Goal: Information Seeking & Learning: Find specific fact

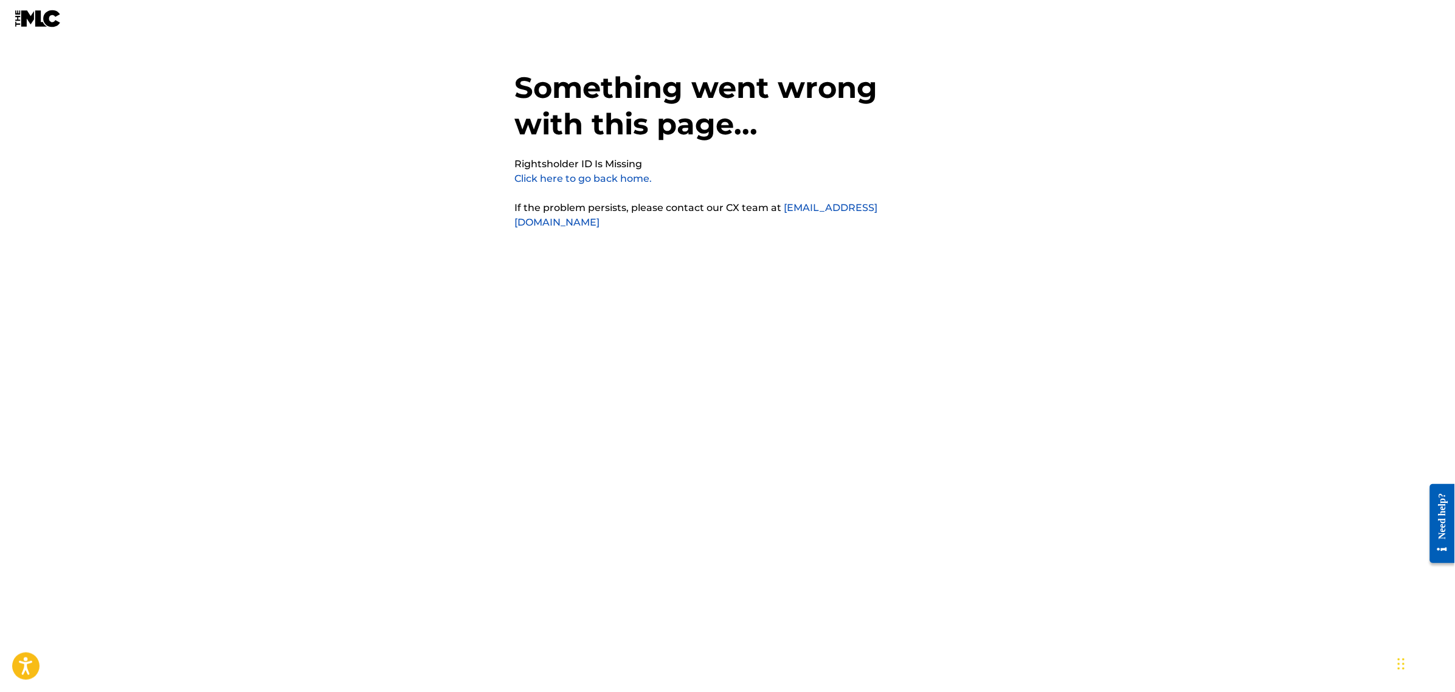
click at [607, 179] on link "Click here to go back home." at bounding box center [583, 179] width 137 height 12
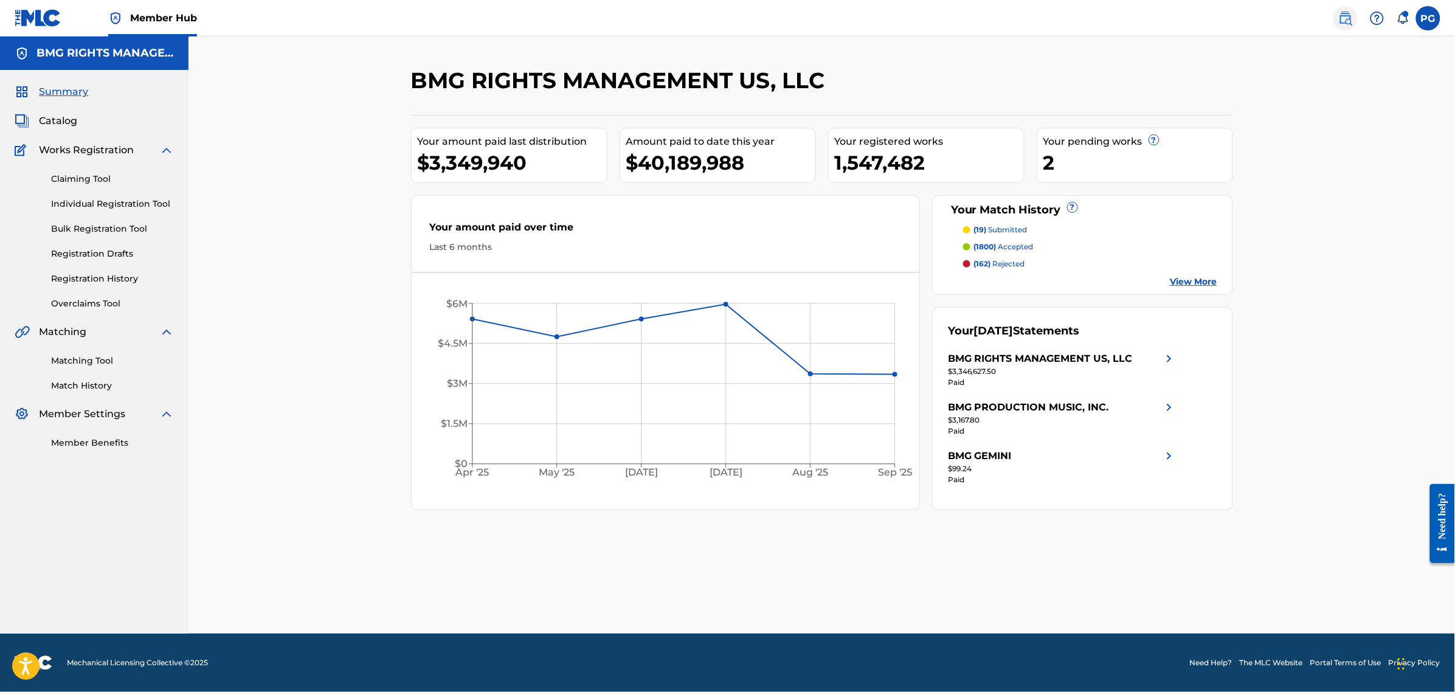
click at [1349, 13] on img at bounding box center [1346, 18] width 15 height 15
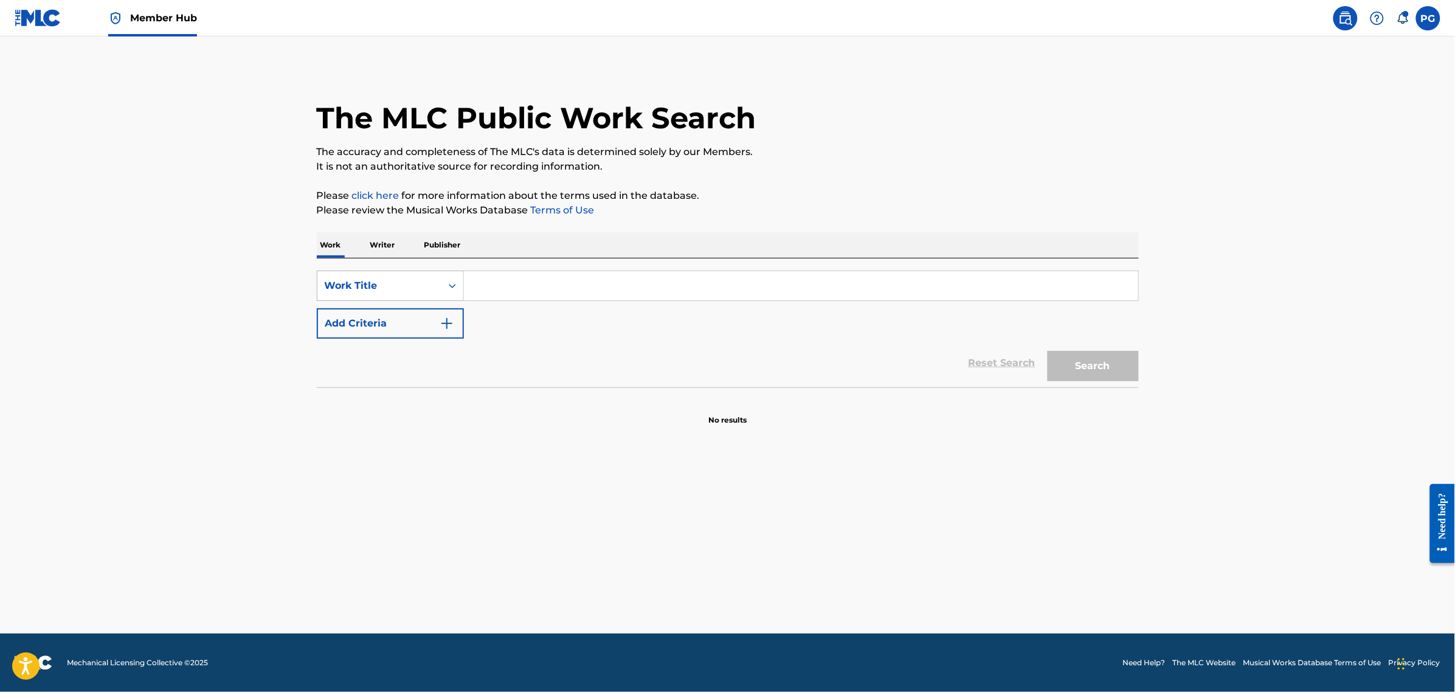
click at [367, 283] on div "Work Title" at bounding box center [379, 286] width 109 height 15
click at [725, 284] on input "Search Form" at bounding box center [801, 285] width 675 height 29
paste input "B.A.R.F. CONSTRUCTION LIVE"
type input "B.A.R.F. CONSTRUCTION LIVE"
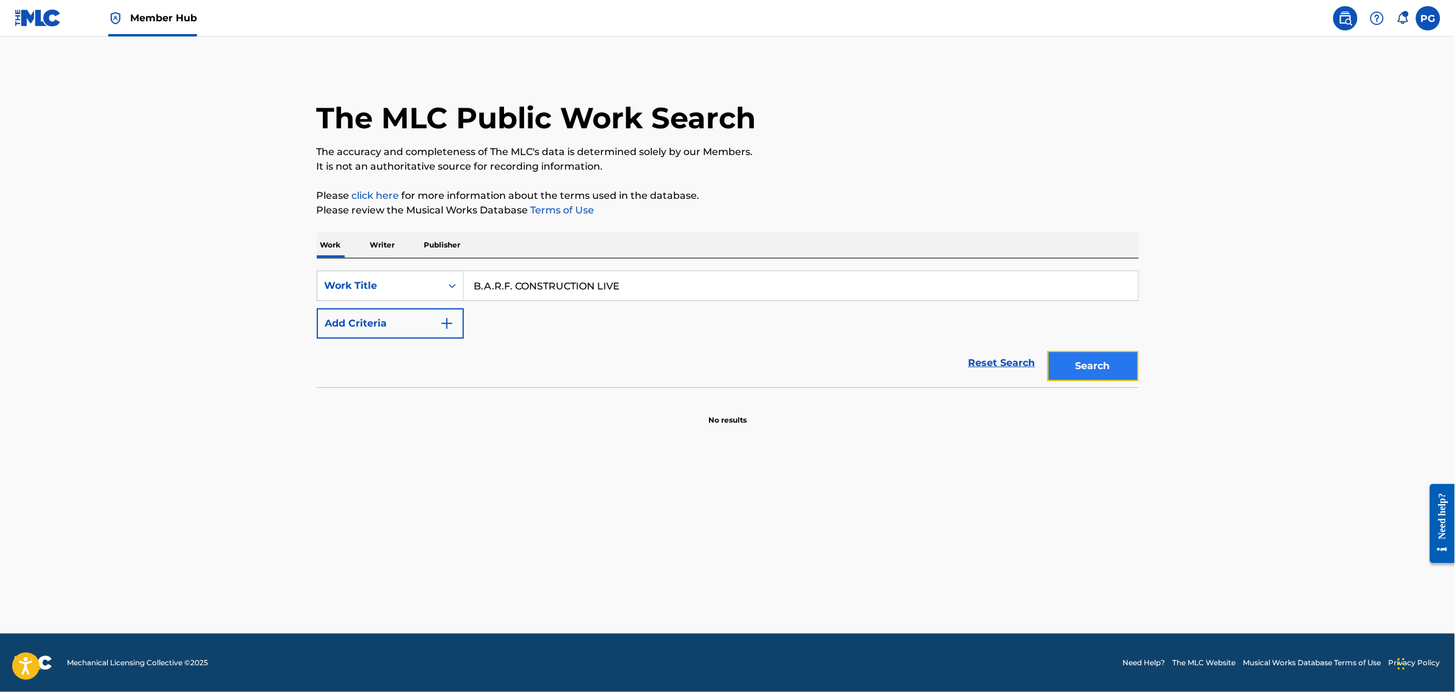
click at [1078, 377] on button "Search" at bounding box center [1093, 366] width 91 height 30
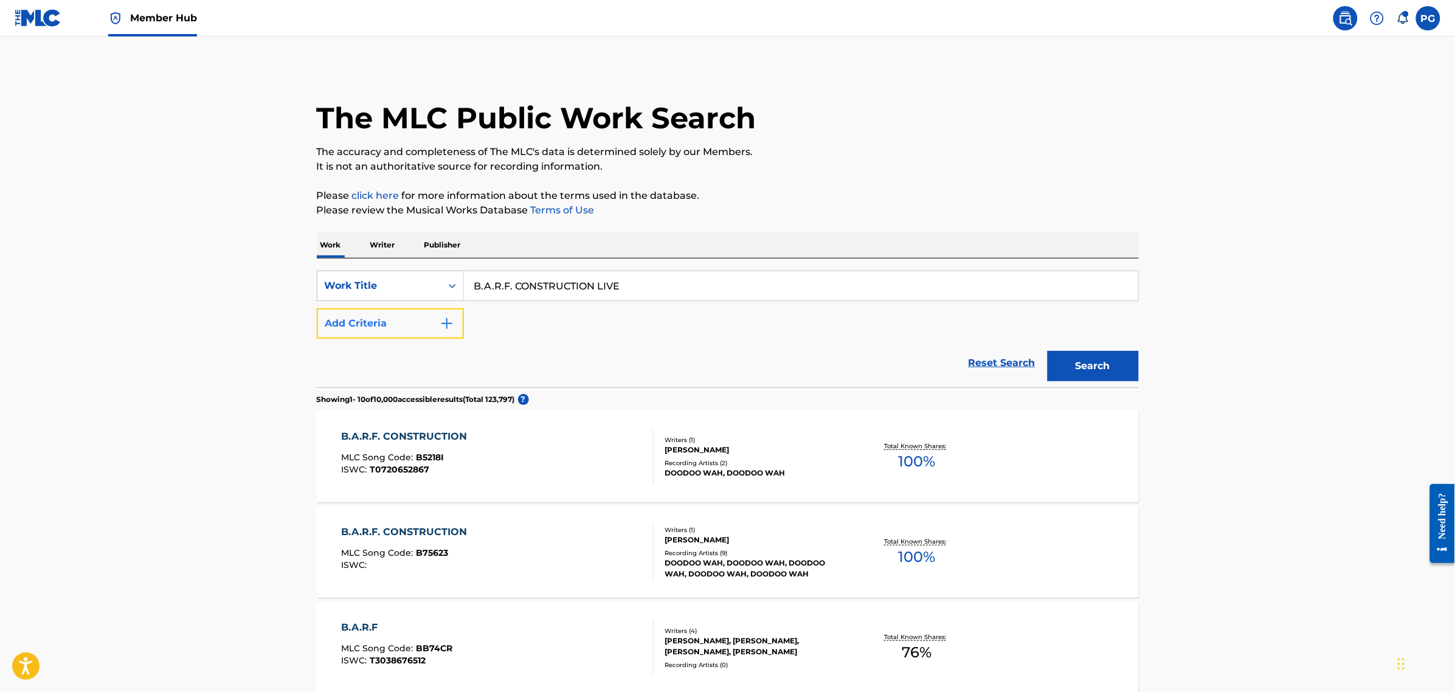
click at [408, 336] on button "Add Criteria" at bounding box center [390, 323] width 147 height 30
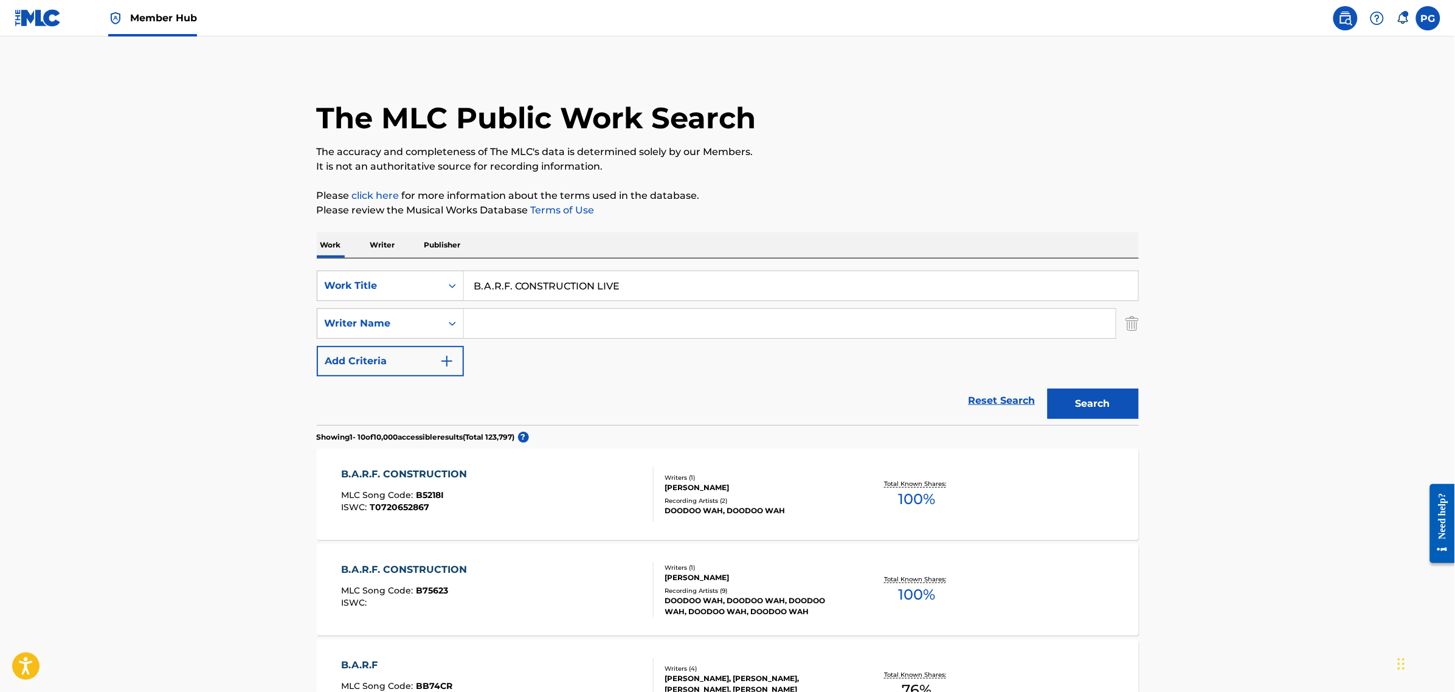
click at [536, 507] on div "B.A.R.F. CONSTRUCTION MLC Song Code : B5218I ISWC : T0720652867" at bounding box center [497, 494] width 313 height 55
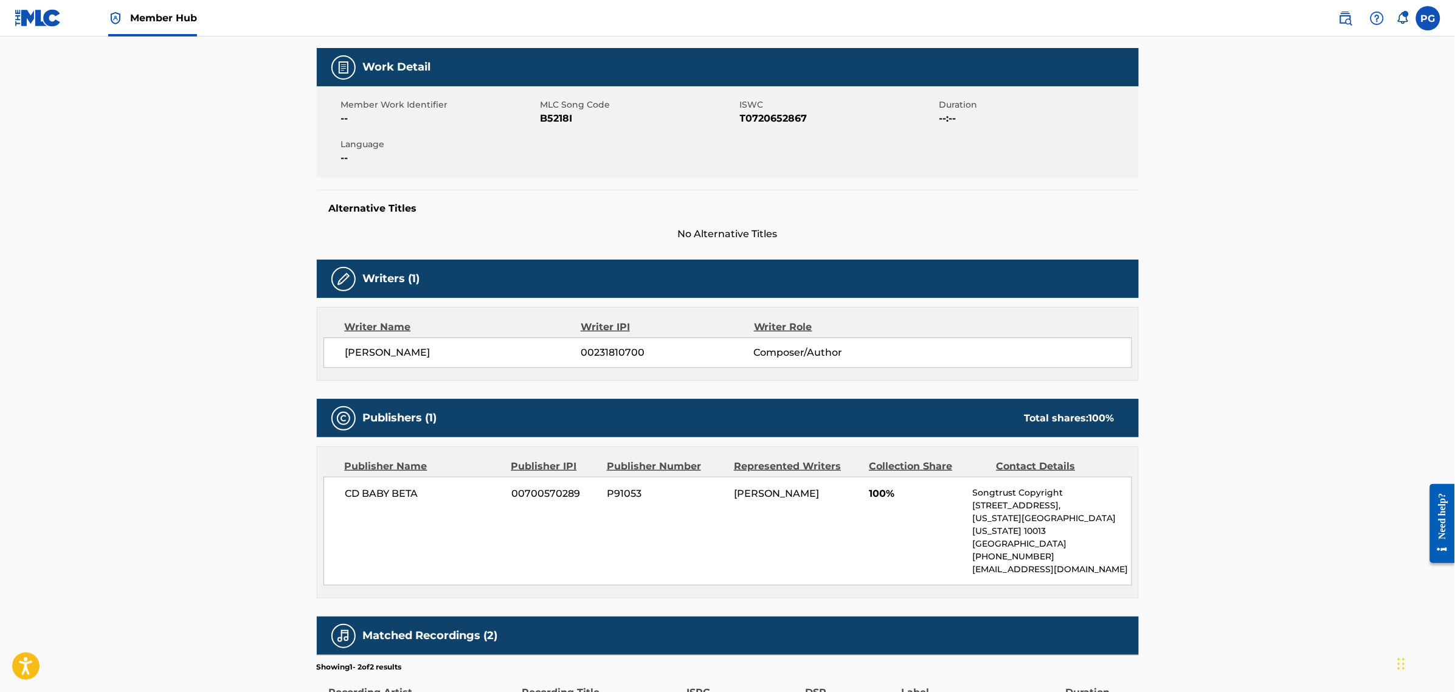
scroll to position [228, 0]
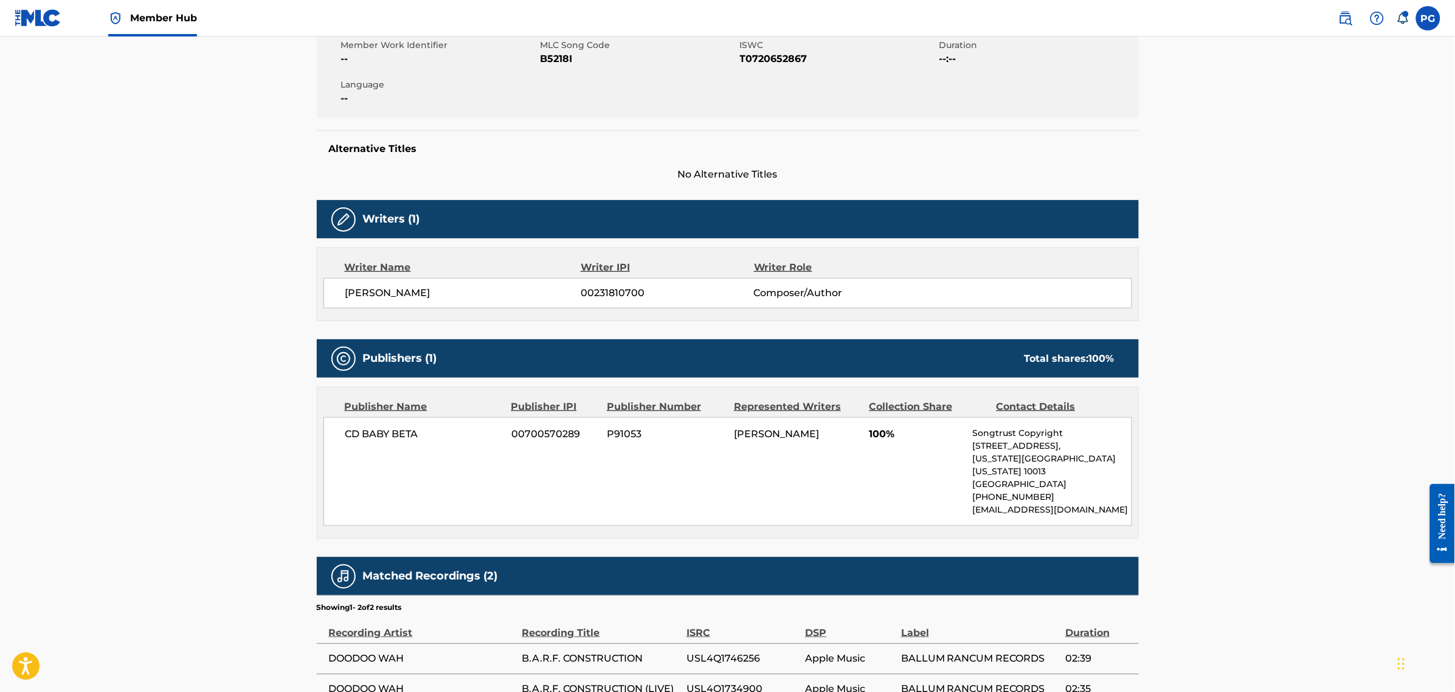
click at [633, 429] on span "P91053" at bounding box center [666, 434] width 118 height 15
copy span "P91053"
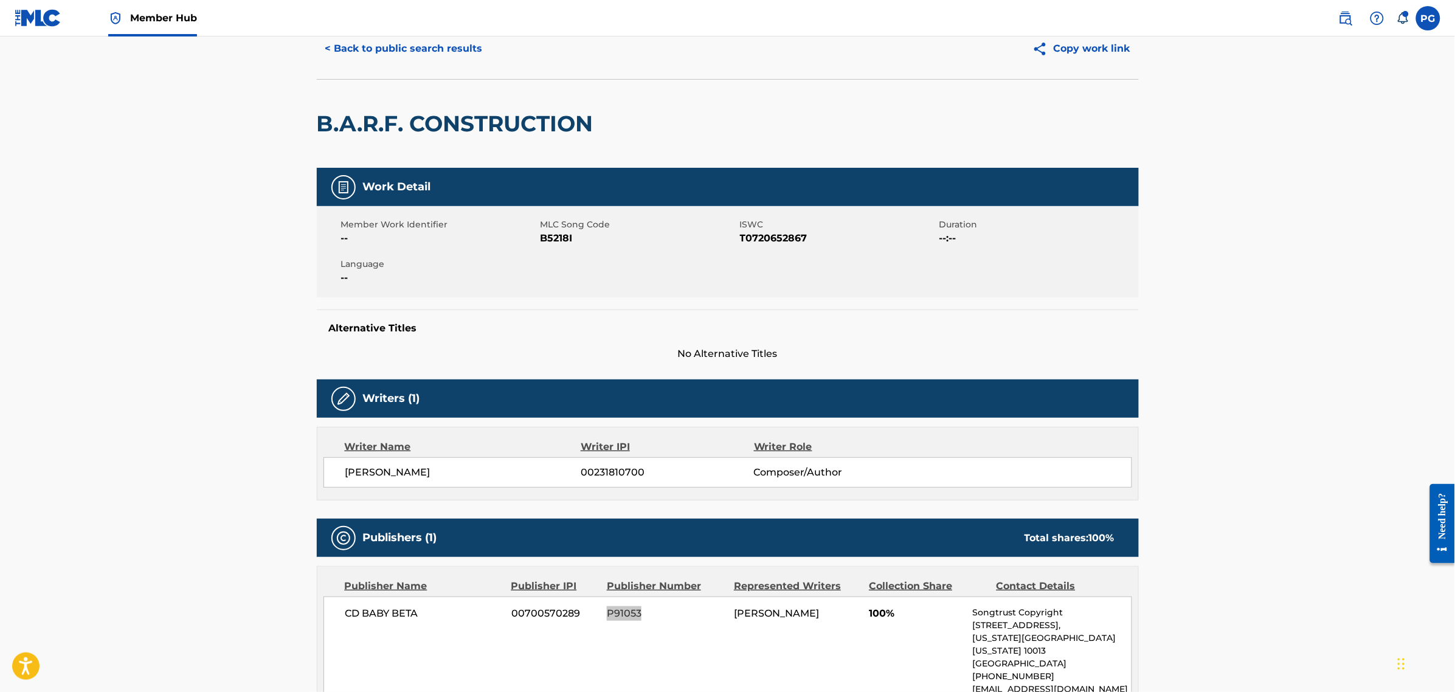
scroll to position [0, 0]
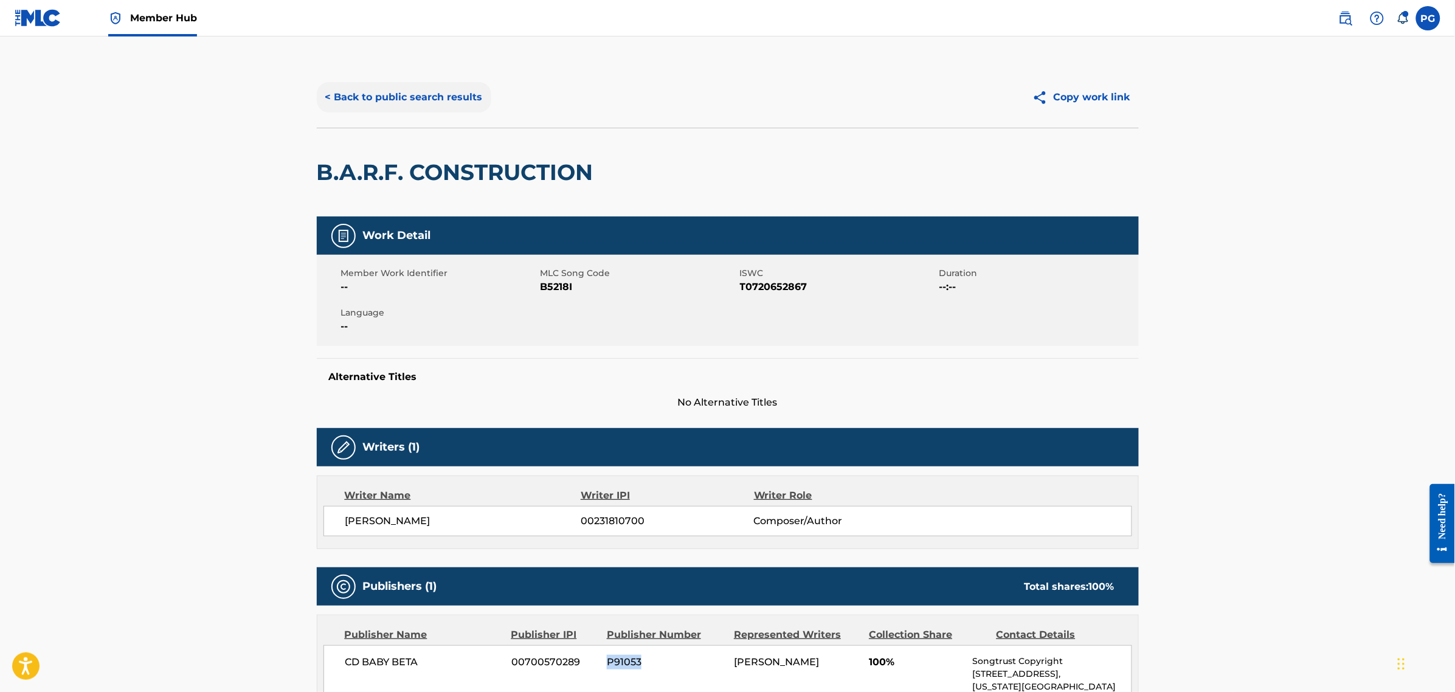
click at [391, 92] on button "< Back to public search results" at bounding box center [404, 97] width 175 height 30
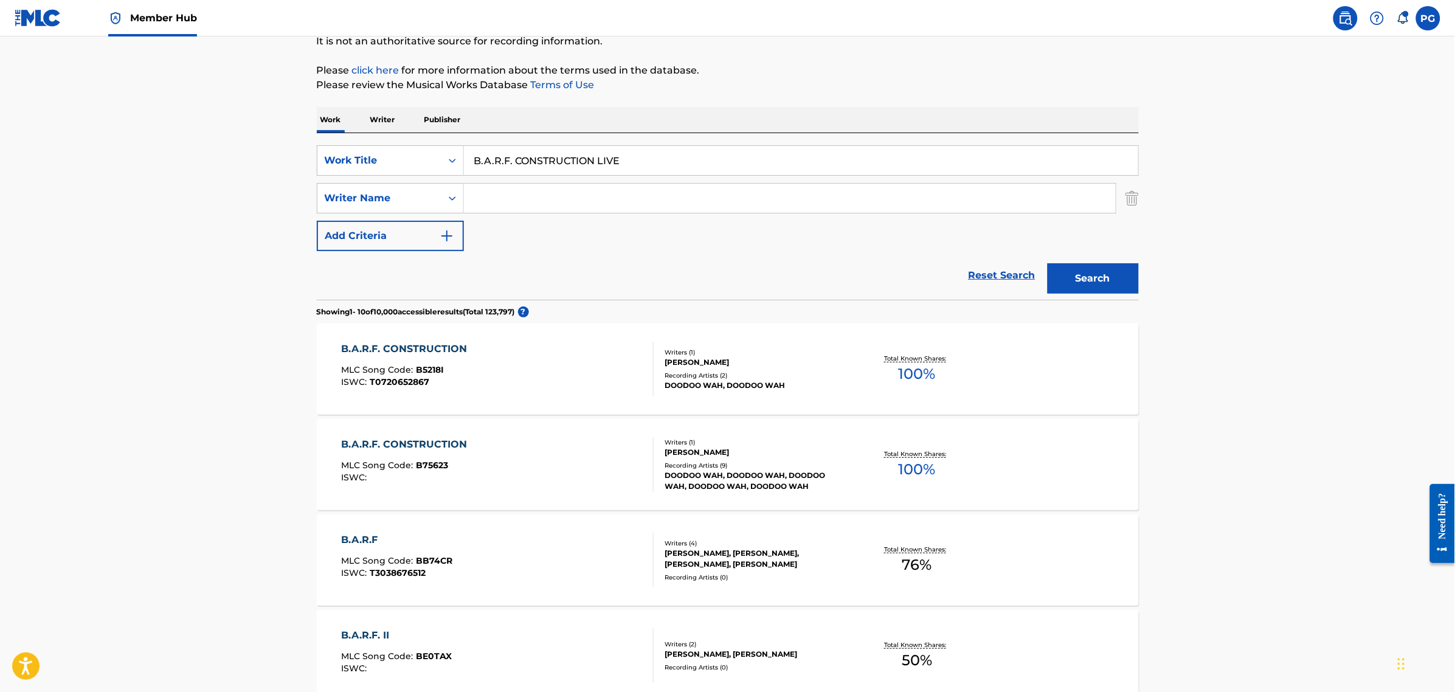
scroll to position [152, 0]
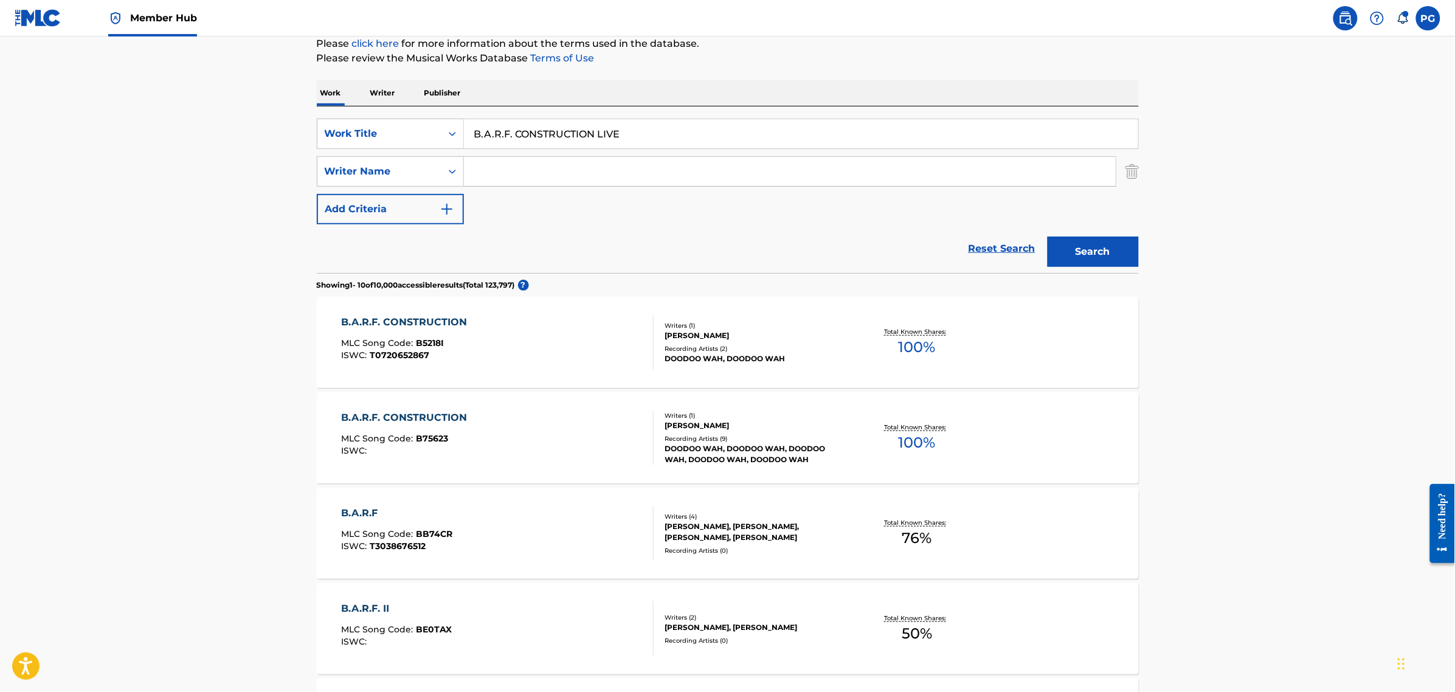
click at [539, 362] on div "B.A.R.F. CONSTRUCTION MLC Song Code : B5218I ISWC : T0720652867" at bounding box center [497, 342] width 313 height 55
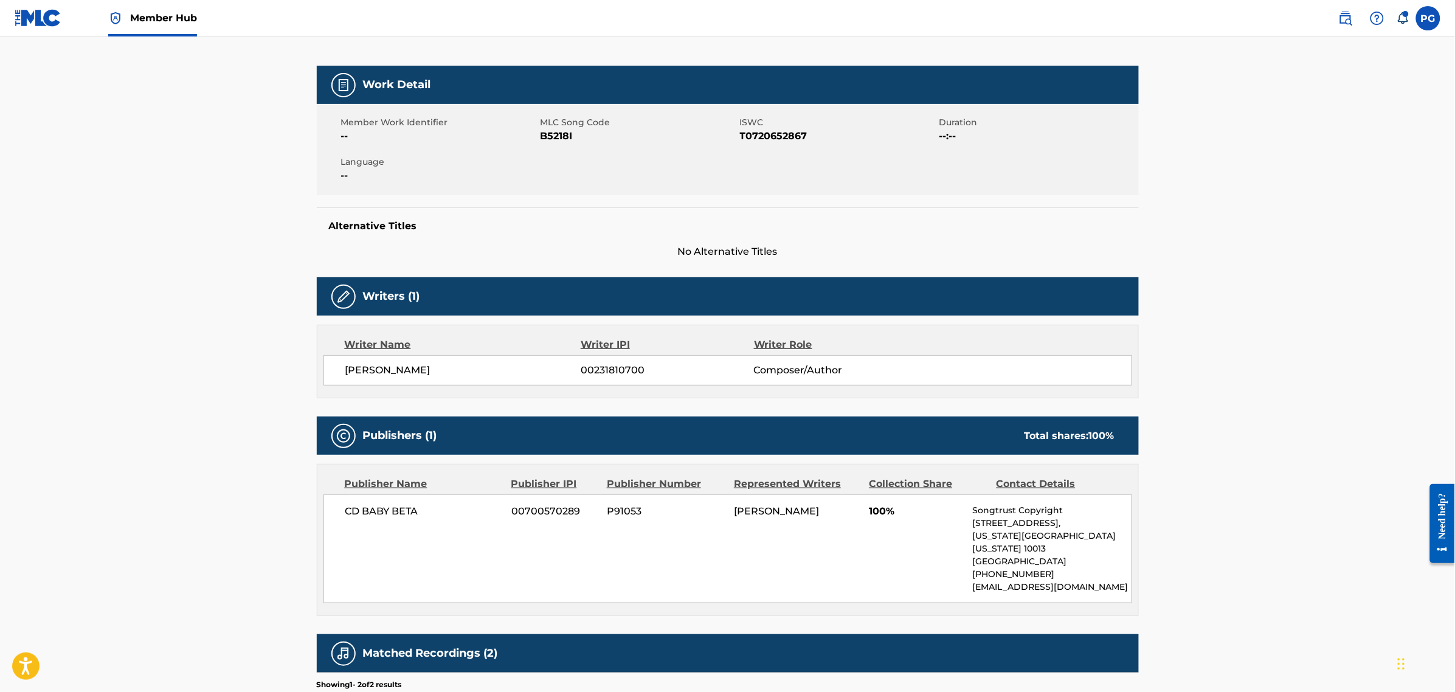
scroll to position [152, 0]
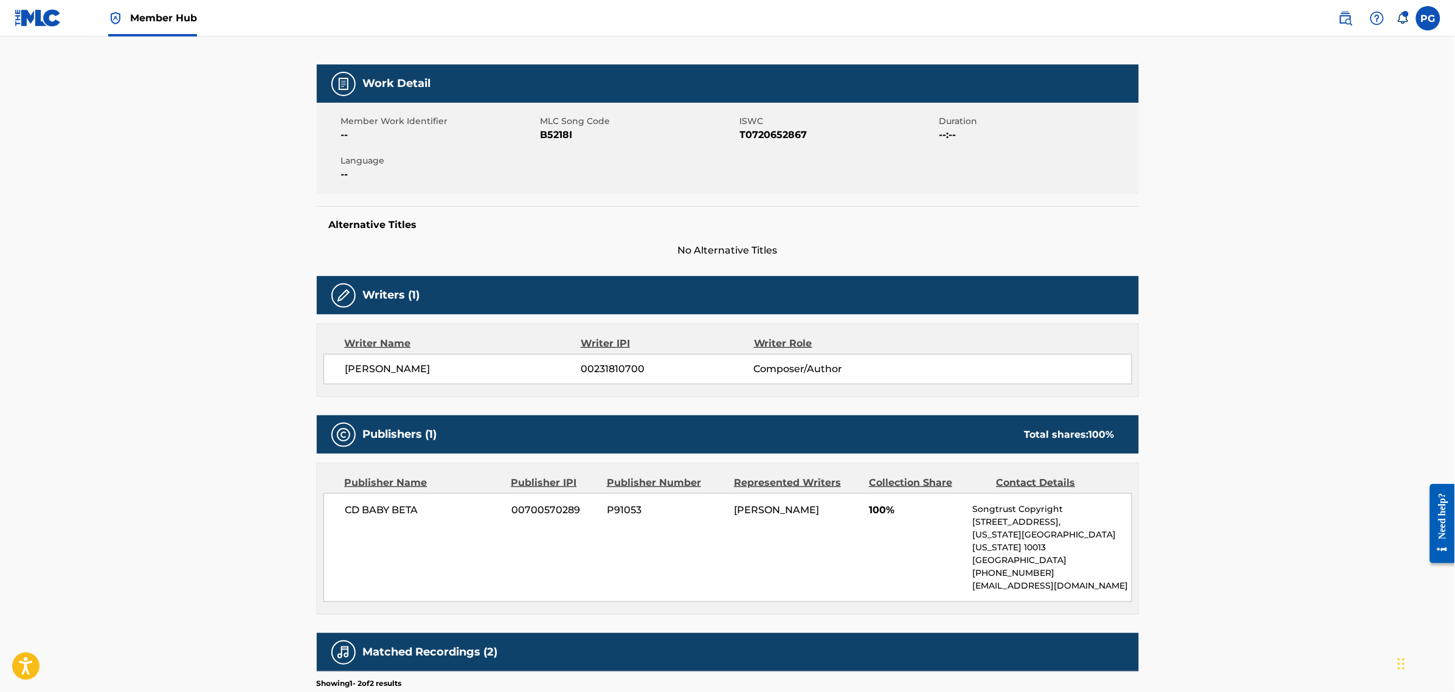
click at [550, 136] on span "B5218I" at bounding box center [639, 135] width 196 height 15
copy span "B5218I"
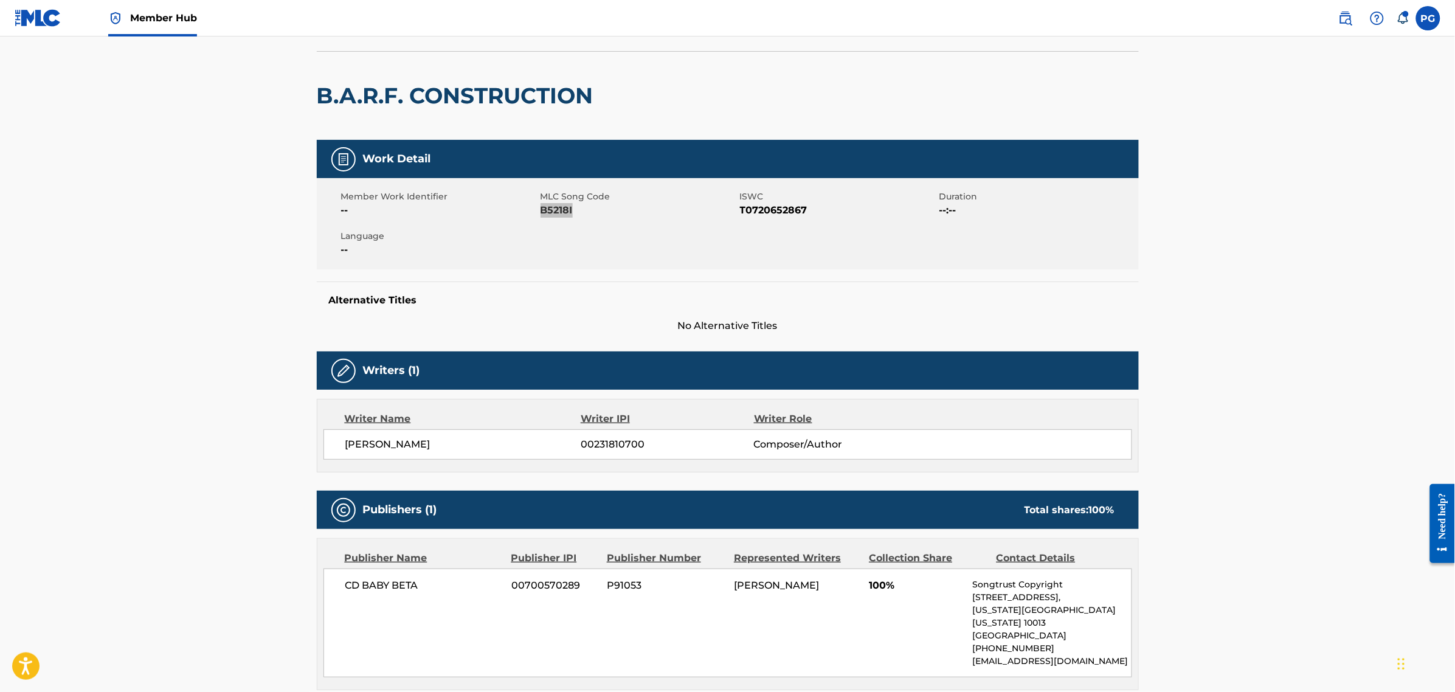
scroll to position [0, 0]
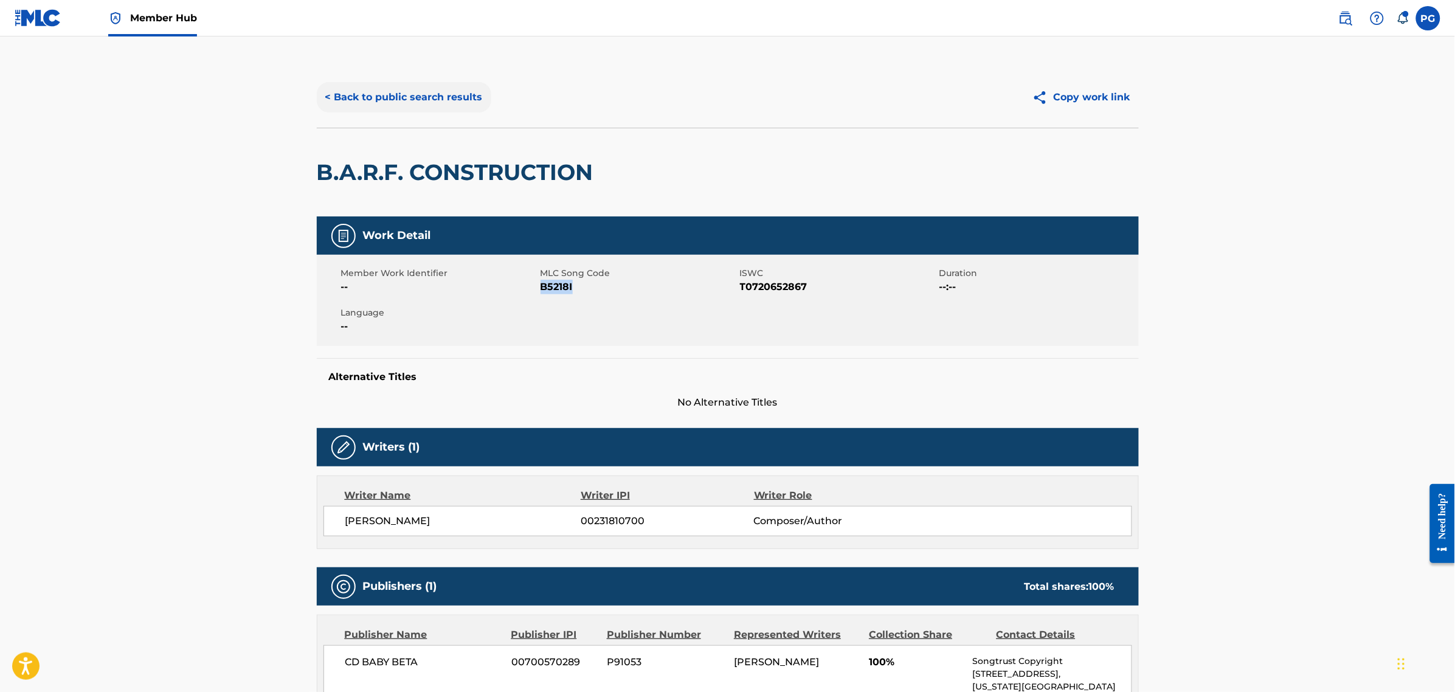
click at [412, 86] on button "< Back to public search results" at bounding box center [404, 97] width 175 height 30
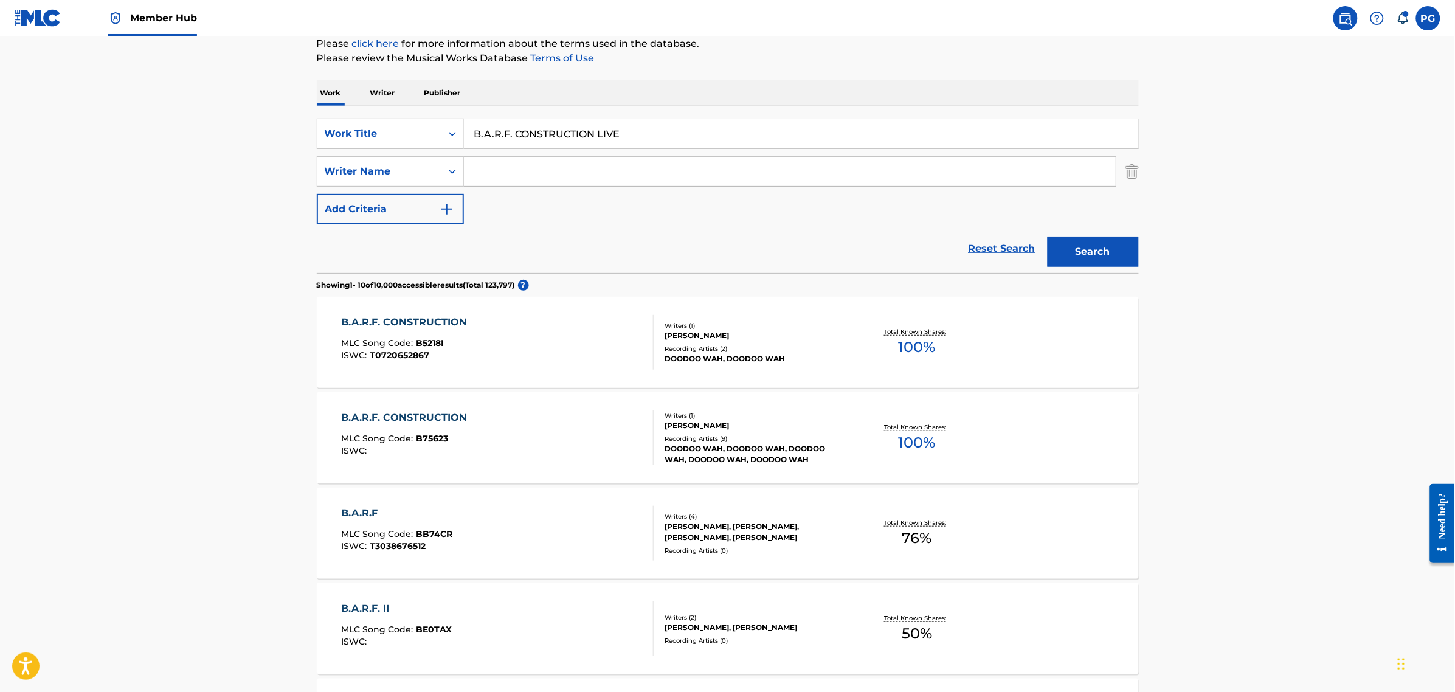
click at [522, 449] on div "B.A.R.F. CONSTRUCTION MLC Song Code : B75623 ISWC :" at bounding box center [497, 438] width 313 height 55
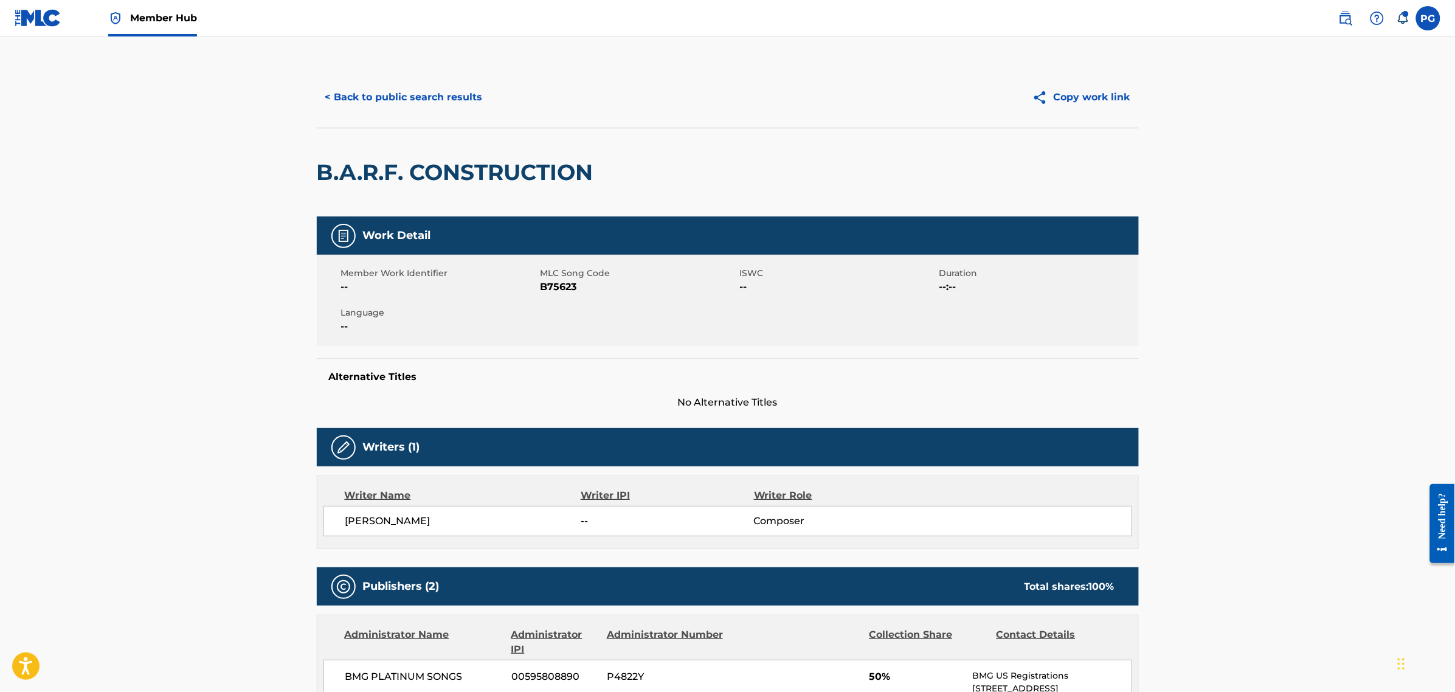
click at [547, 283] on span "B75623" at bounding box center [639, 287] width 196 height 15
copy span "B75623"
click at [442, 96] on button "< Back to public search results" at bounding box center [404, 97] width 175 height 30
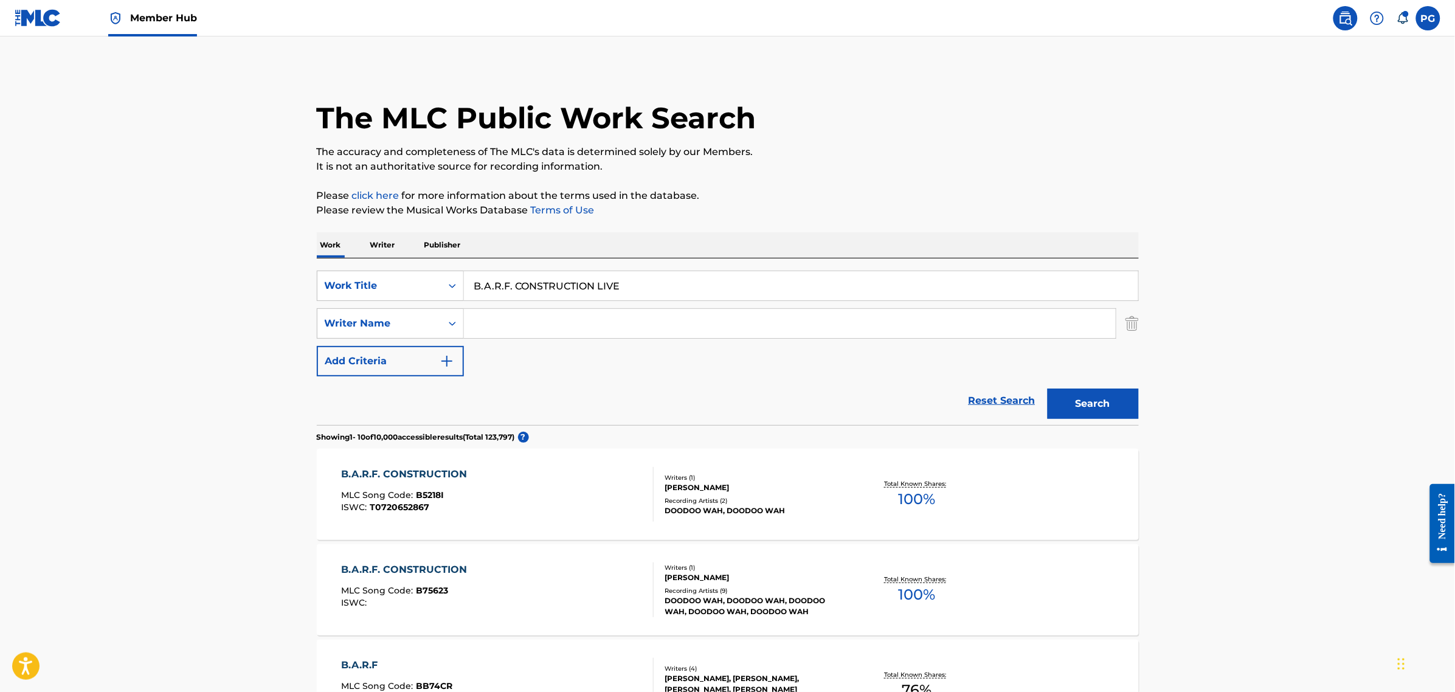
scroll to position [152, 0]
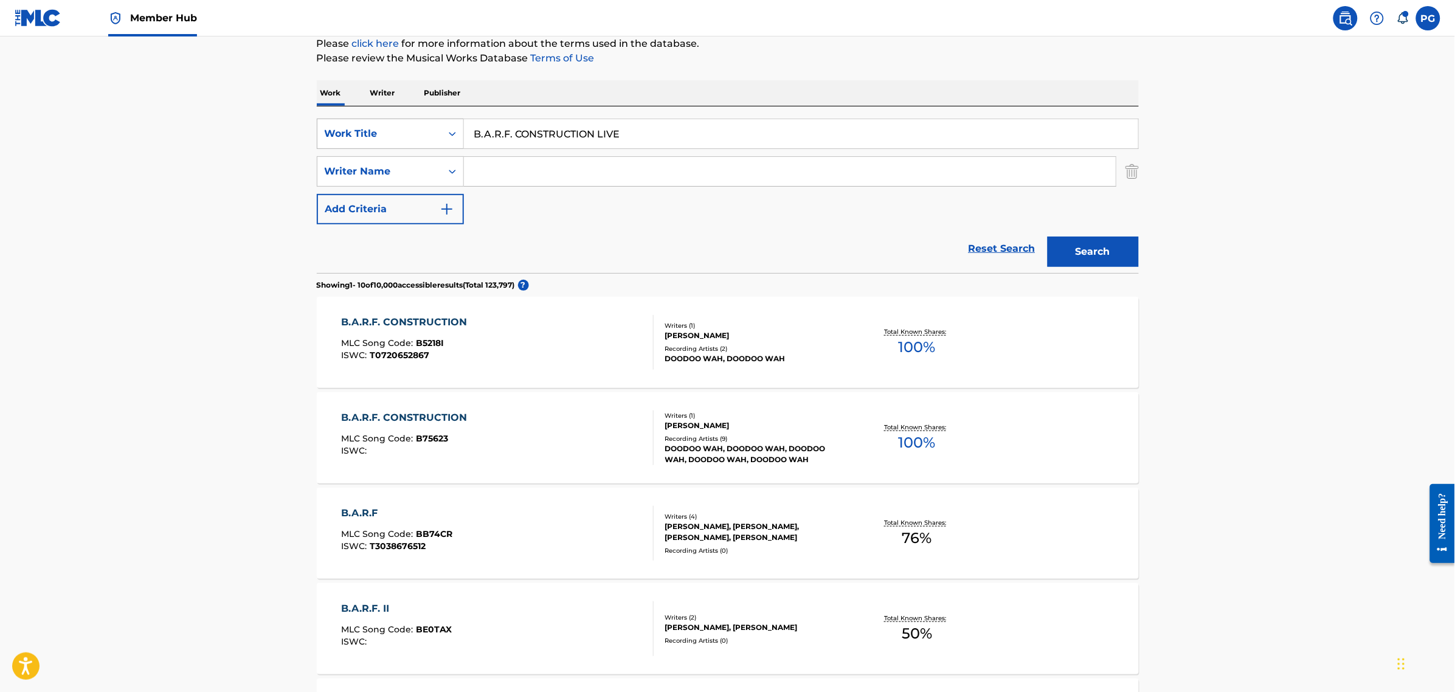
drag, startPoint x: 728, startPoint y: 128, endPoint x: 462, endPoint y: 137, distance: 265.9
click at [462, 137] on div "SearchWithCriteria71b1049f-ab06-4474-ba5d-1317f58b173e Work Title B.A.R.F. CONS…" at bounding box center [728, 134] width 822 height 30
paste input "IRTHDAY EVERY DAY"
type input "BIRTHDAY EVERY DAY LIVE"
click at [567, 175] on input "Search Form" at bounding box center [790, 171] width 652 height 29
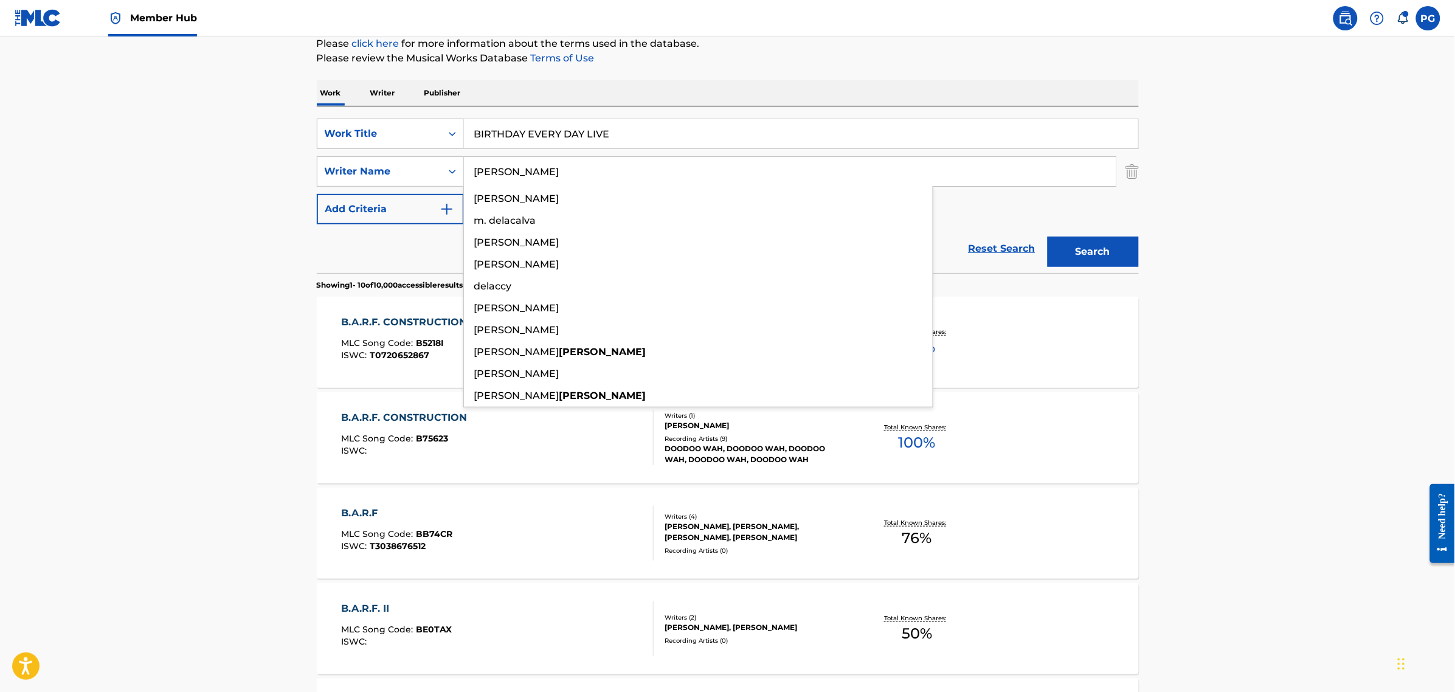
type input "[PERSON_NAME]"
click at [1048, 237] on button "Search" at bounding box center [1093, 252] width 91 height 30
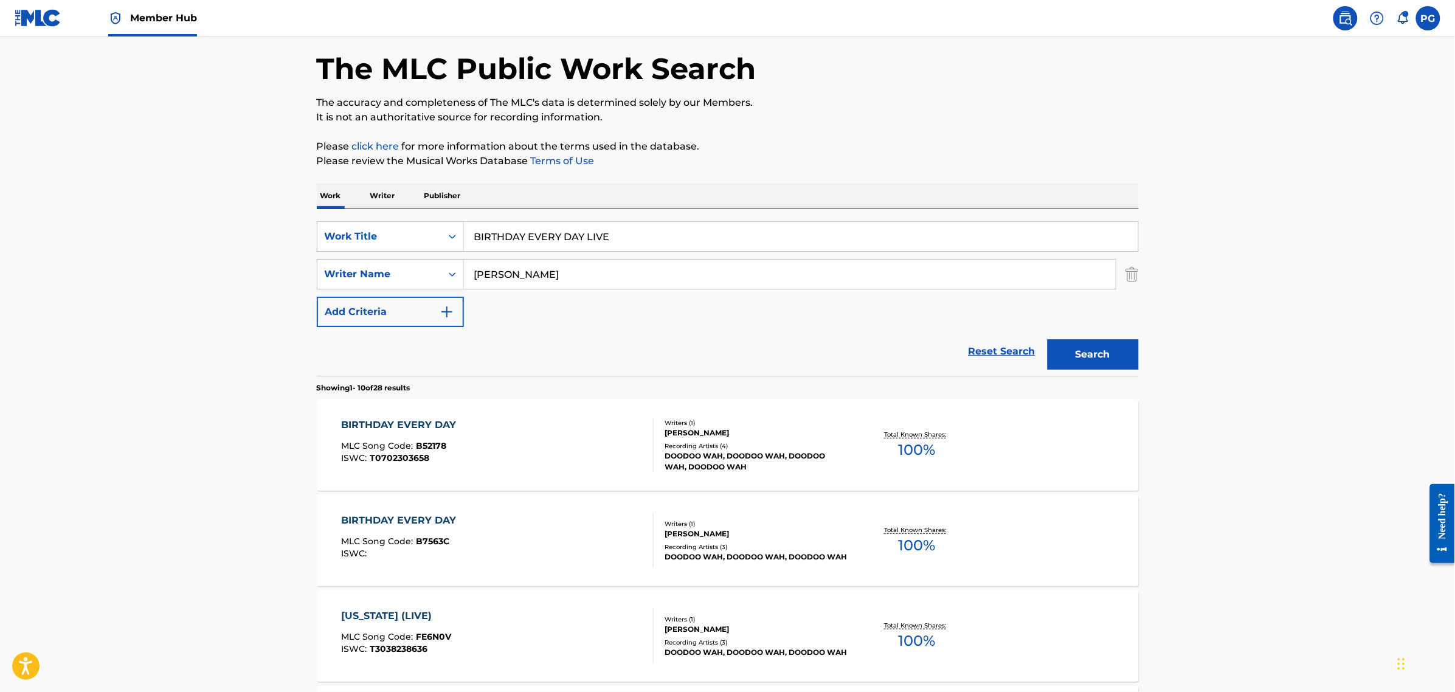
scroll to position [76, 0]
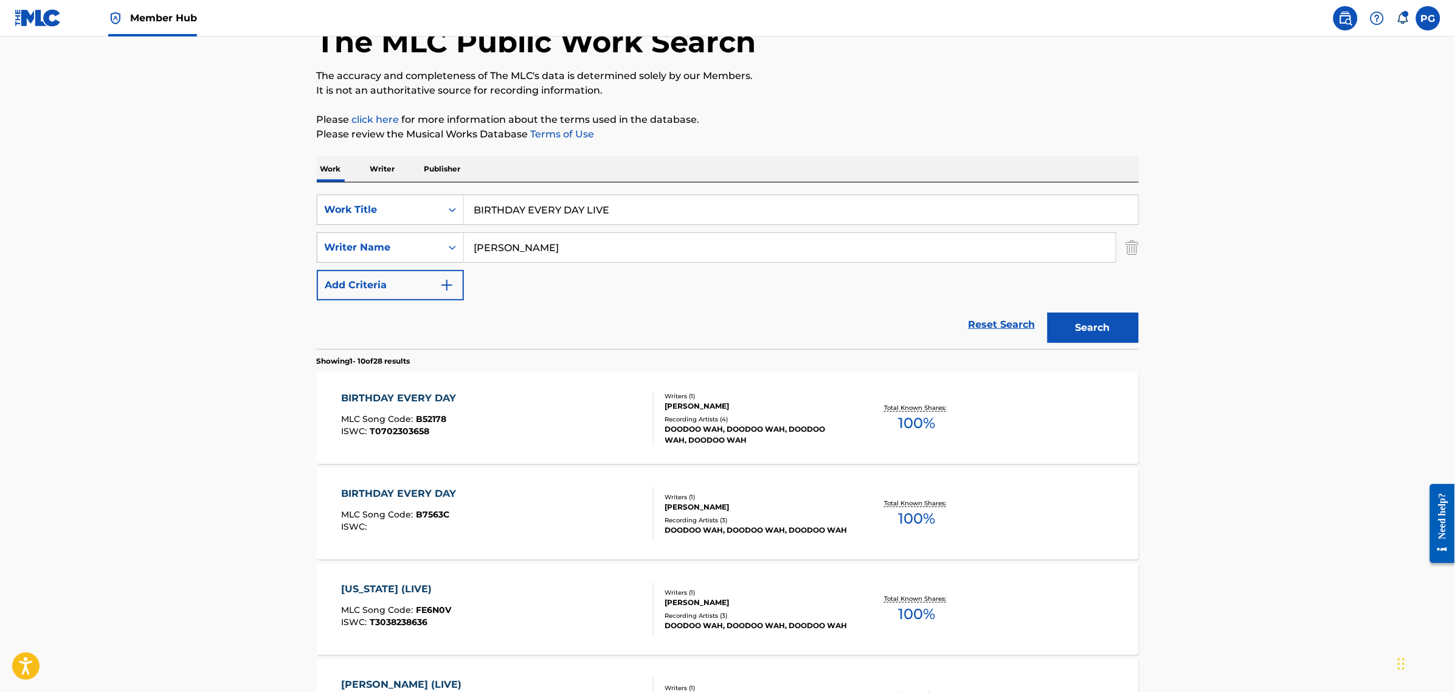
click at [587, 428] on div "BIRTHDAY EVERY DAY MLC Song Code : B52178 ISWC : T0702303658" at bounding box center [497, 418] width 313 height 55
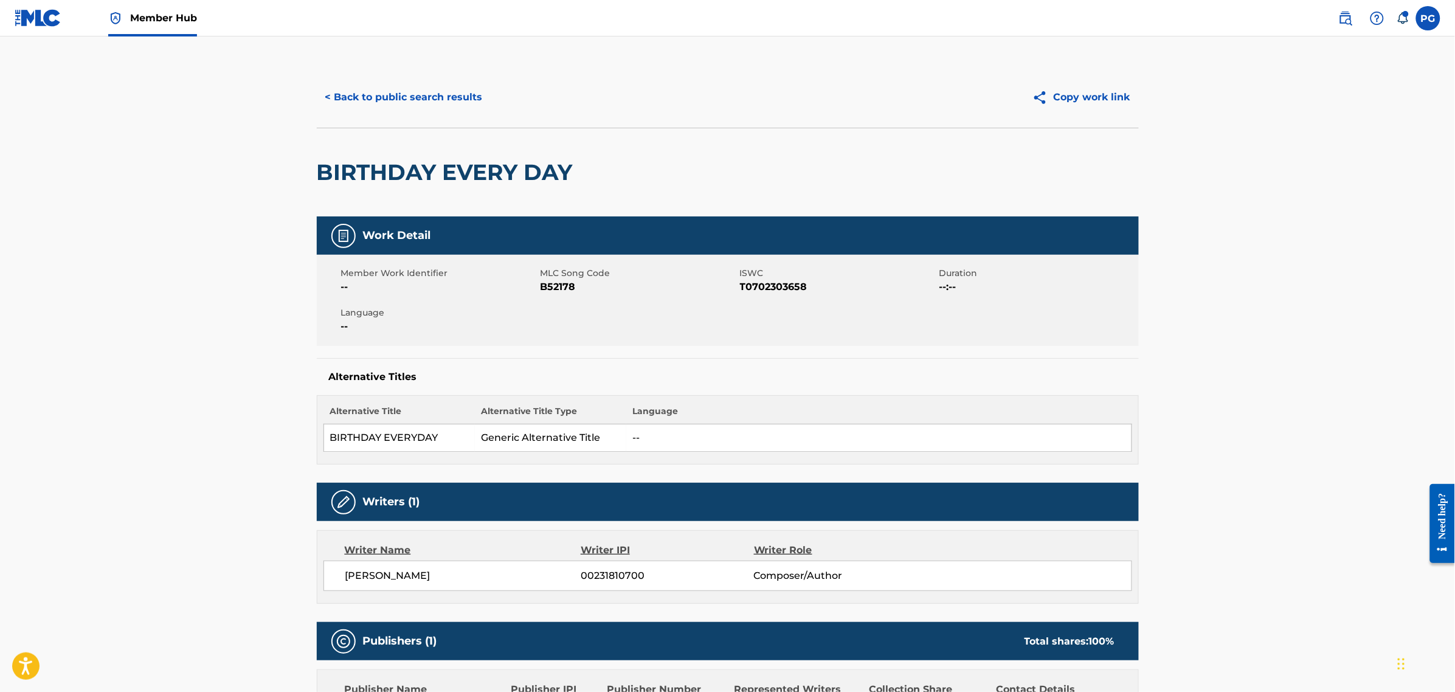
click at [542, 290] on span "B52178" at bounding box center [639, 287] width 196 height 15
copy span "B52178"
click at [426, 103] on button "< Back to public search results" at bounding box center [404, 97] width 175 height 30
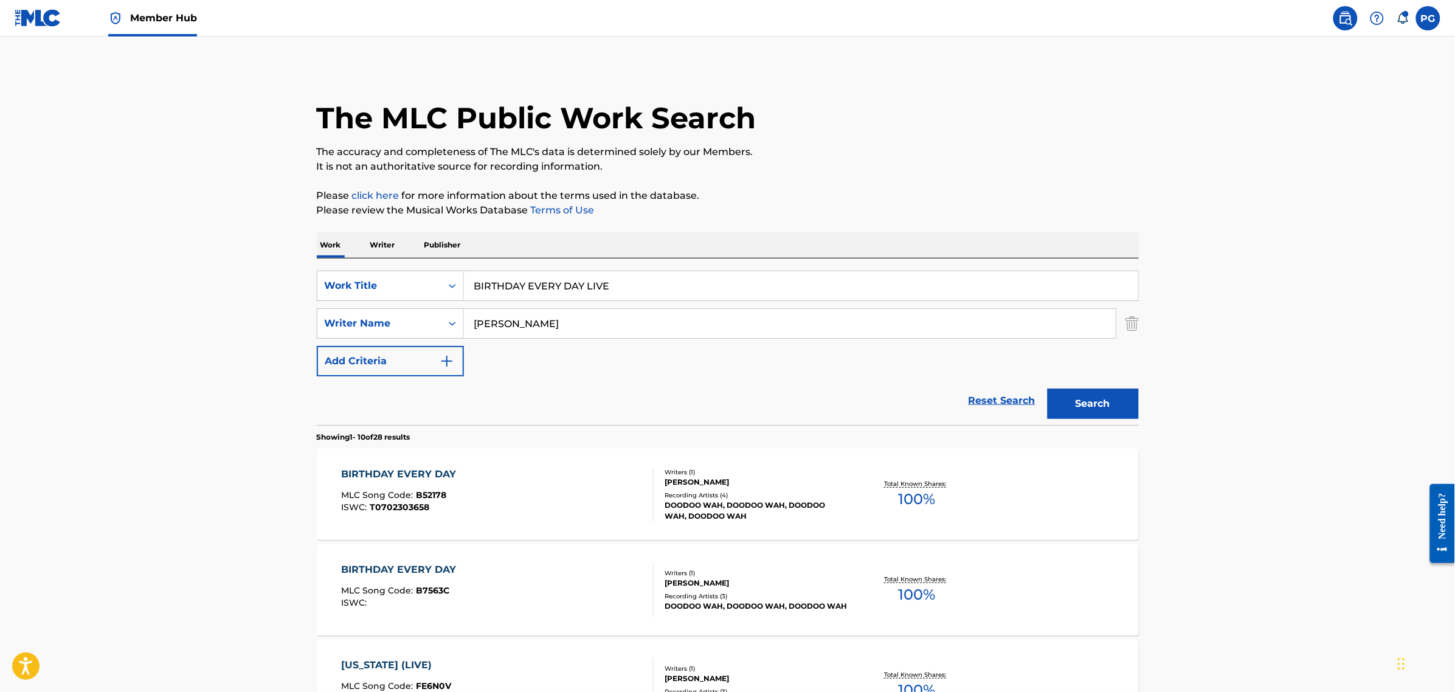
scroll to position [76, 0]
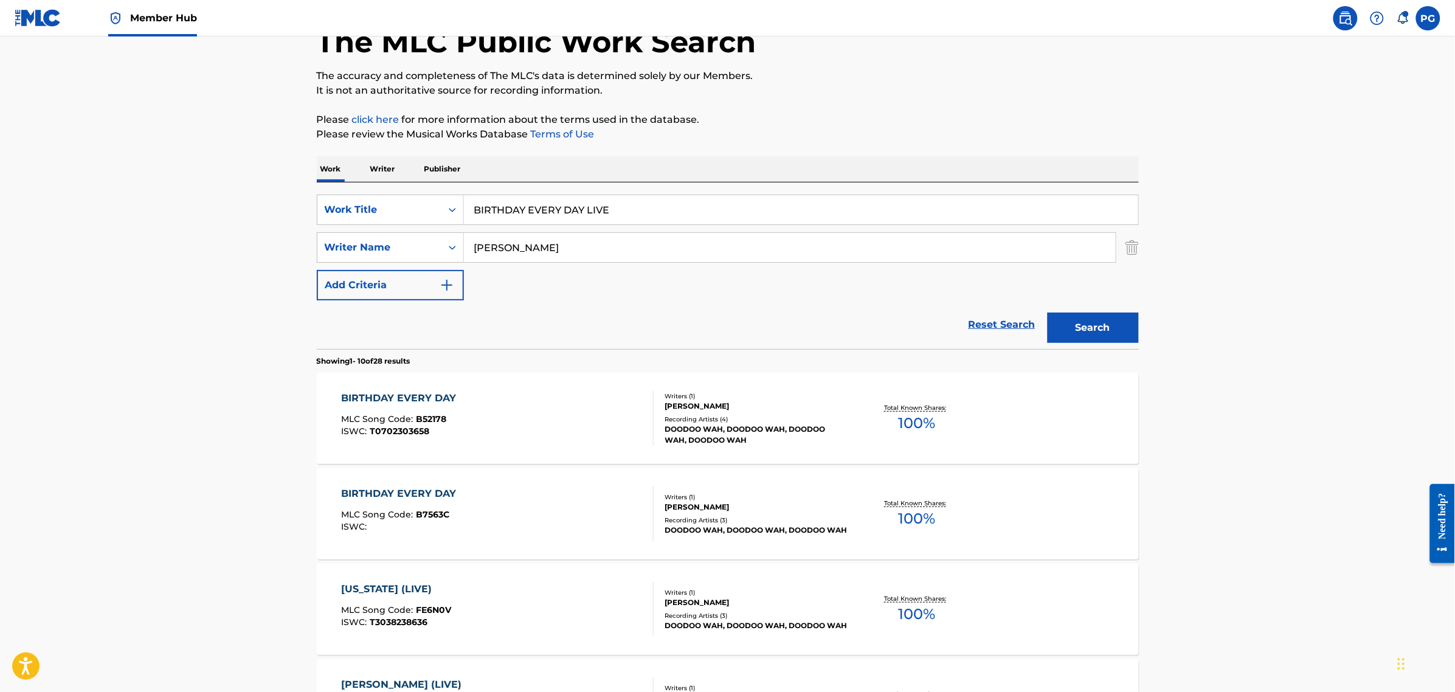
click at [535, 499] on div "BIRTHDAY EVERY DAY MLC Song Code : B7563C ISWC :" at bounding box center [497, 514] width 313 height 55
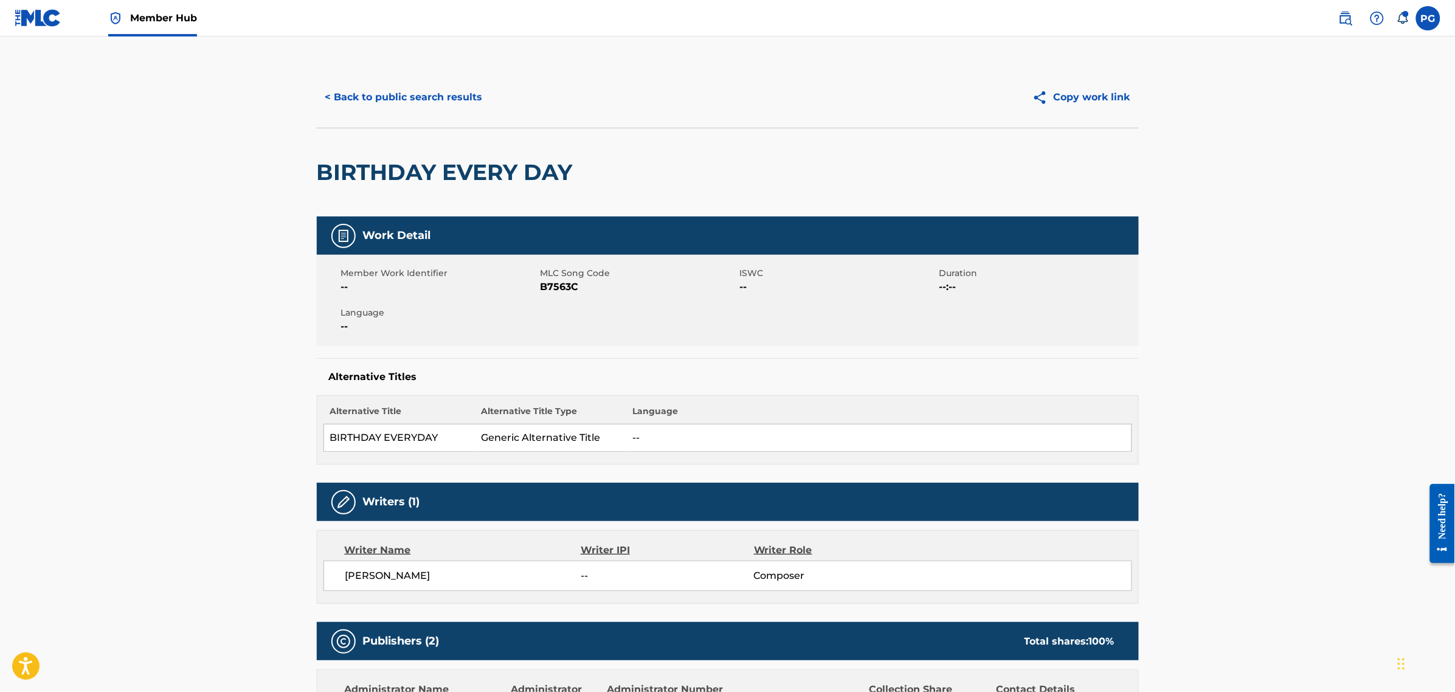
click at [544, 277] on span "MLC Song Code" at bounding box center [639, 273] width 196 height 13
click at [546, 282] on span "B7563C" at bounding box center [639, 287] width 196 height 15
copy span "B7563C"
click at [451, 102] on button "< Back to public search results" at bounding box center [404, 97] width 175 height 30
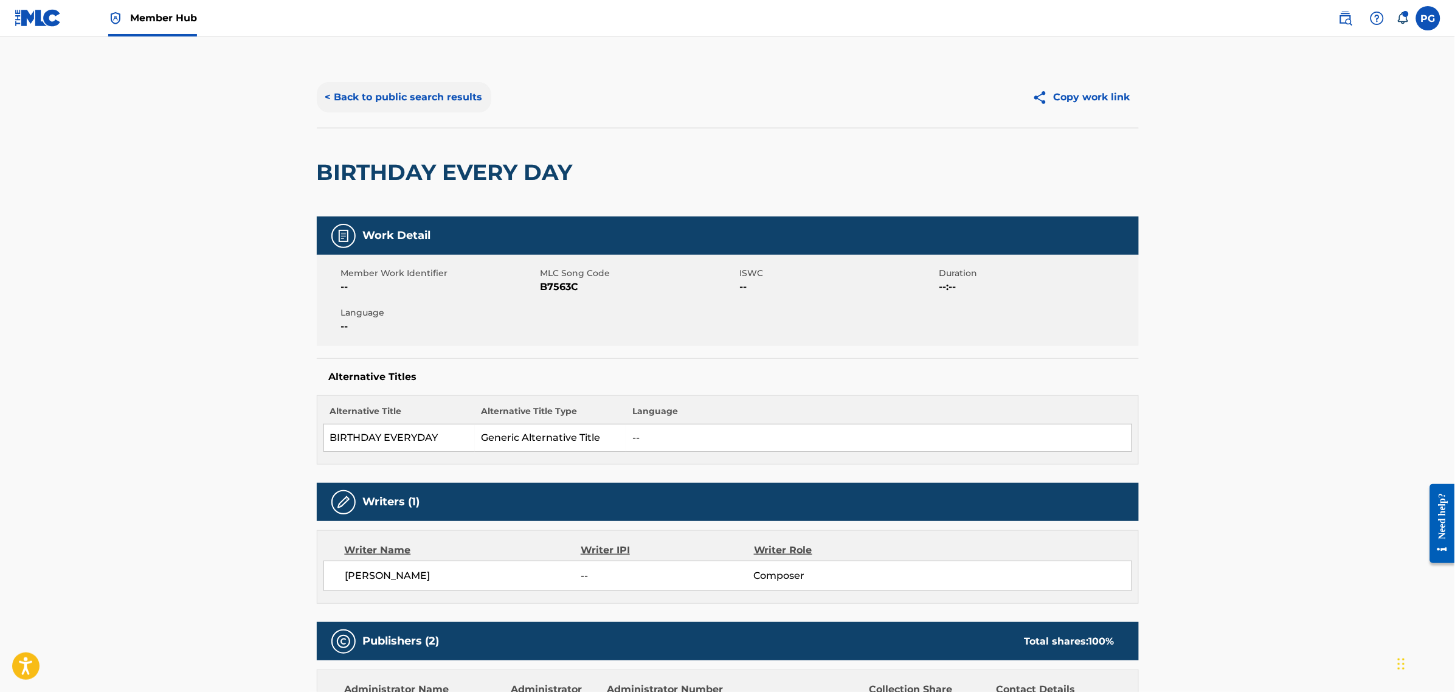
scroll to position [76, 0]
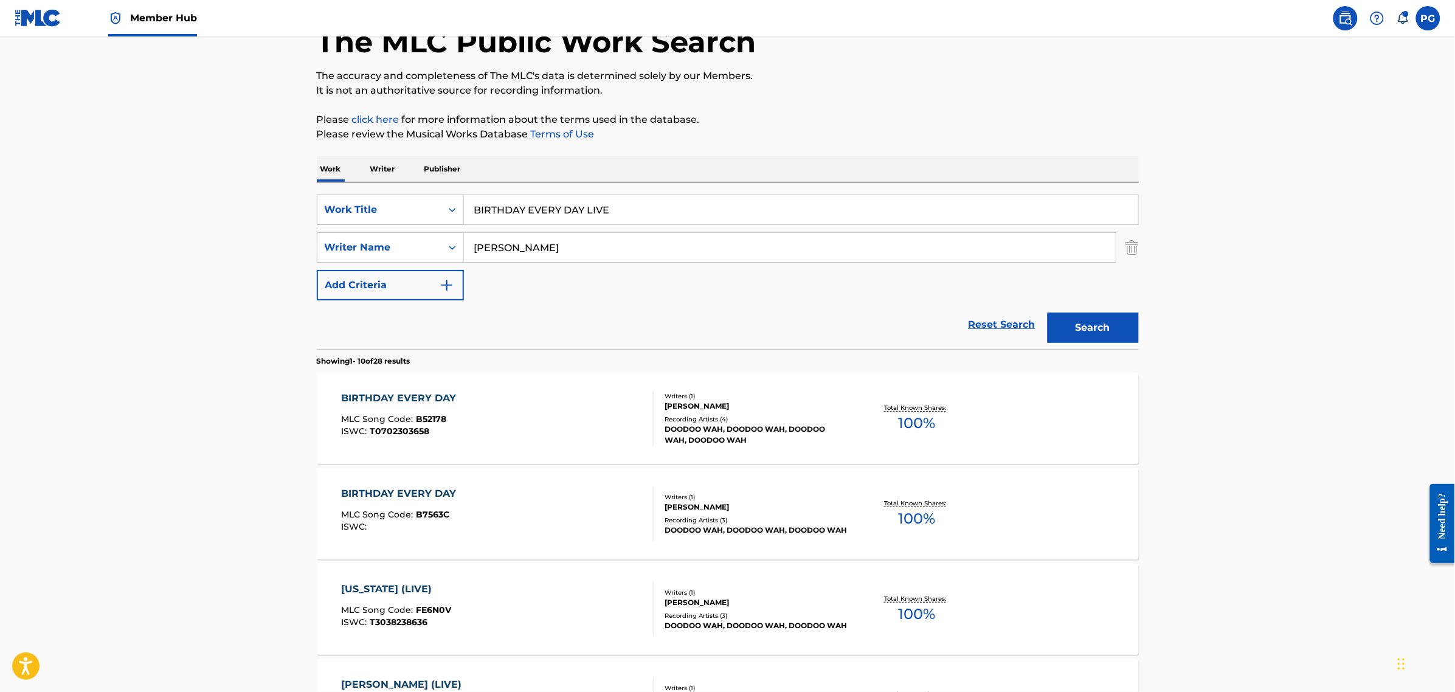
drag, startPoint x: 724, startPoint y: 216, endPoint x: 395, endPoint y: 220, distance: 329.1
click at [395, 220] on div "SearchWithCriteria71b1049f-ab06-4474-ba5d-1317f58b173e Work Title BIRTHDAY EVER…" at bounding box center [728, 210] width 822 height 30
paste input "LONG A SING"
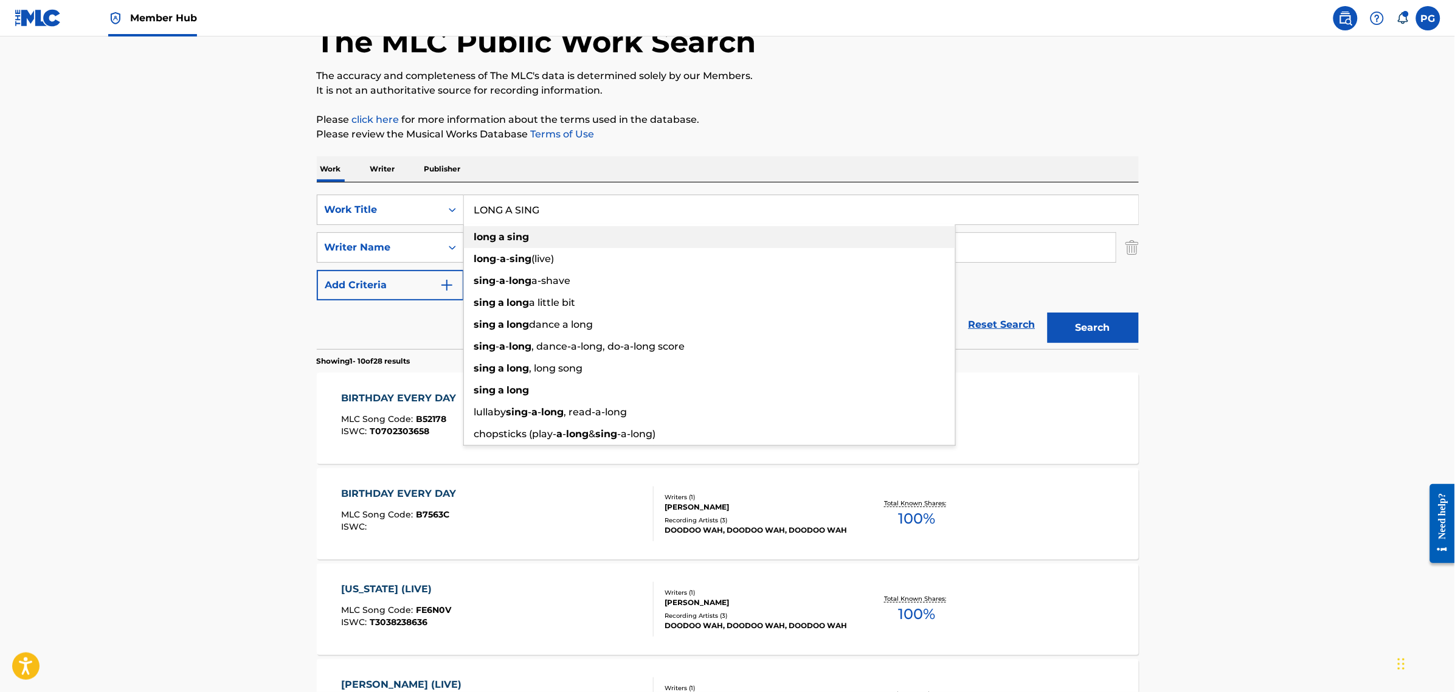
click at [637, 232] on div "long a sing" at bounding box center [709, 237] width 491 height 22
type input "long a sing"
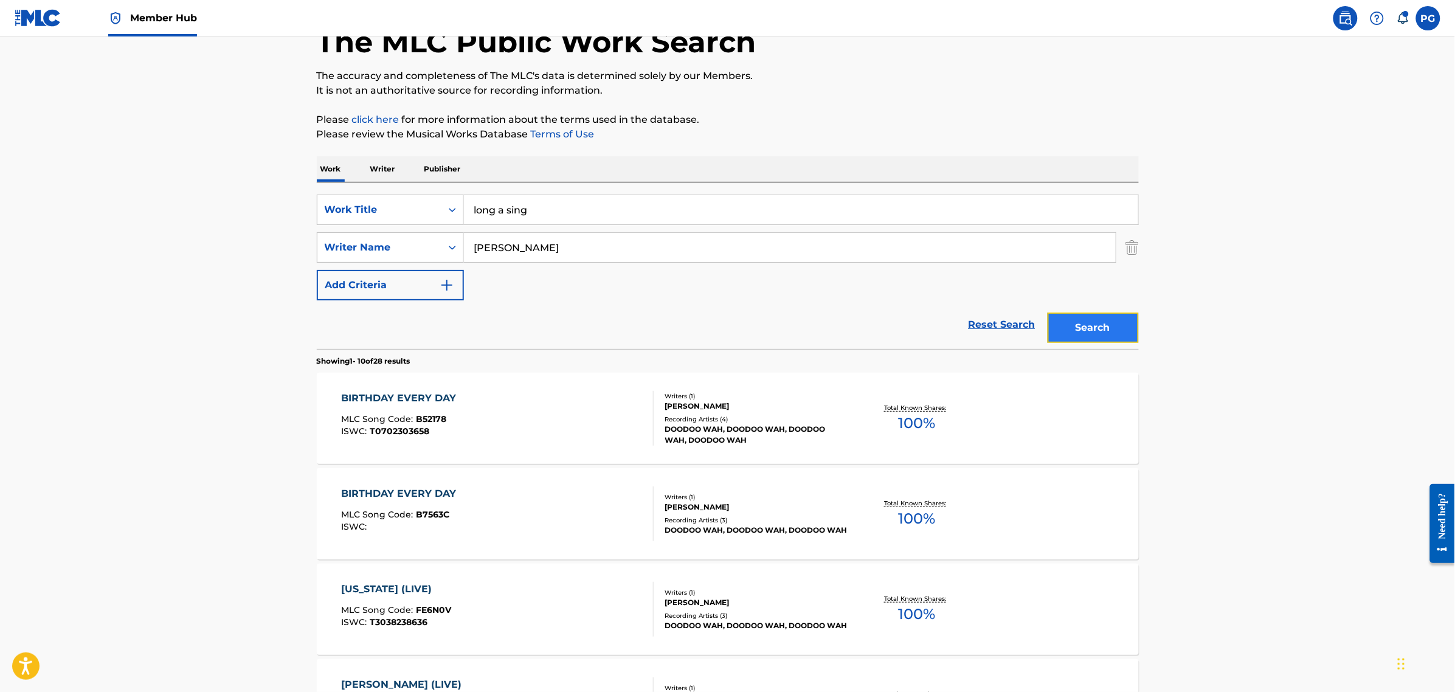
click at [1083, 336] on button "Search" at bounding box center [1093, 328] width 91 height 30
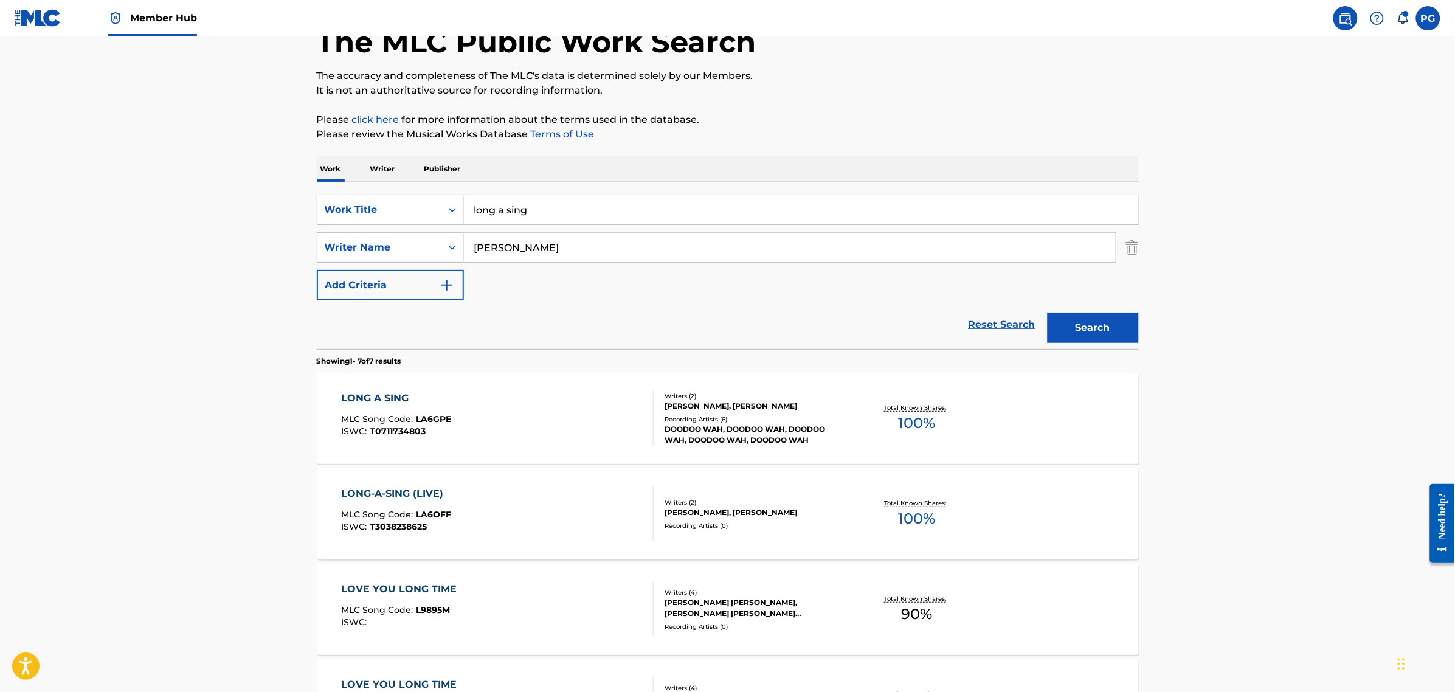
click at [563, 441] on div "LONG A SING MLC Song Code : LA6GPE ISWC : T0711734803" at bounding box center [497, 418] width 313 height 55
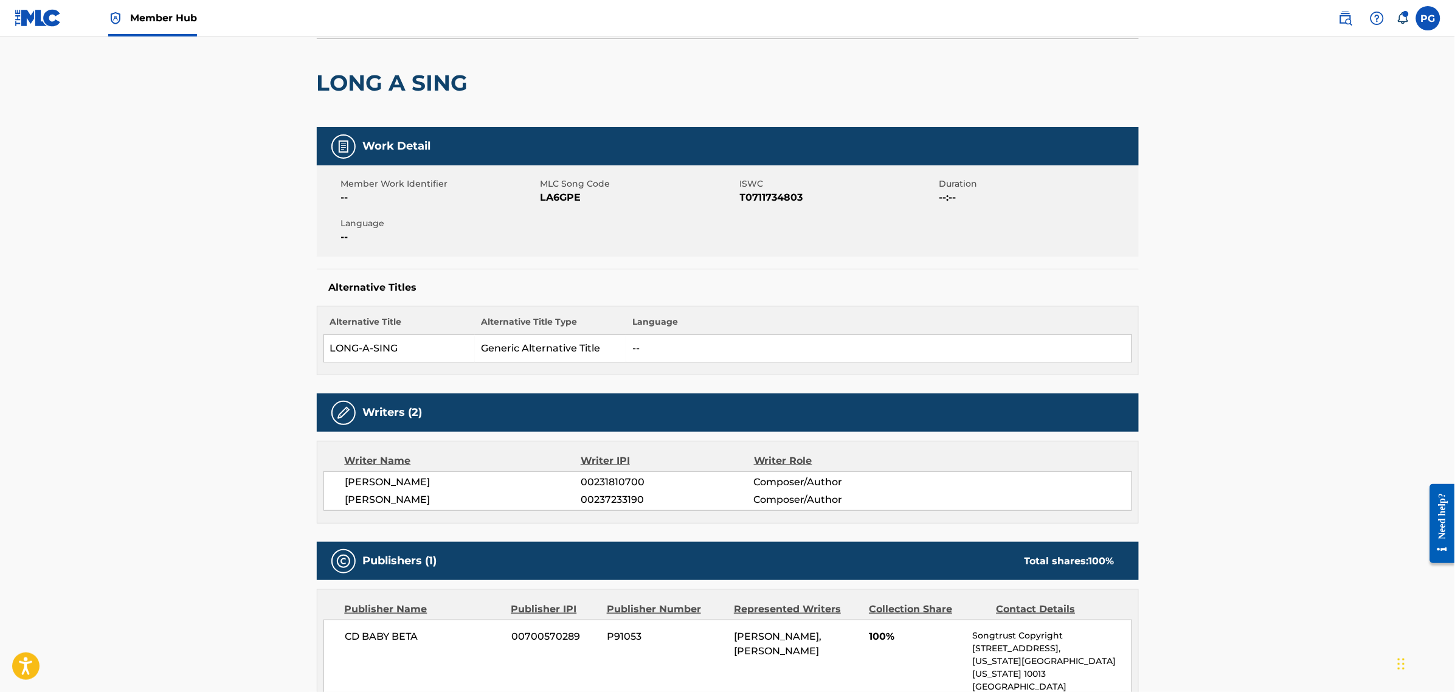
scroll to position [76, 0]
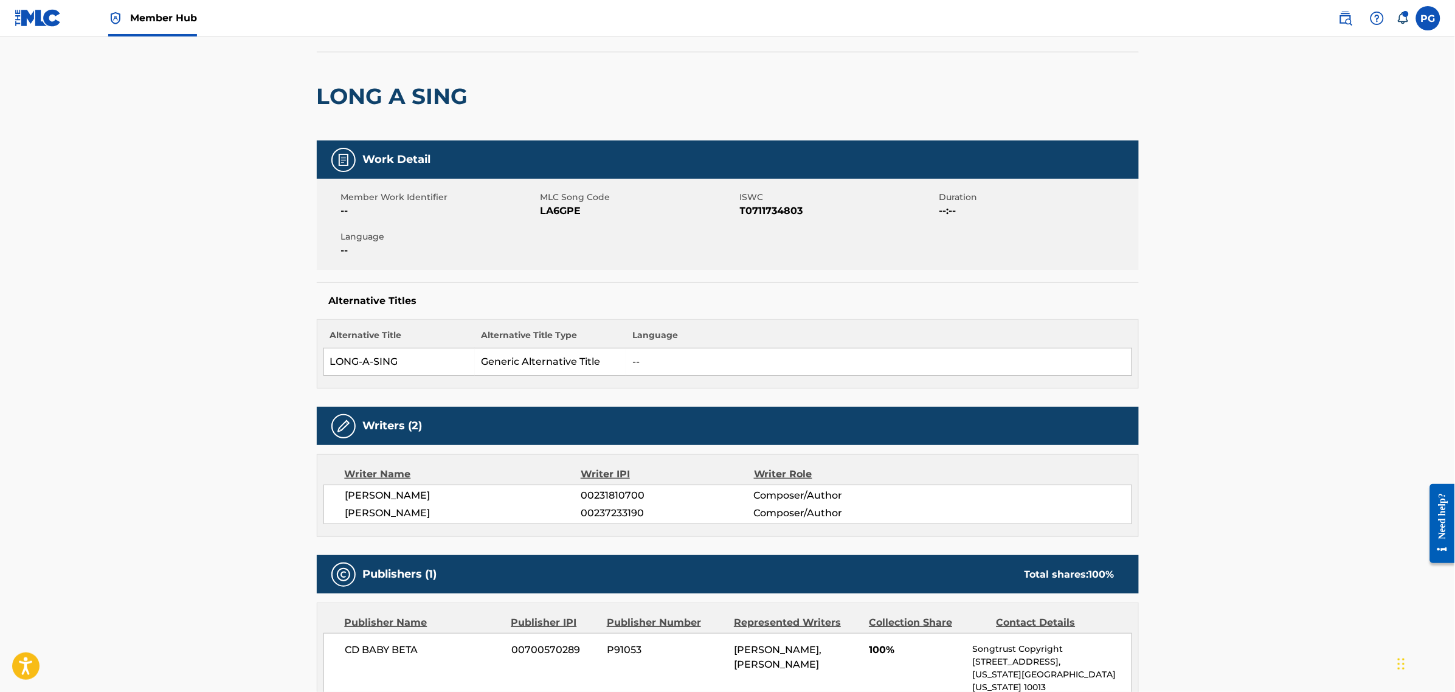
click at [554, 212] on span "LA6GPE" at bounding box center [639, 211] width 196 height 15
copy span "LA6GPE"
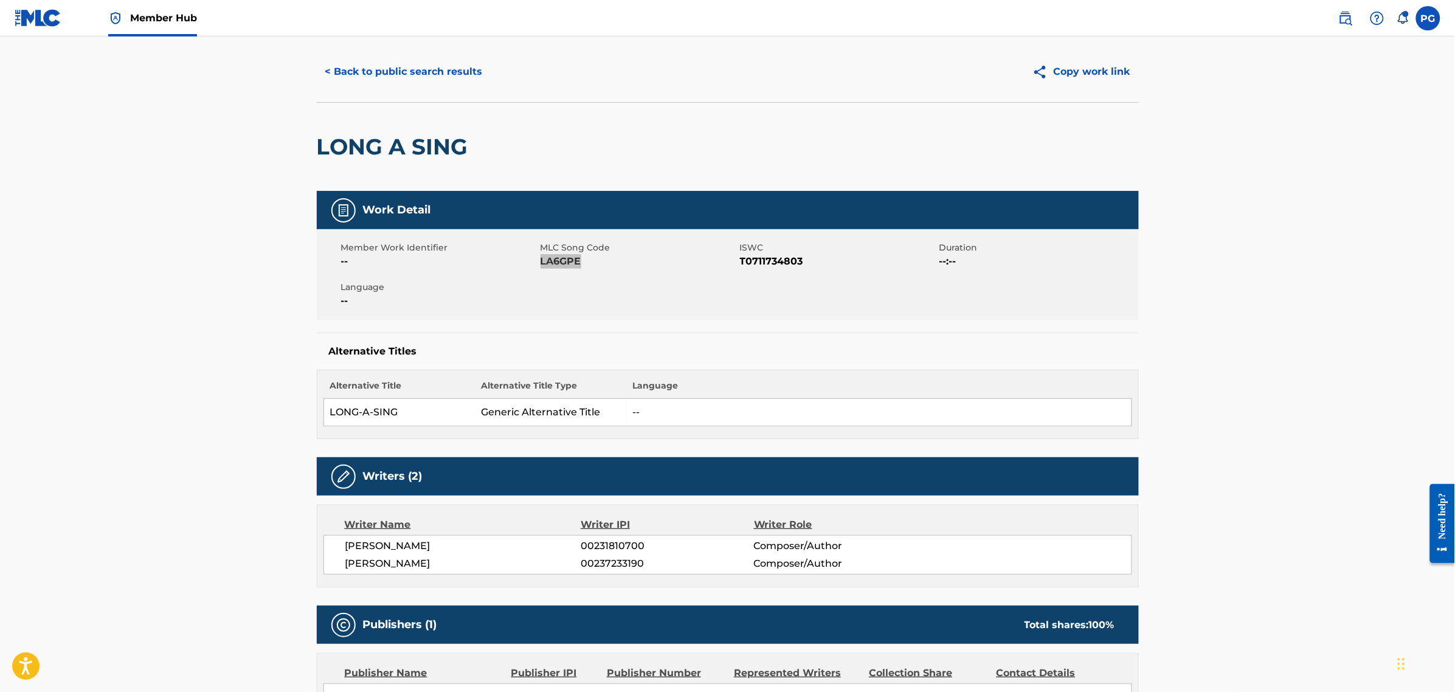
scroll to position [0, 0]
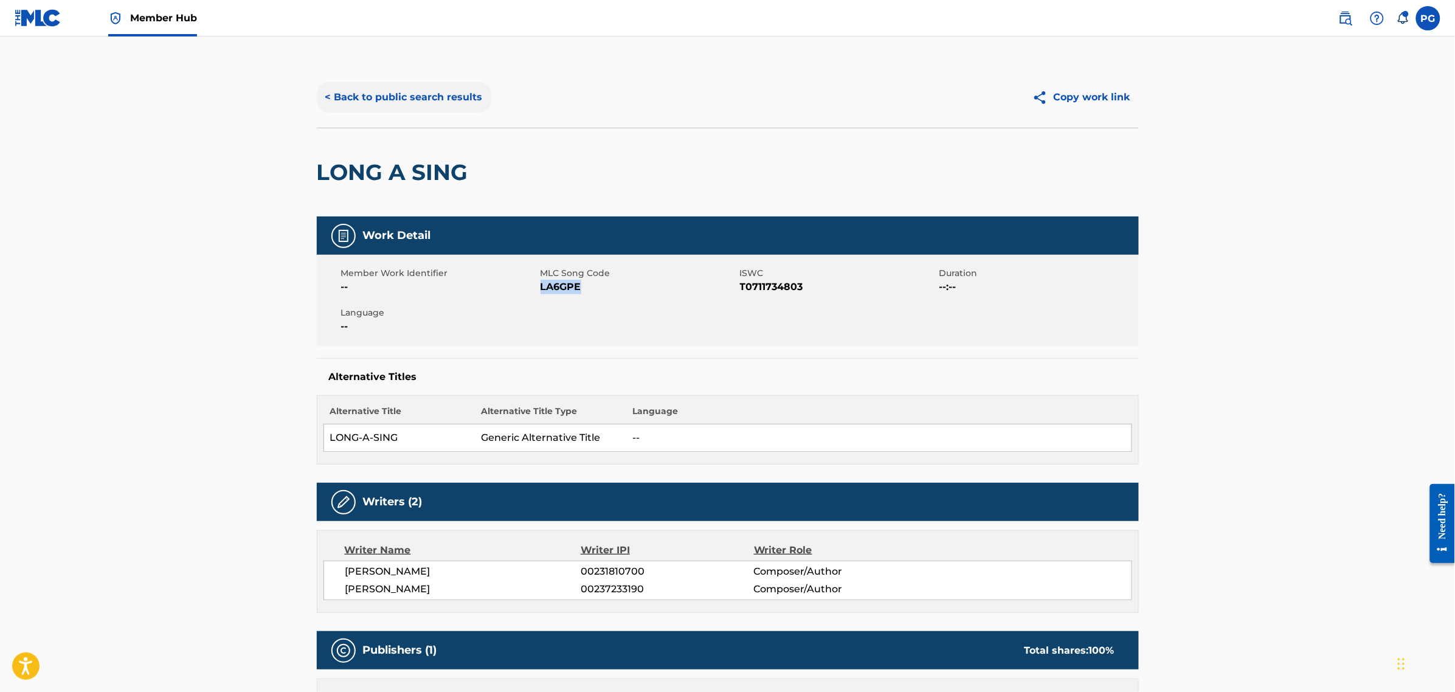
click at [429, 104] on button "< Back to public search results" at bounding box center [404, 97] width 175 height 30
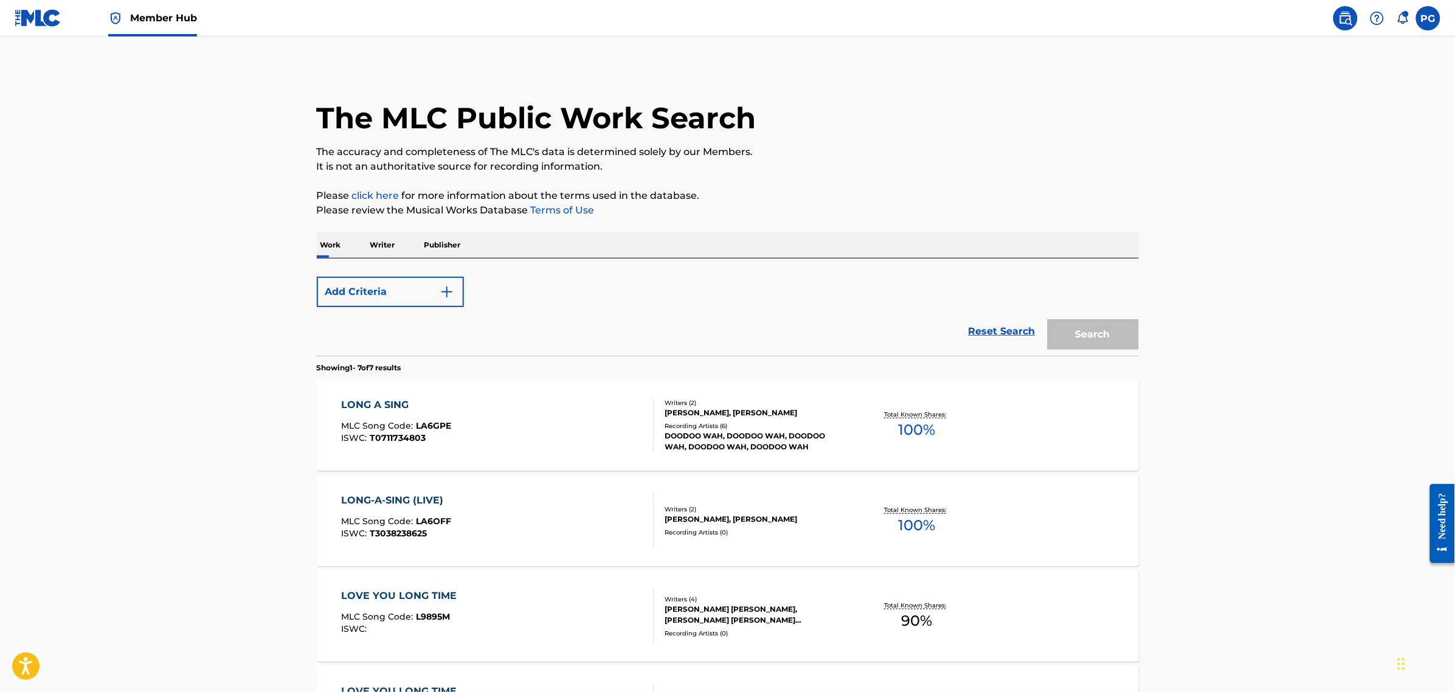
scroll to position [76, 0]
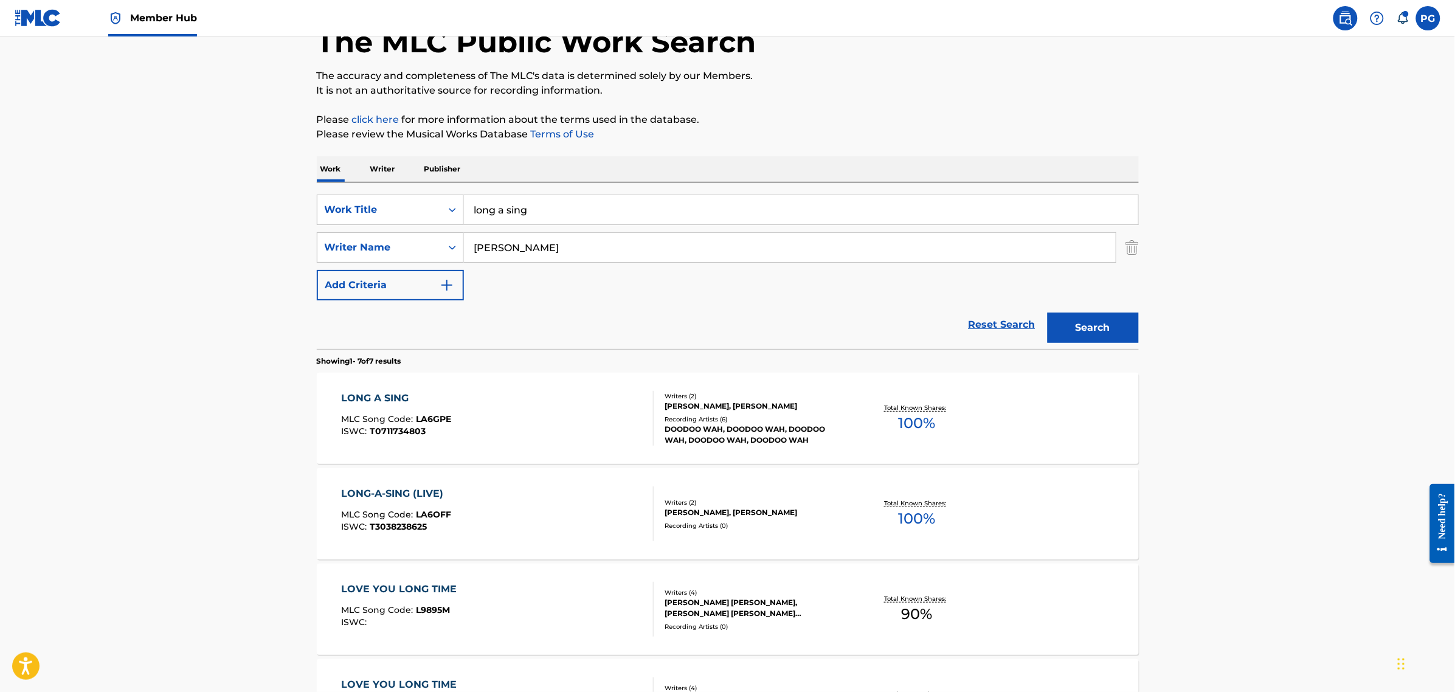
click at [558, 513] on div "LONG-A-SING (LIVE) MLC Song Code : LA6OFF ISWC : T3038238625" at bounding box center [497, 514] width 313 height 55
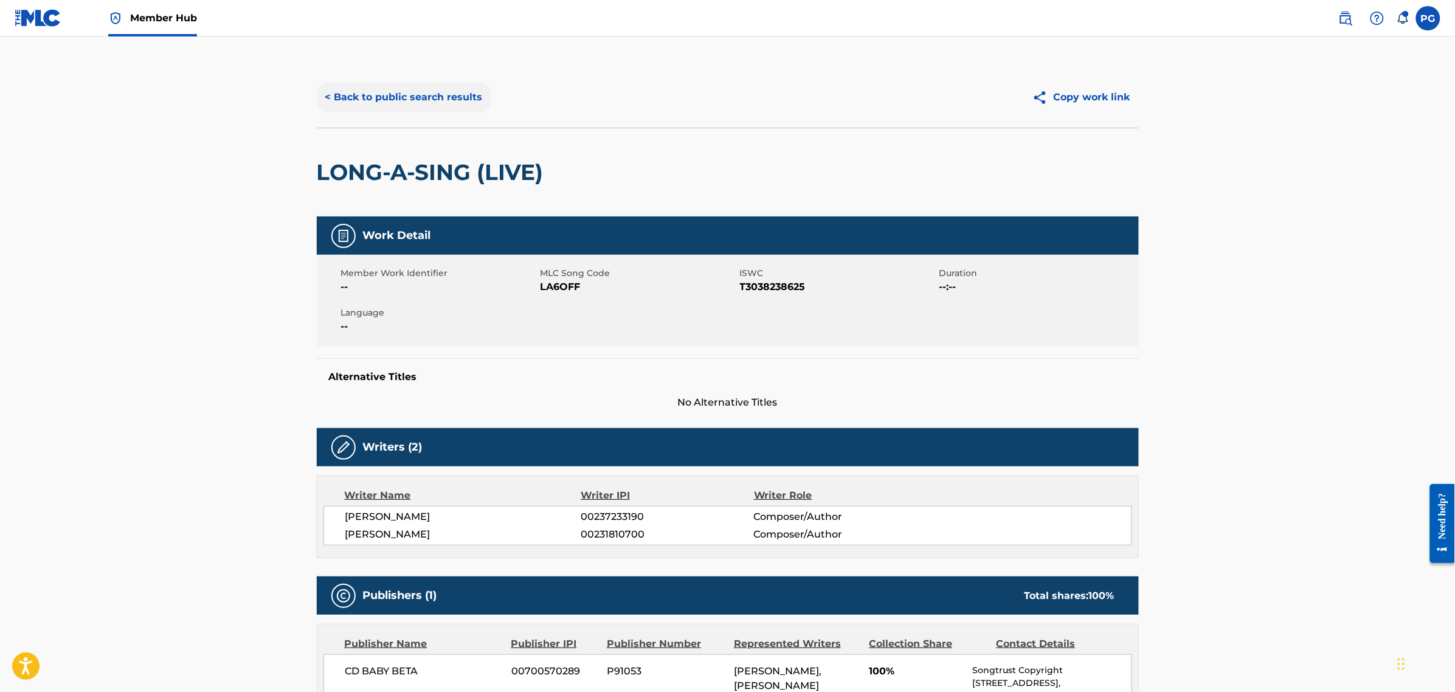
click at [445, 105] on button "< Back to public search results" at bounding box center [404, 97] width 175 height 30
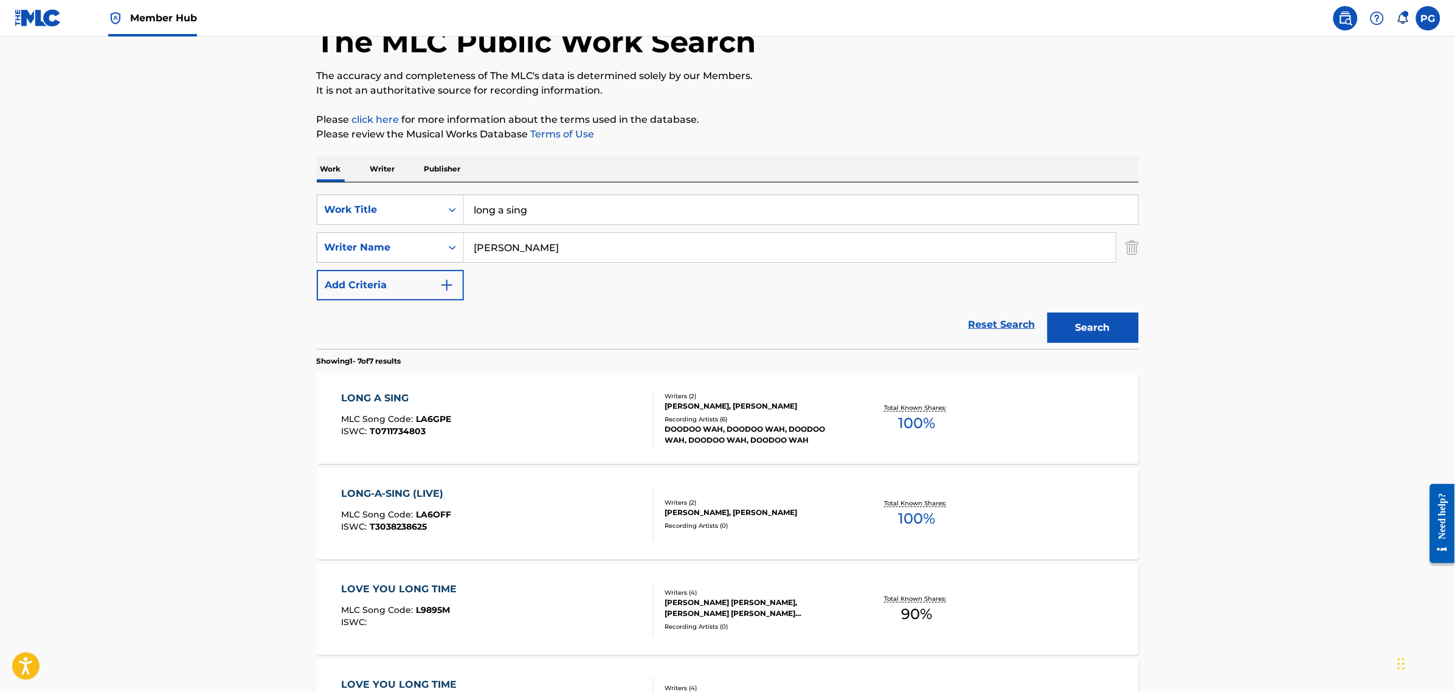
click at [557, 502] on div "LONG-A-SING (LIVE) MLC Song Code : LA6OFF ISWC : T3038238625" at bounding box center [497, 514] width 313 height 55
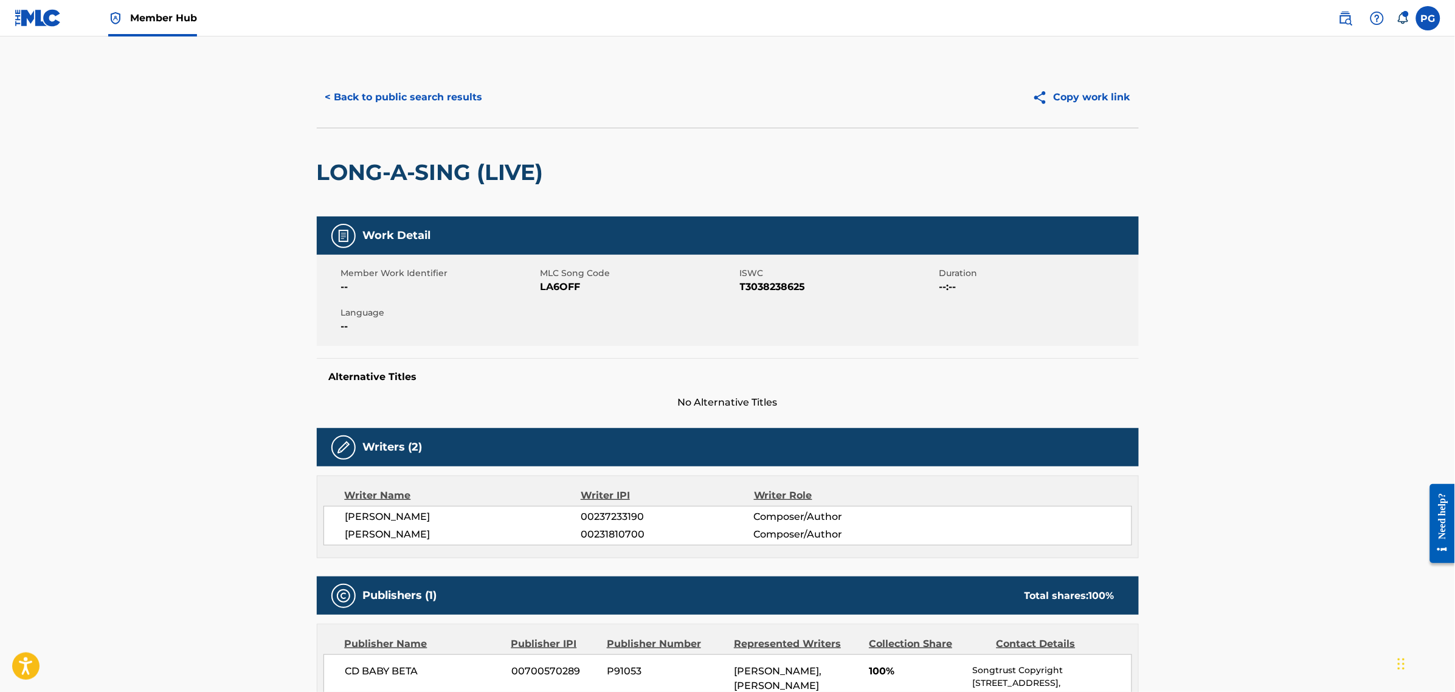
click at [563, 288] on span "LA6OFF" at bounding box center [639, 287] width 196 height 15
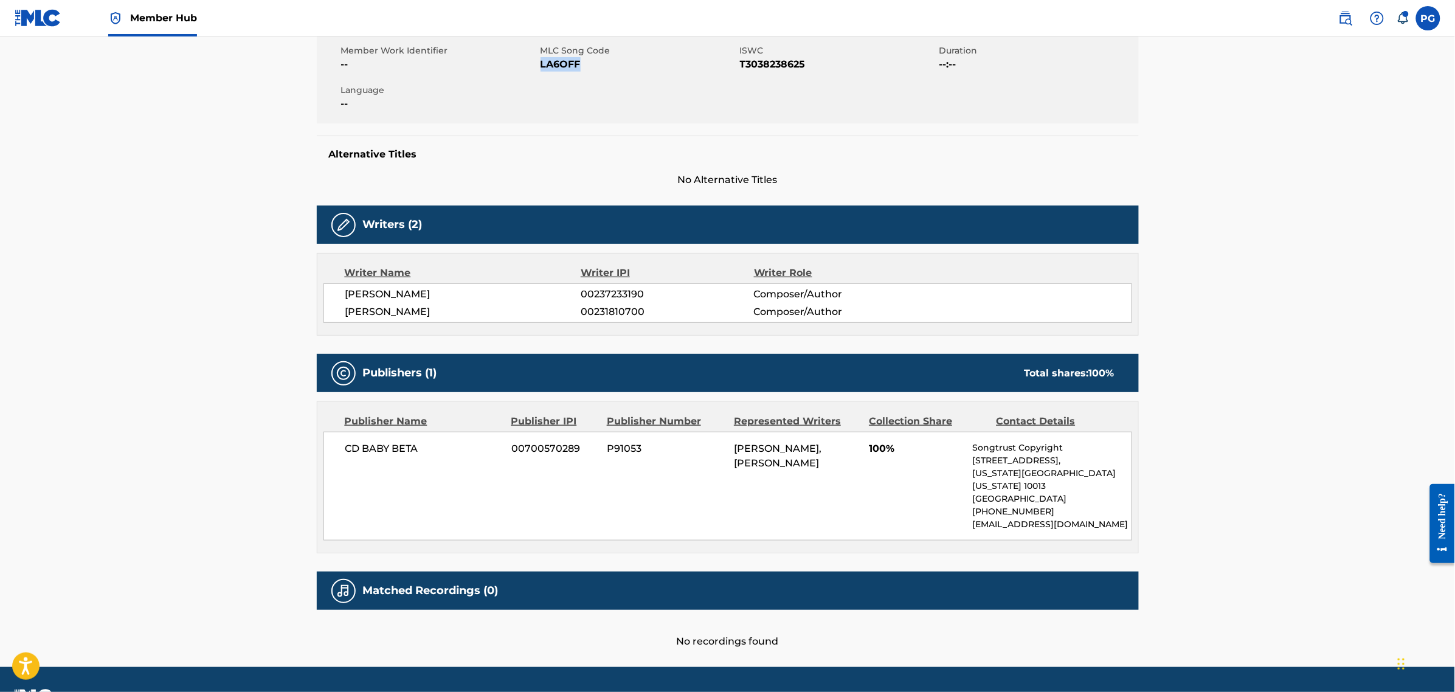
scroll to position [228, 0]
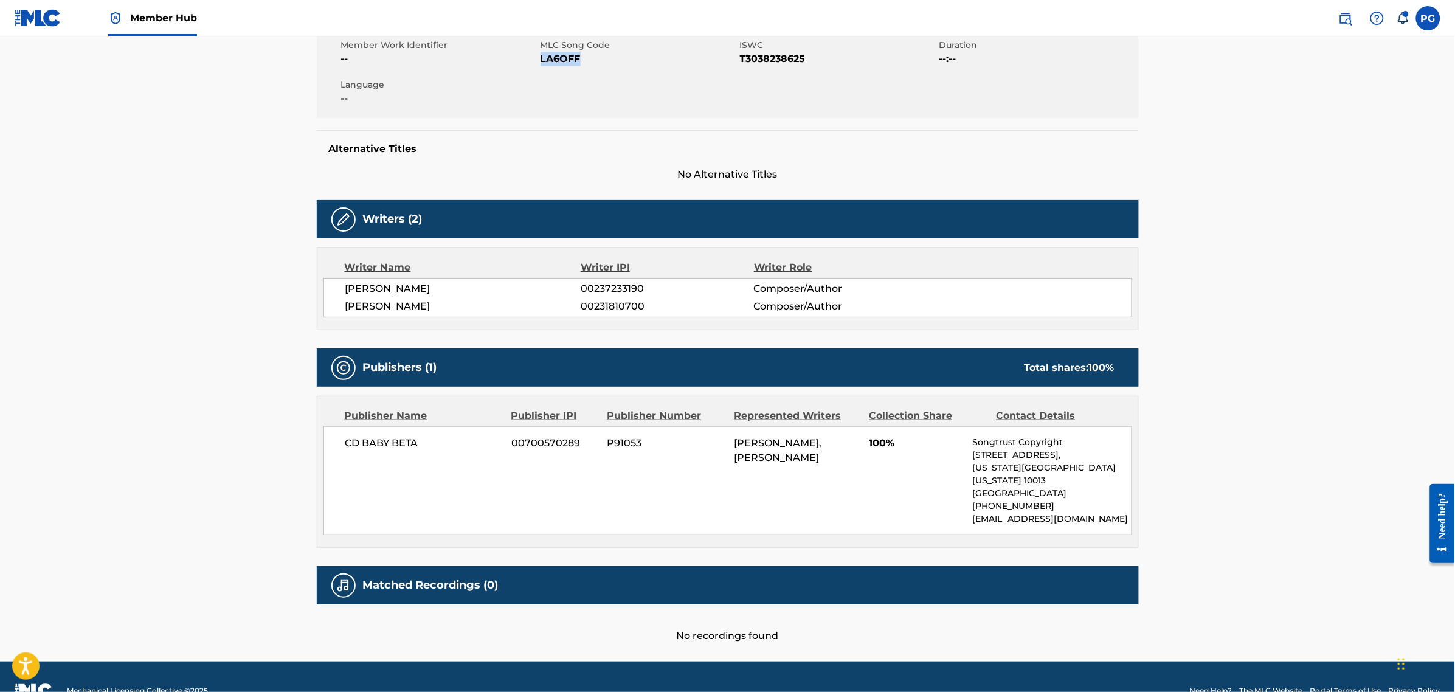
copy span "LA6OFF"
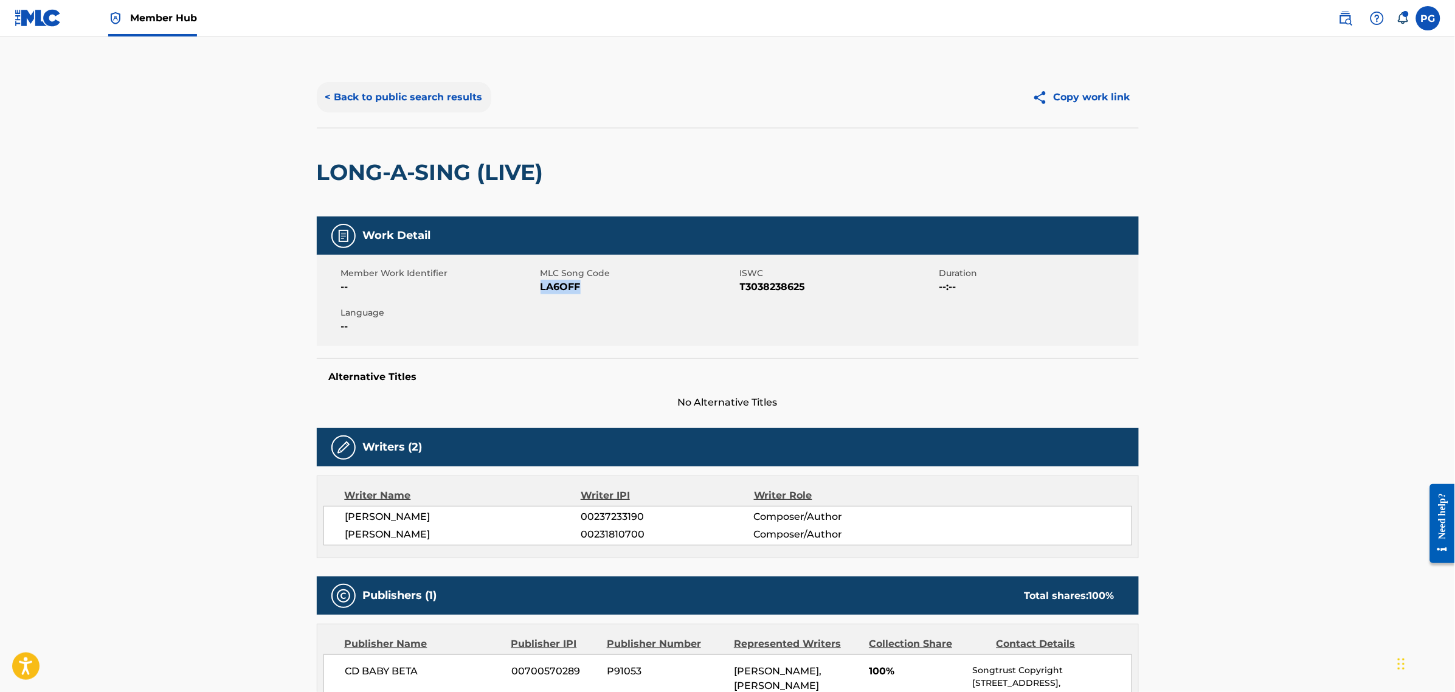
click at [476, 89] on button "< Back to public search results" at bounding box center [404, 97] width 175 height 30
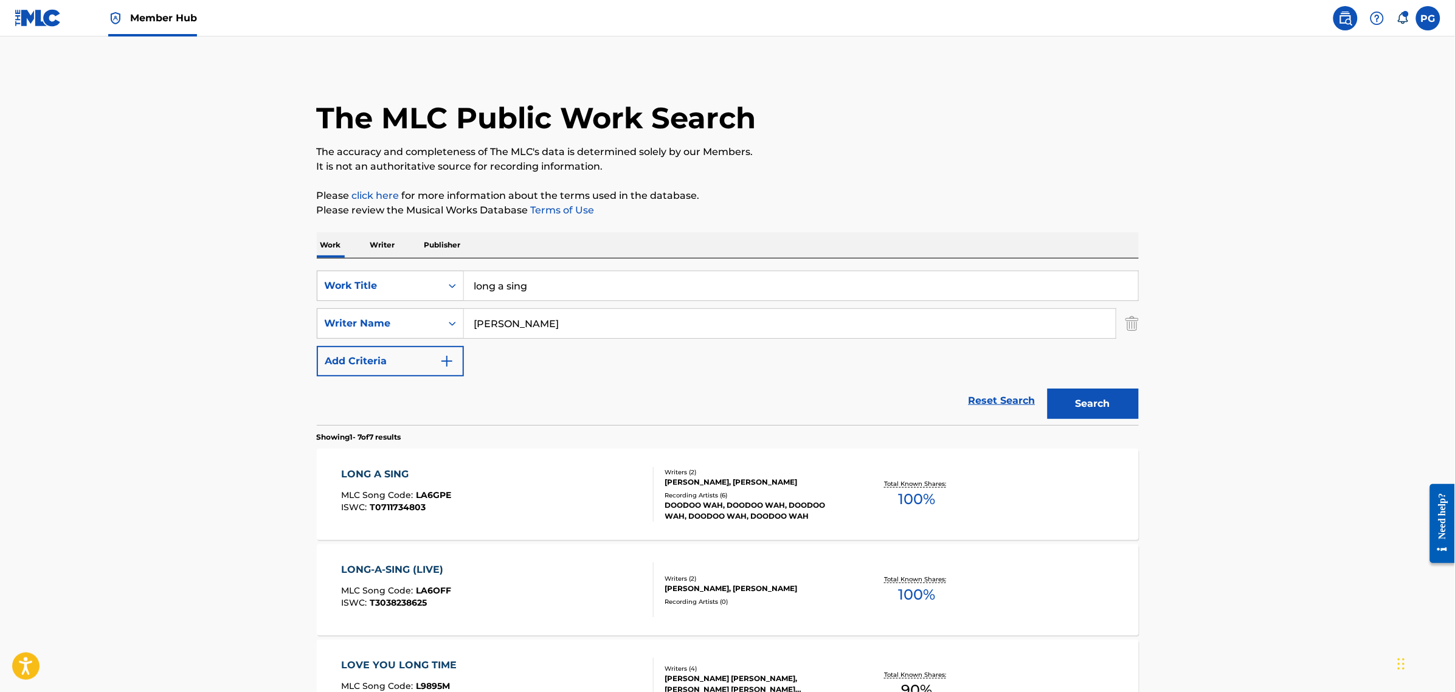
scroll to position [76, 0]
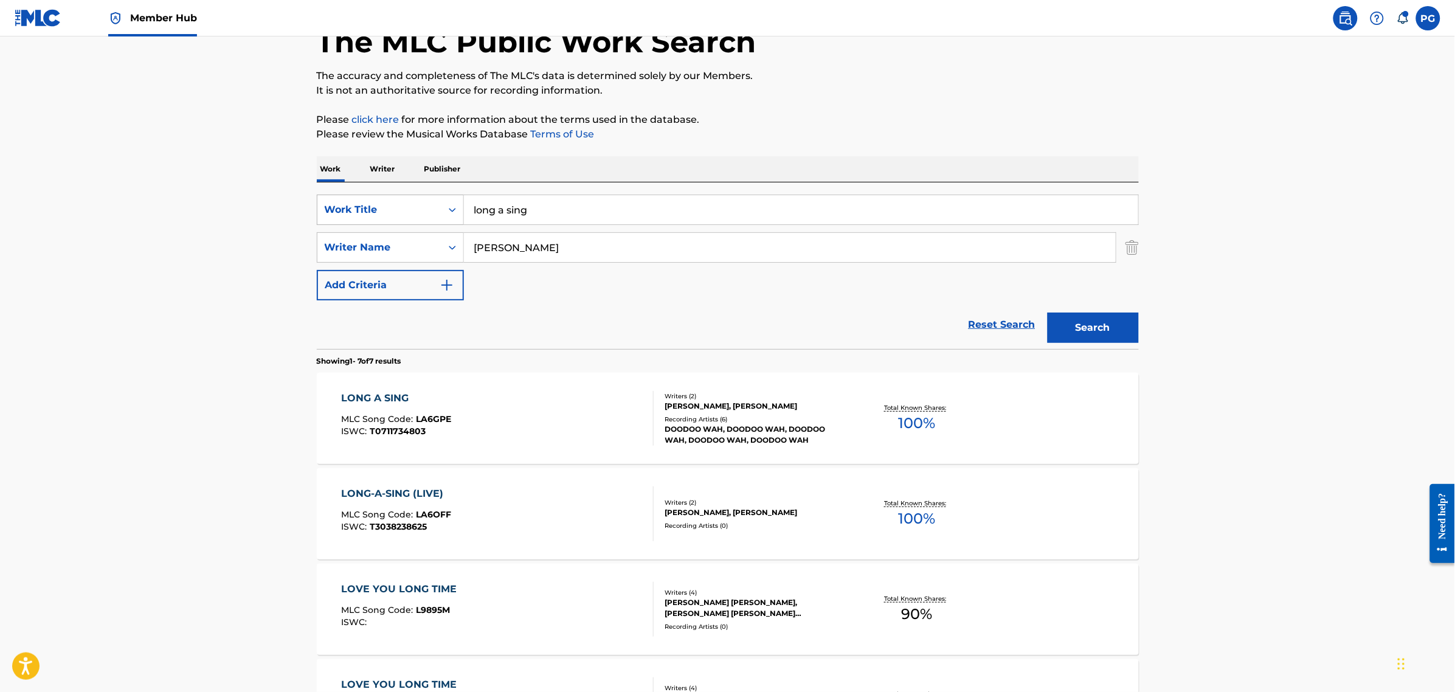
drag, startPoint x: 566, startPoint y: 207, endPoint x: 415, endPoint y: 199, distance: 151.6
click at [415, 199] on div "SearchWithCriteria71b1049f-ab06-4474-ba5d-1317f58b173e Work Title long a sing" at bounding box center [728, 210] width 822 height 30
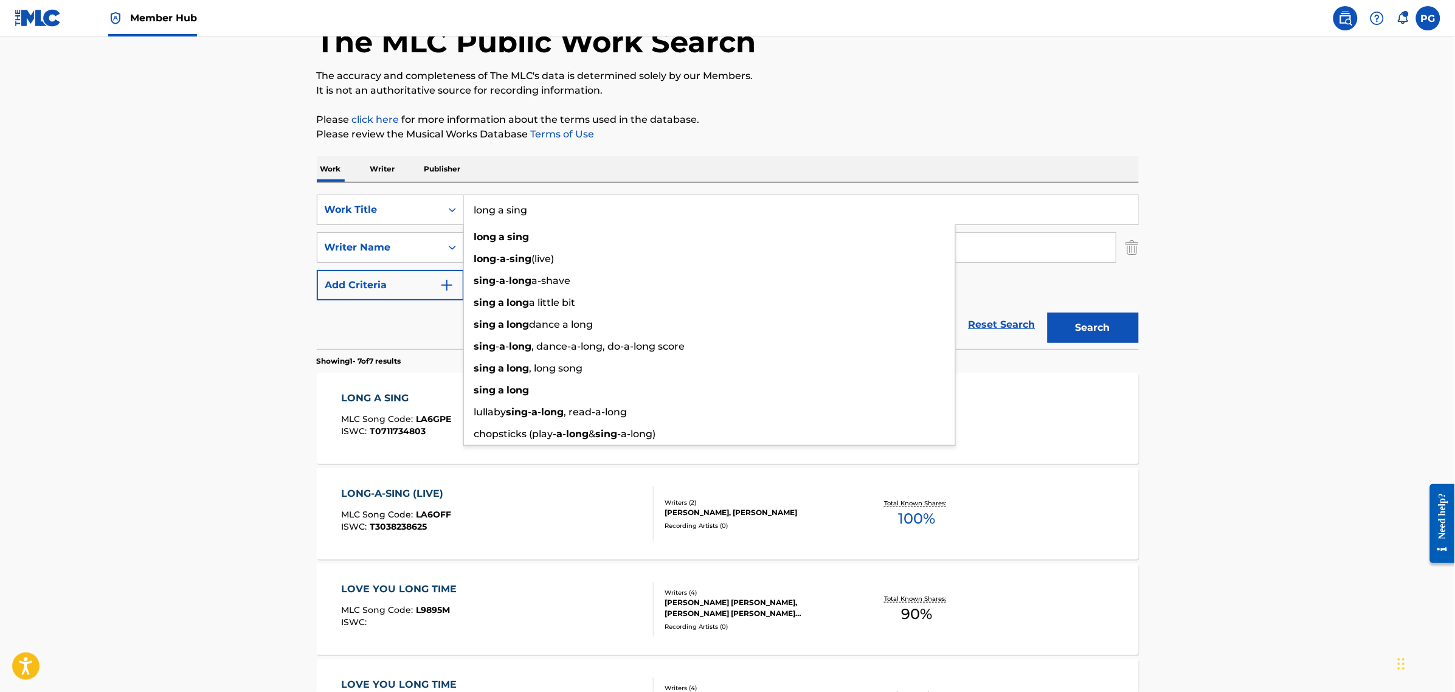
paste input "[PERSON_NAME] LIVE"
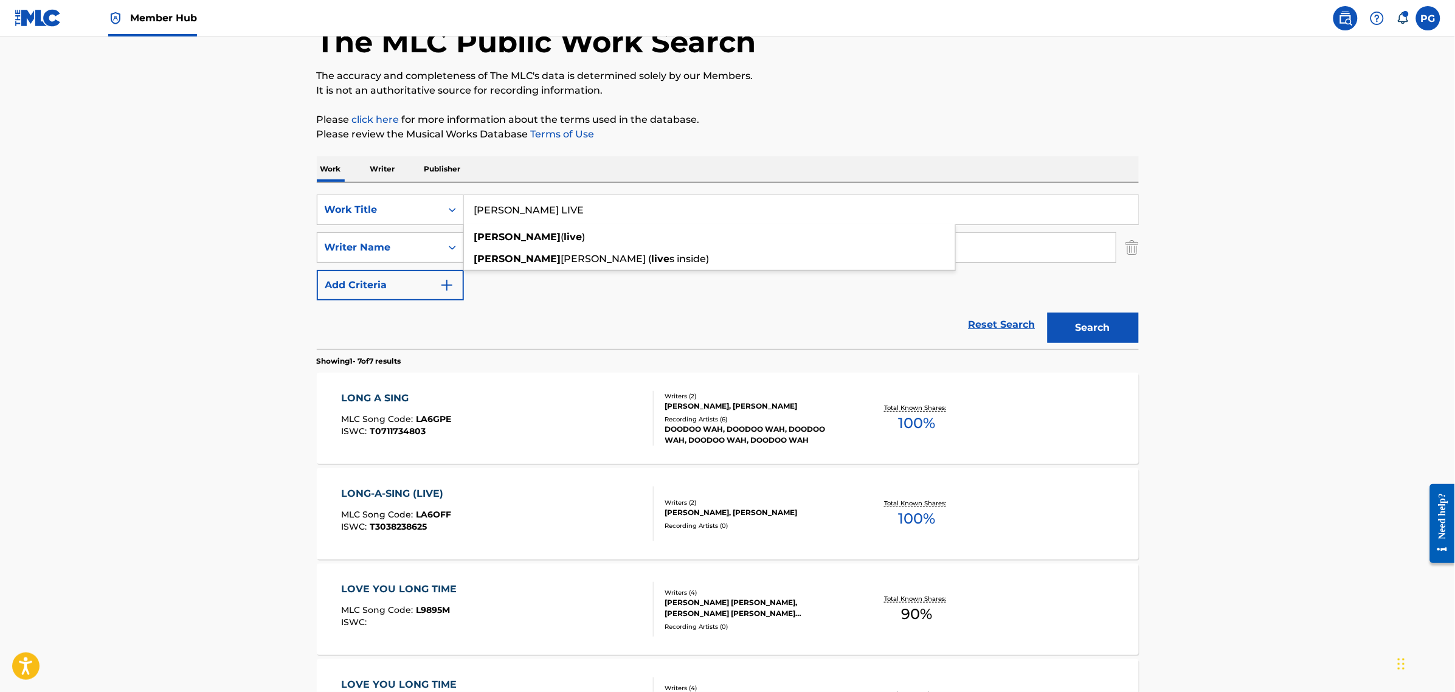
type input "[PERSON_NAME] LIVE"
click at [1240, 254] on main "The MLC Public Work Search The accuracy and completeness of The MLC's data is d…" at bounding box center [727, 530] width 1455 height 1140
click at [1092, 336] on button "Search" at bounding box center [1093, 328] width 91 height 30
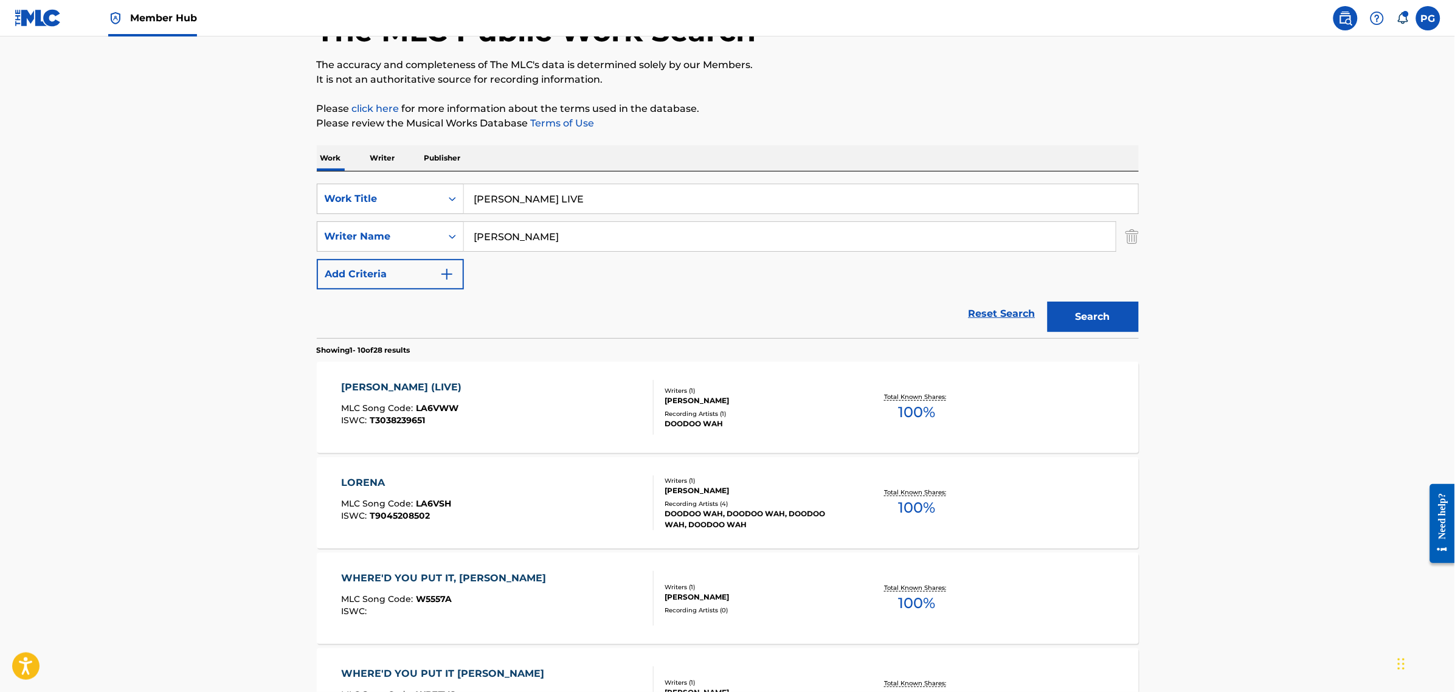
scroll to position [152, 0]
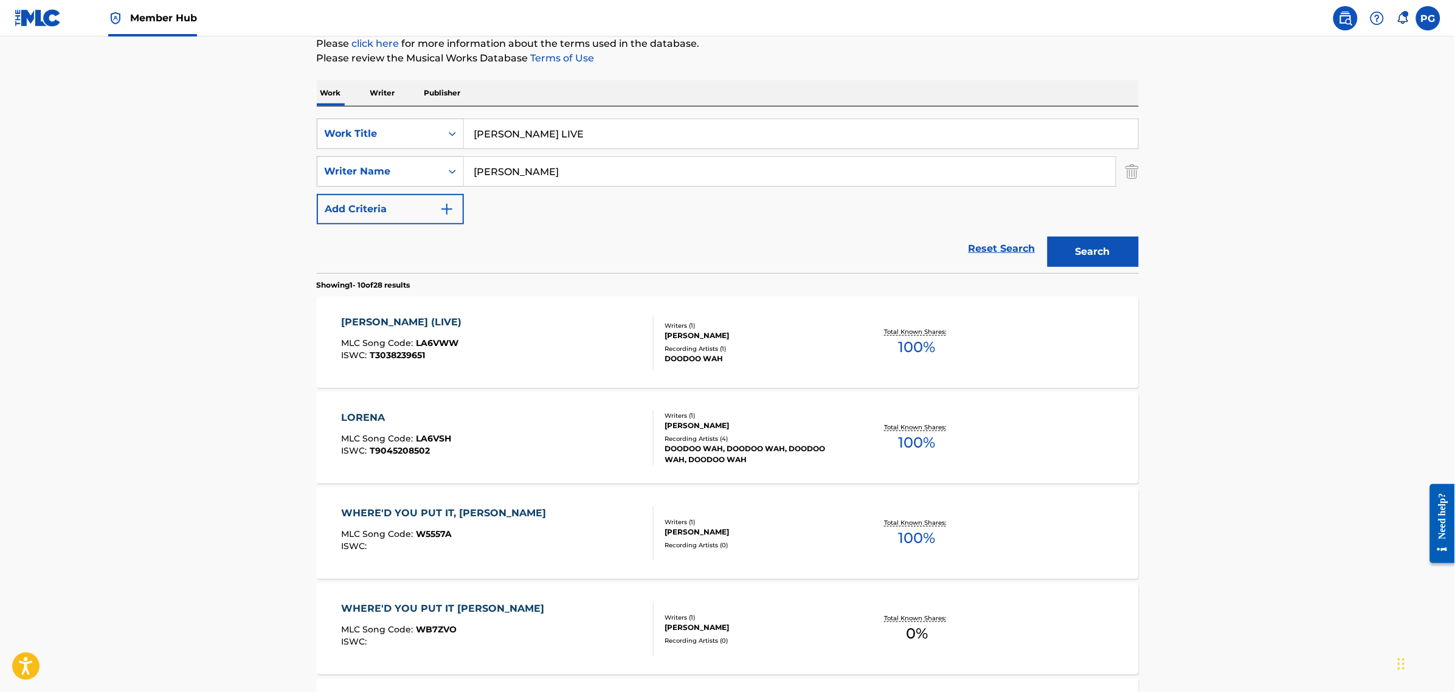
click at [512, 350] on div "[PERSON_NAME] (LIVE) MLC Song Code : LA6VWW ISWC : T3038239651" at bounding box center [497, 342] width 313 height 55
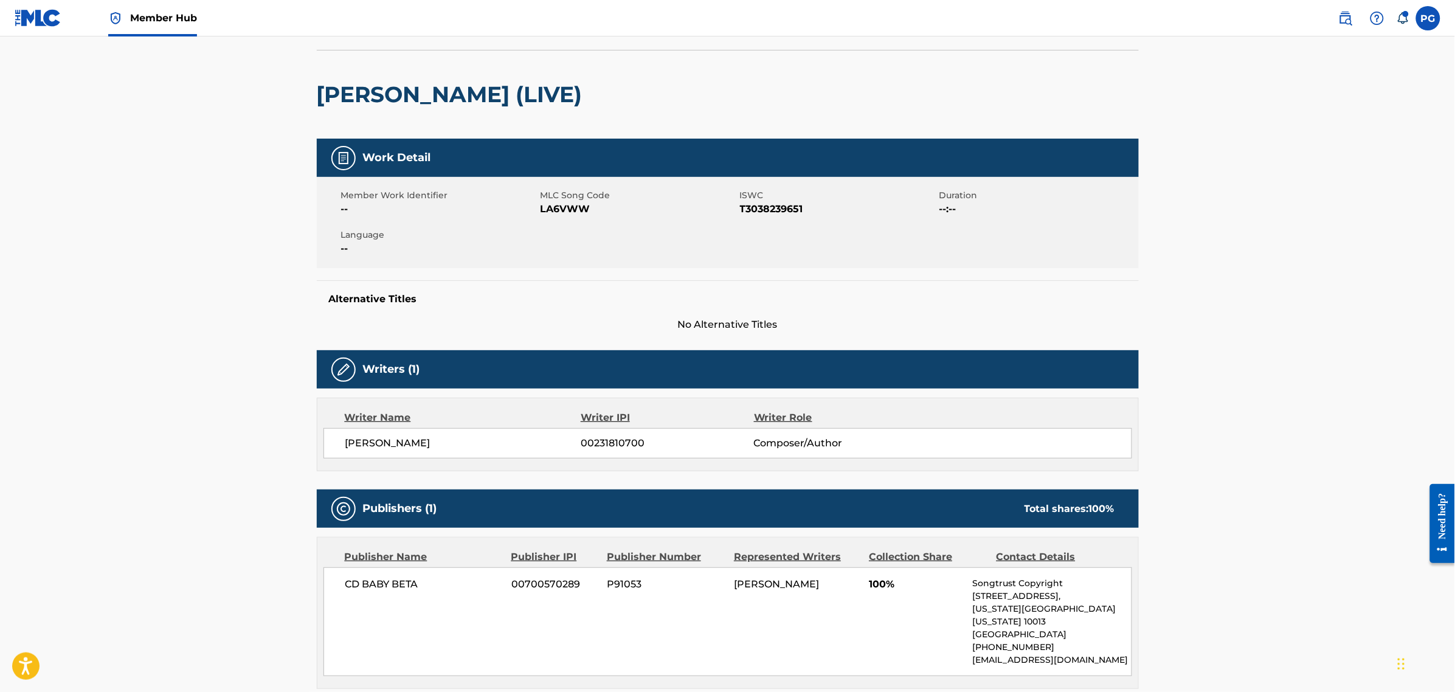
scroll to position [152, 0]
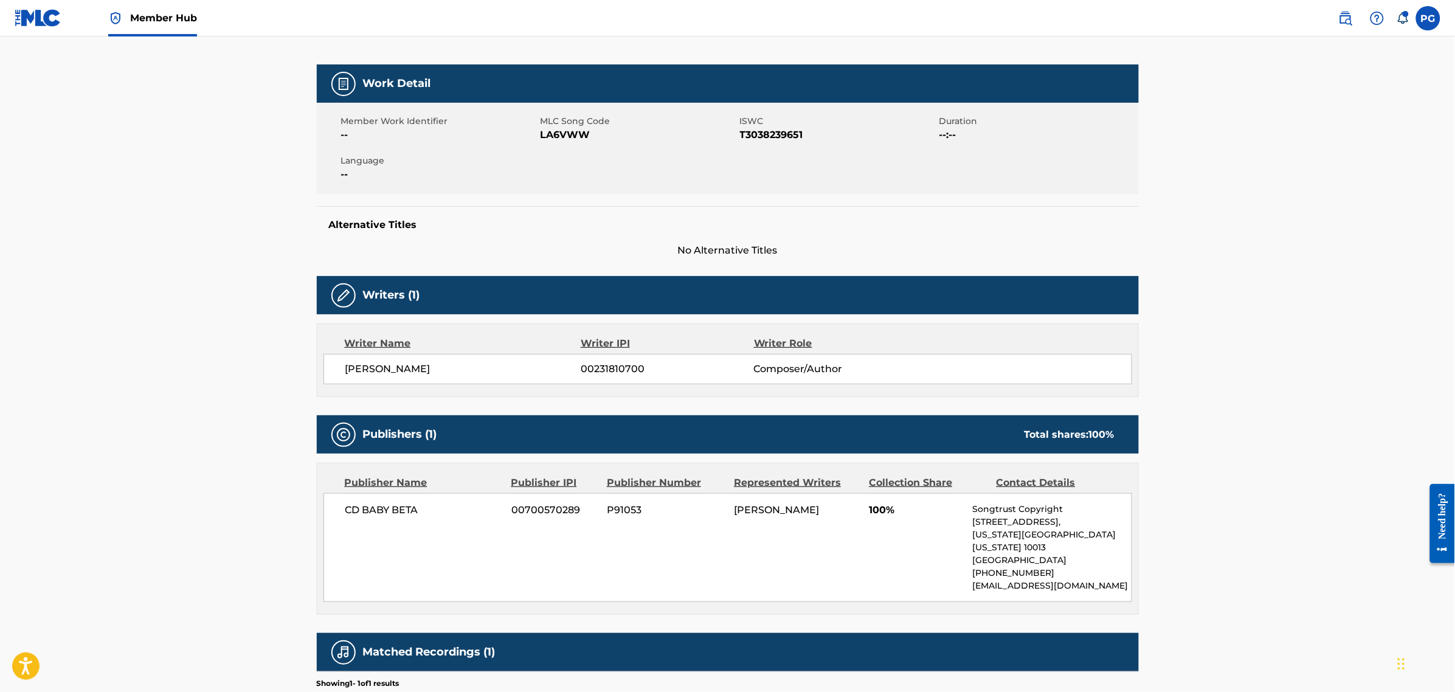
click at [552, 134] on span "LA6VWW" at bounding box center [639, 135] width 196 height 15
copy span "LA6VWW"
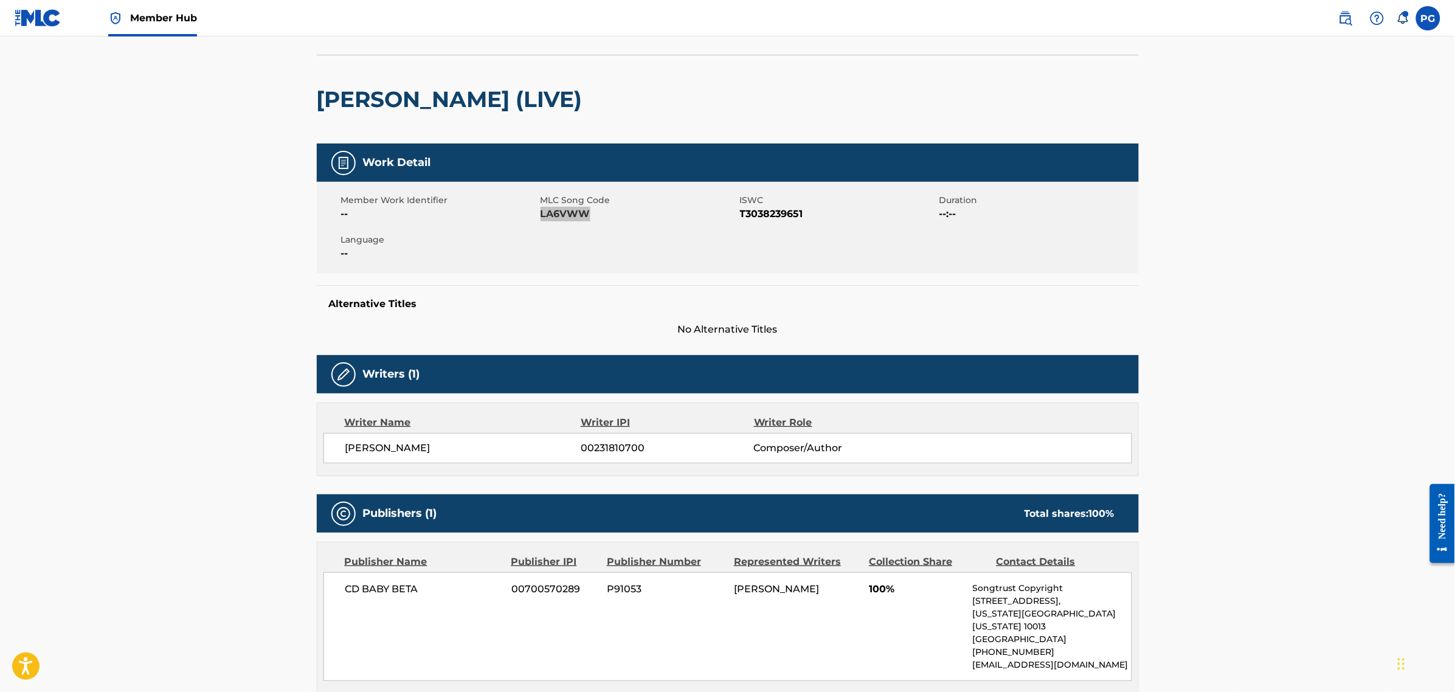
scroll to position [0, 0]
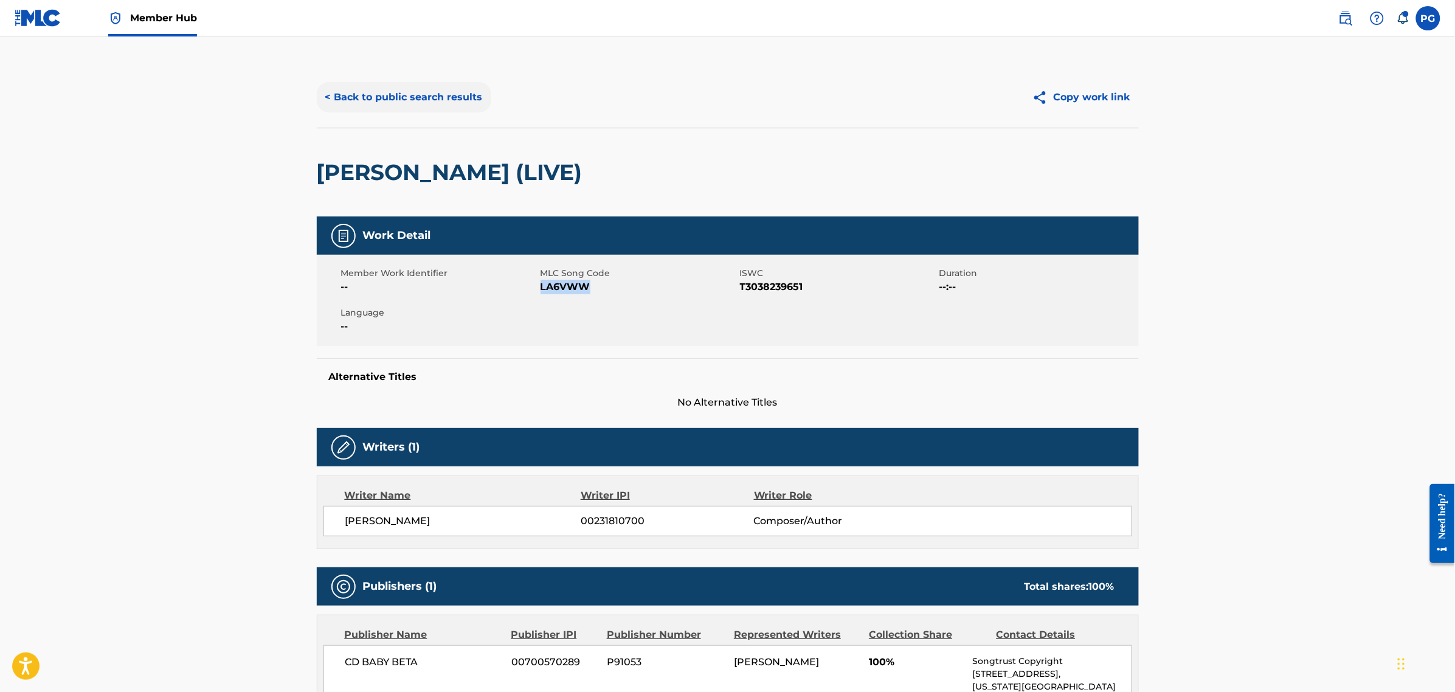
click at [421, 99] on button "< Back to public search results" at bounding box center [404, 97] width 175 height 30
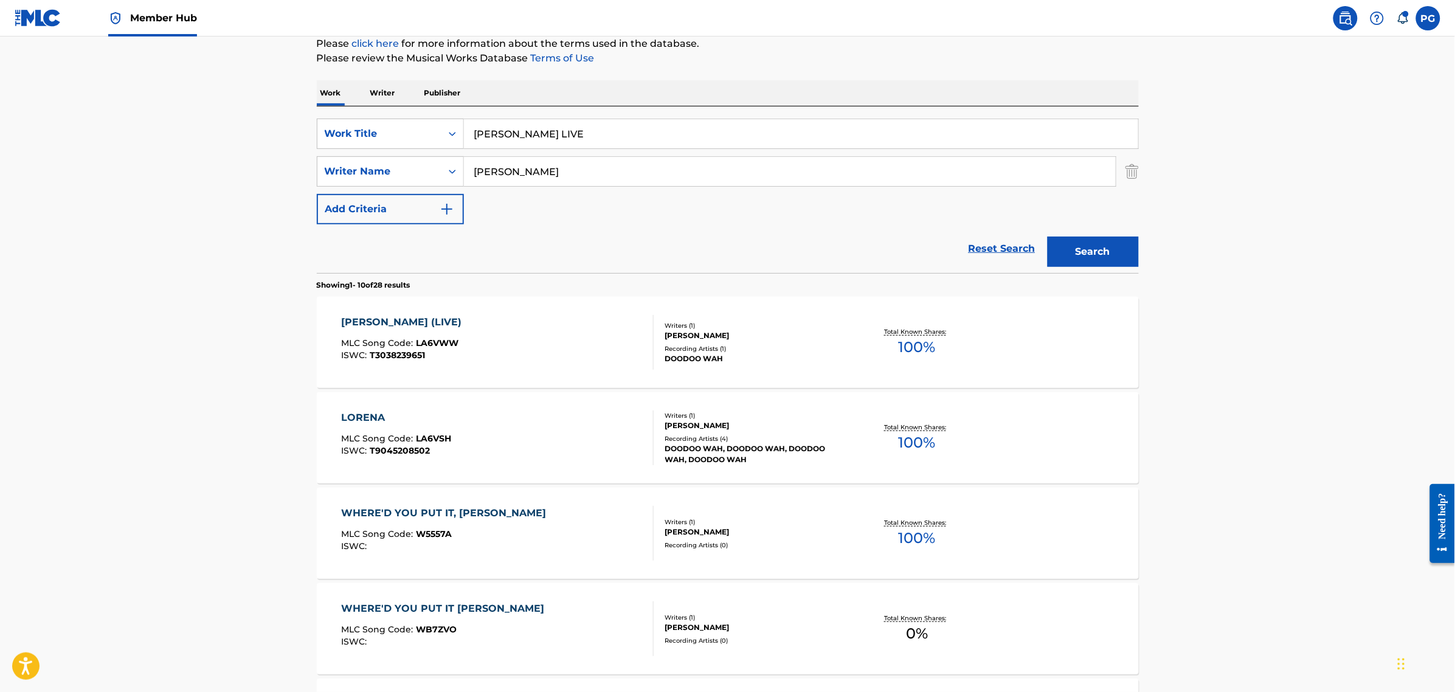
click at [600, 457] on div "[PERSON_NAME] MLC Song Code : LA6VSH ISWC : T9045208502" at bounding box center [497, 438] width 313 height 55
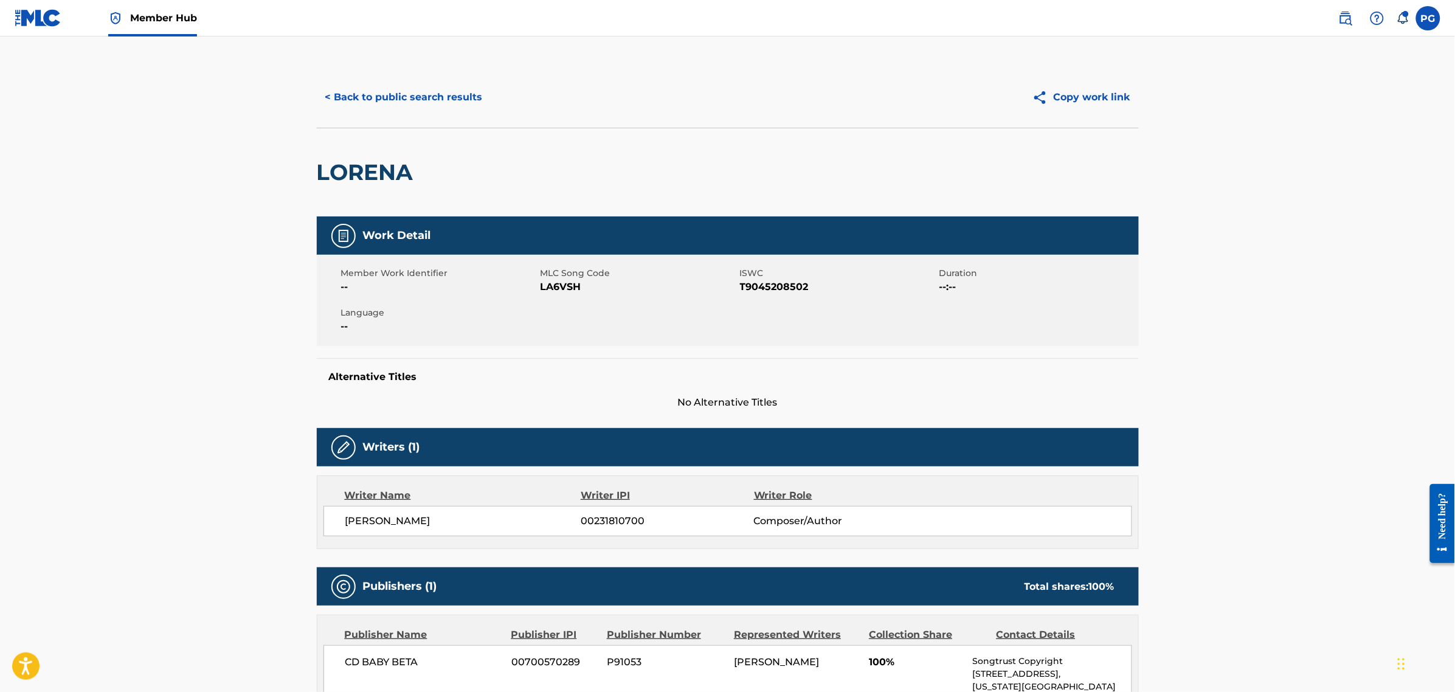
scroll to position [152, 0]
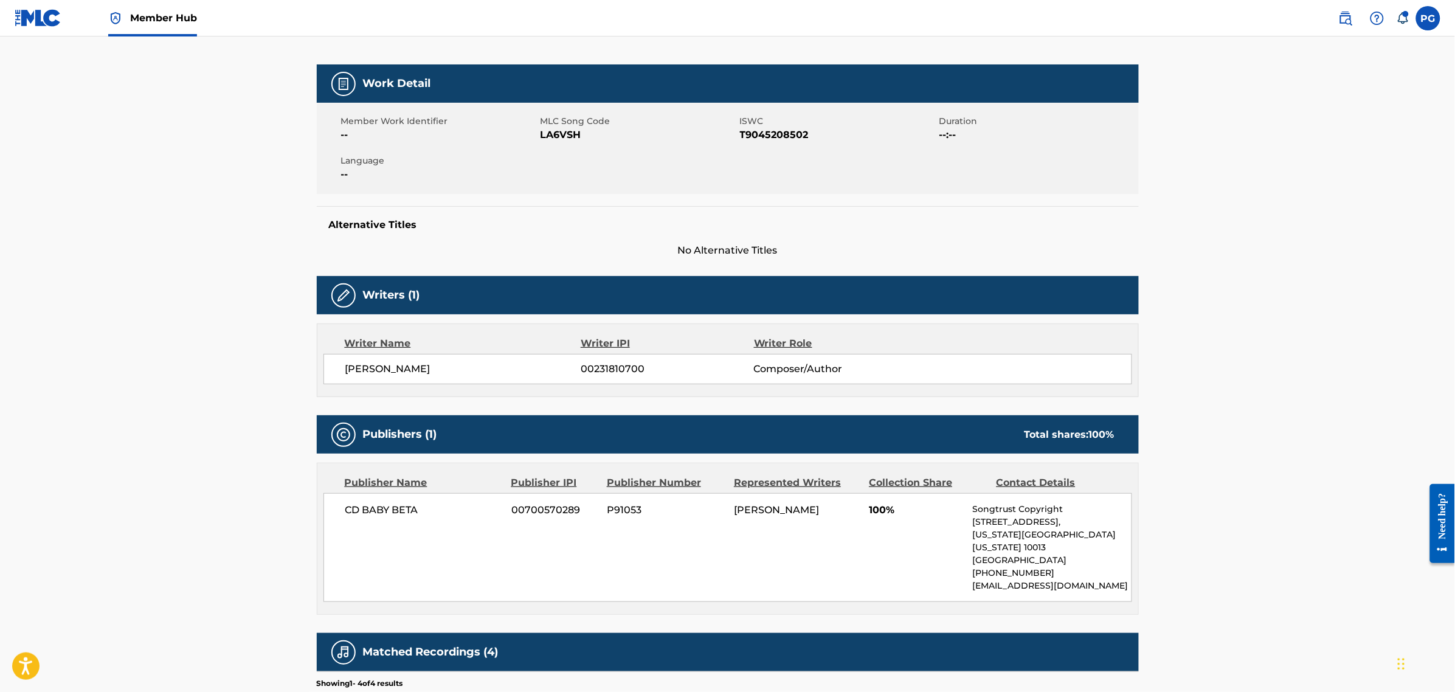
click at [552, 134] on span "LA6VSH" at bounding box center [639, 135] width 196 height 15
copy span "LA6VSH"
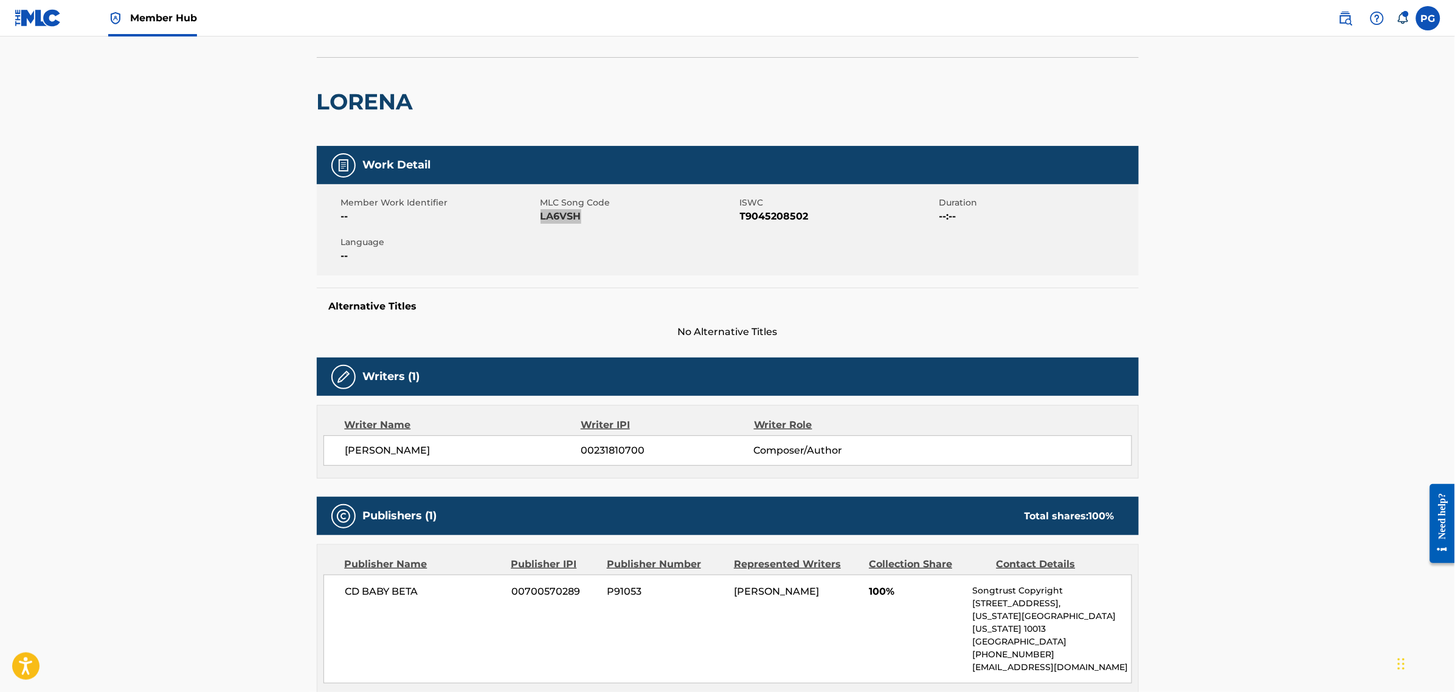
scroll to position [0, 0]
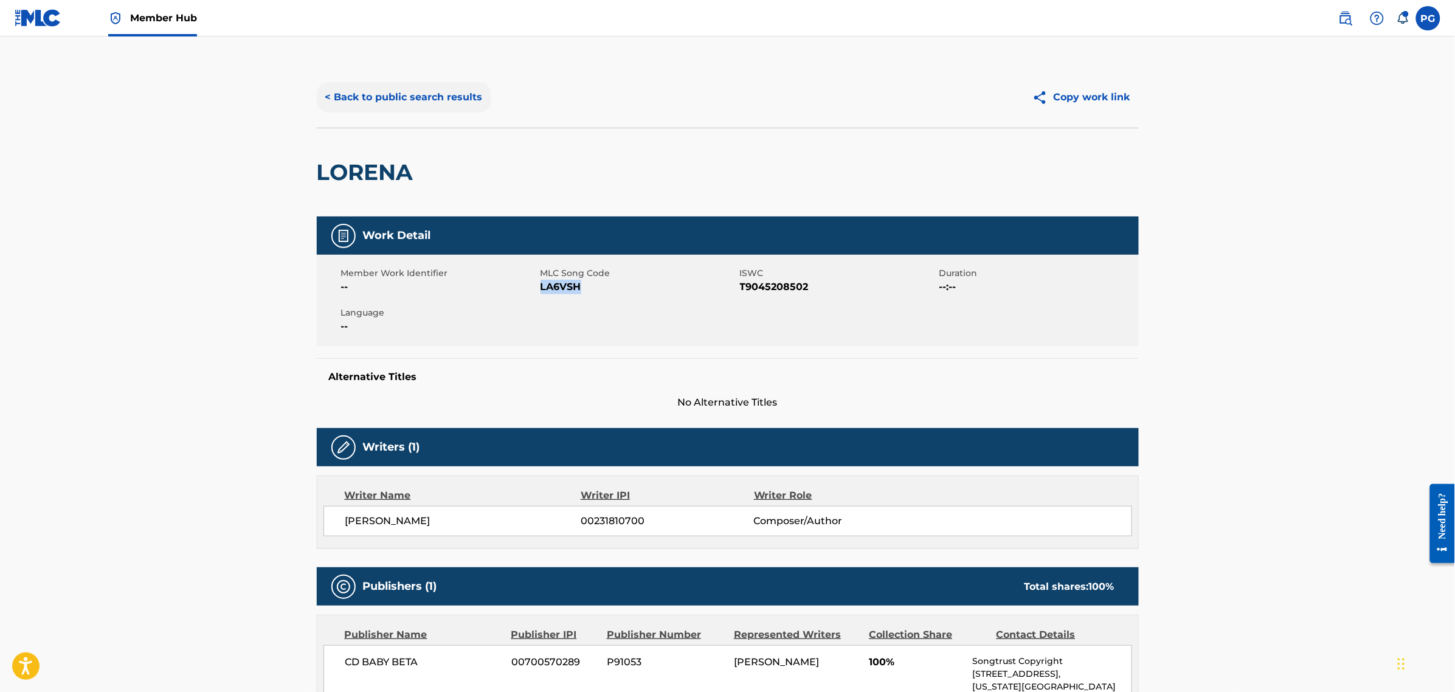
click at [397, 95] on button "< Back to public search results" at bounding box center [404, 97] width 175 height 30
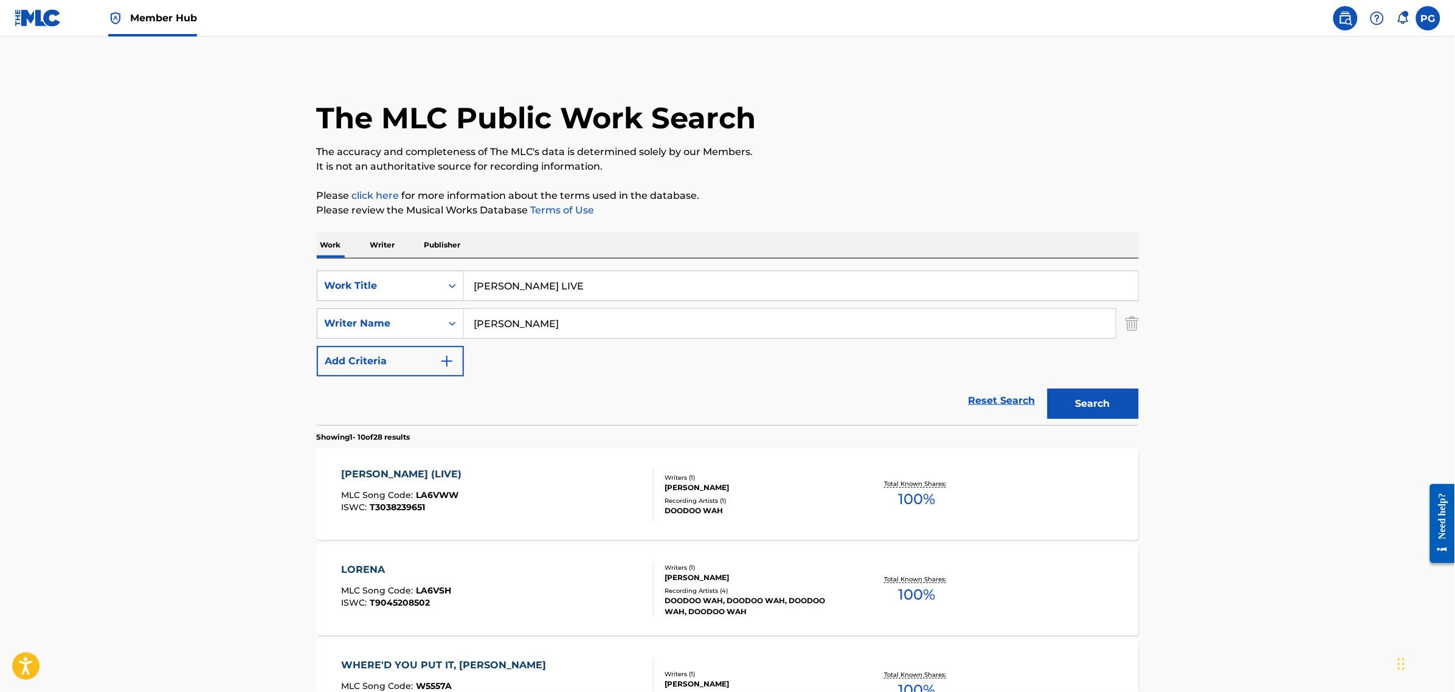
scroll to position [152, 0]
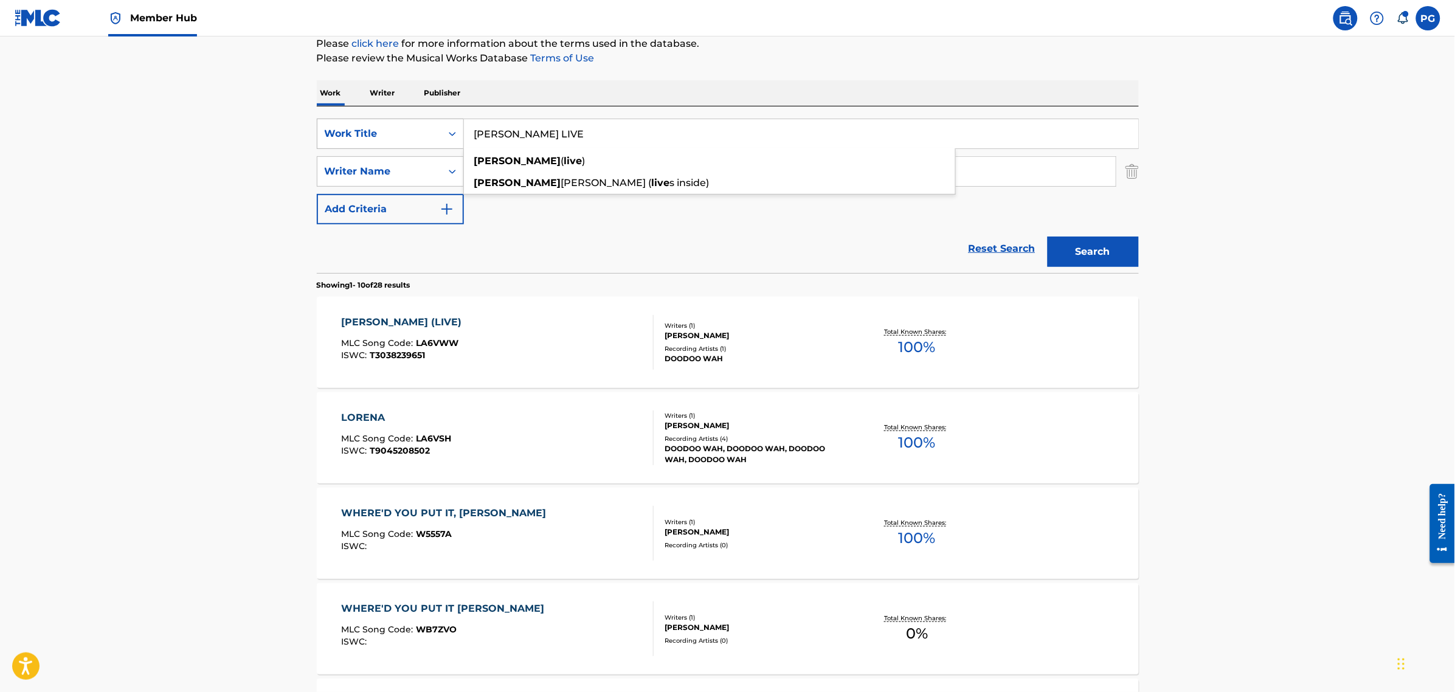
drag, startPoint x: 584, startPoint y: 137, endPoint x: 457, endPoint y: 134, distance: 126.5
click at [457, 134] on div "SearchWithCriteria71b1049f-ab06-4474-ba5d-1317f58b173e Work Title [PERSON_NAME]…" at bounding box center [728, 134] width 822 height 30
paste input "MEN'S CRISIS CENTER"
type input "MEN'S CRISIS CENTER"
click at [1101, 257] on button "Search" at bounding box center [1093, 252] width 91 height 30
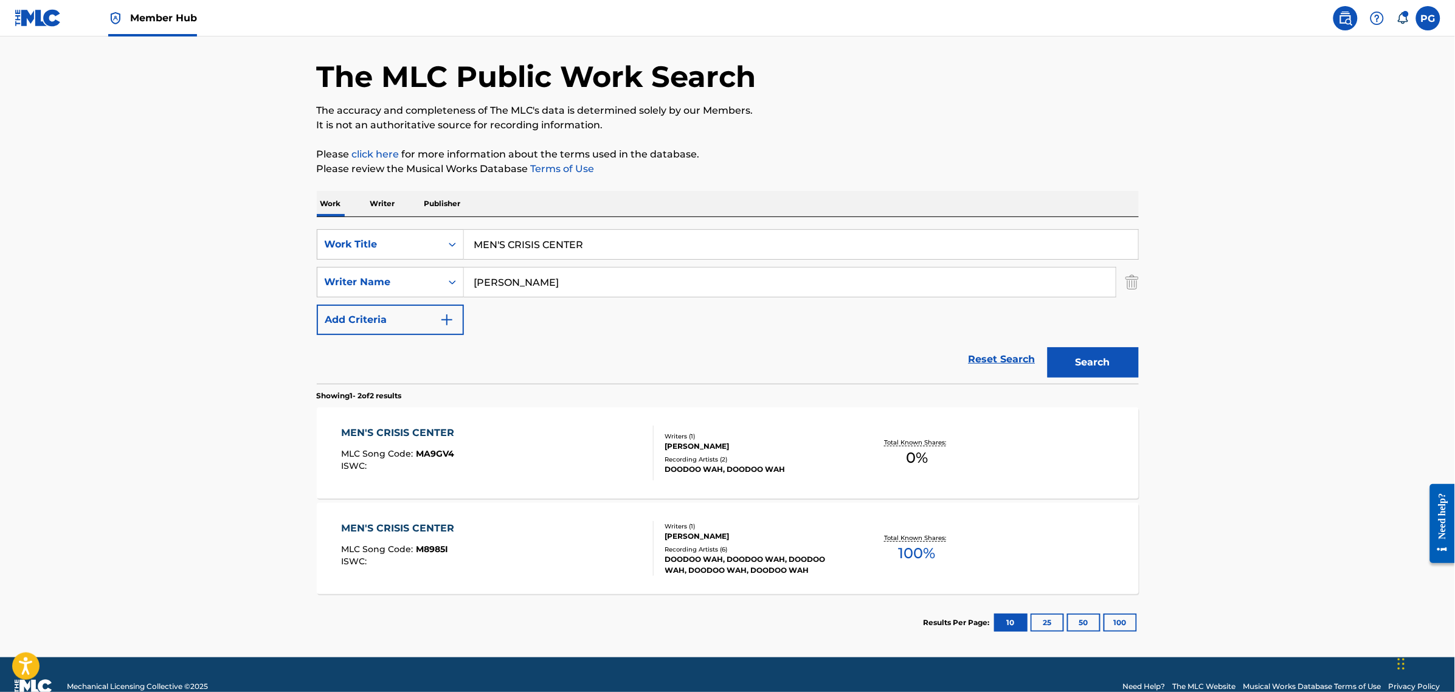
scroll to position [64, 0]
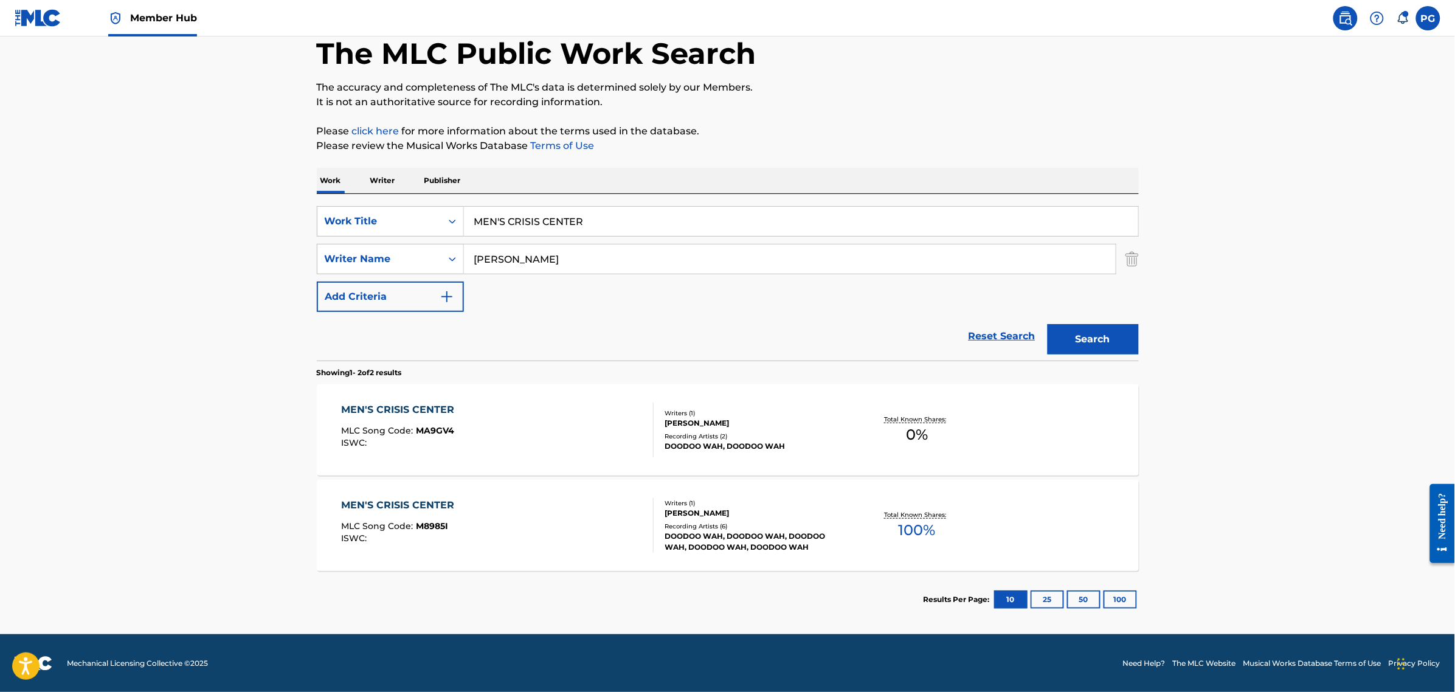
click at [584, 519] on div "MEN'S CRISIS CENTER MLC Song Code : M8985I ISWC :" at bounding box center [497, 525] width 313 height 55
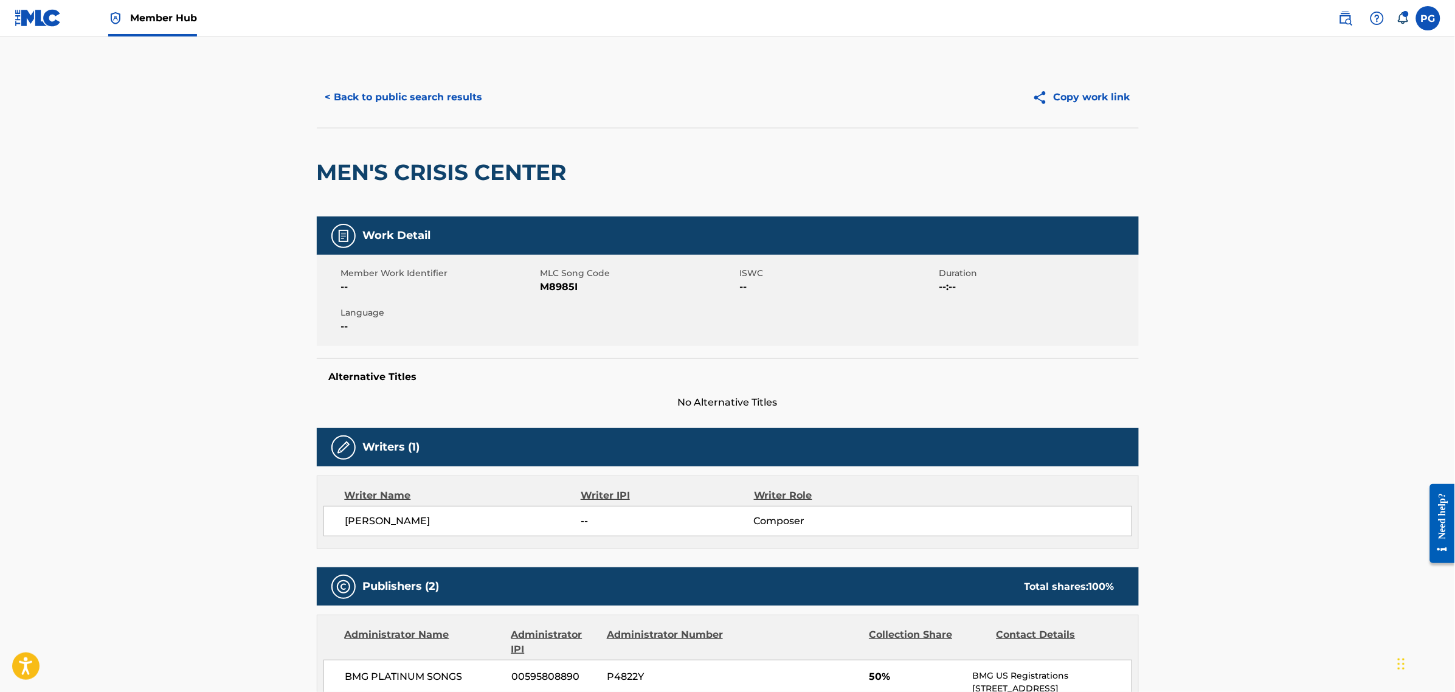
click at [560, 280] on span "M8985I" at bounding box center [639, 287] width 196 height 15
click at [561, 287] on span "M8985I" at bounding box center [639, 287] width 196 height 15
copy span "M8985I"
drag, startPoint x: 418, startPoint y: 75, endPoint x: 421, endPoint y: 95, distance: 20.9
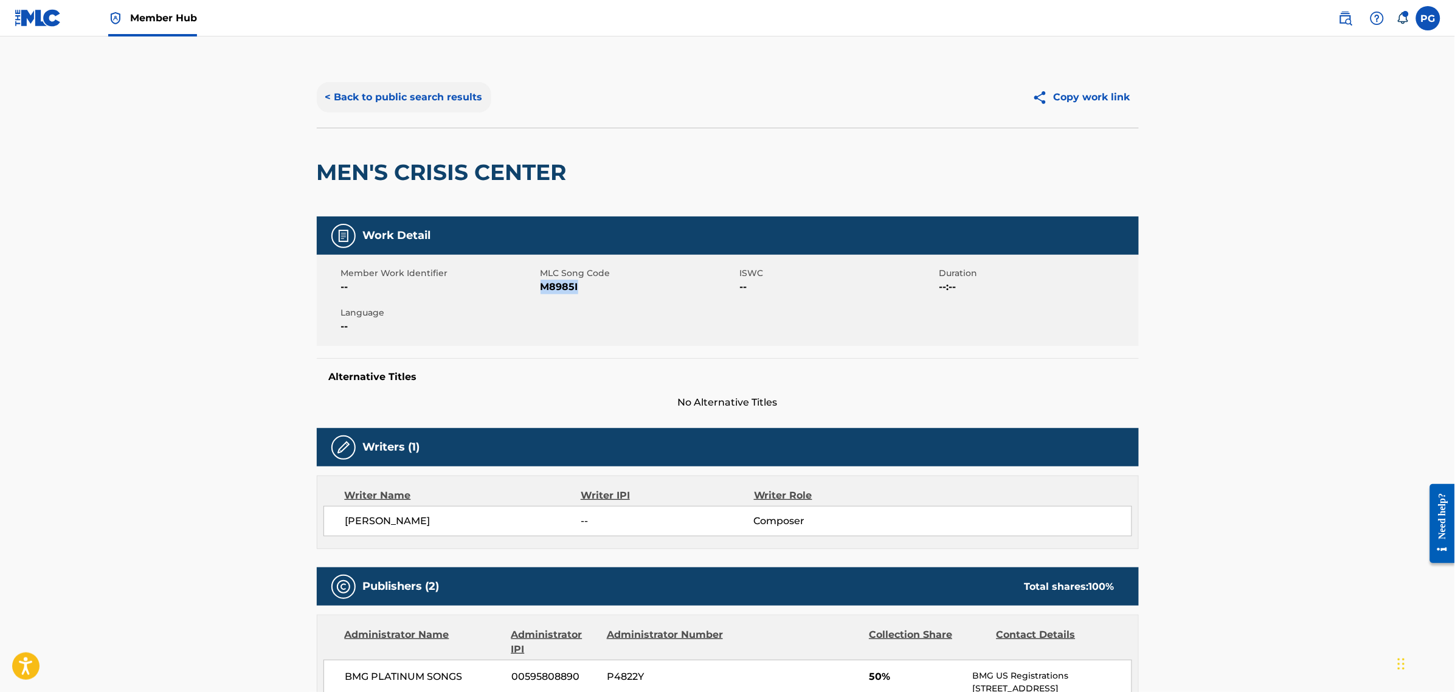
click at [418, 75] on div "< Back to public search results Copy work link" at bounding box center [728, 97] width 822 height 61
click at [421, 95] on button "< Back to public search results" at bounding box center [404, 97] width 175 height 30
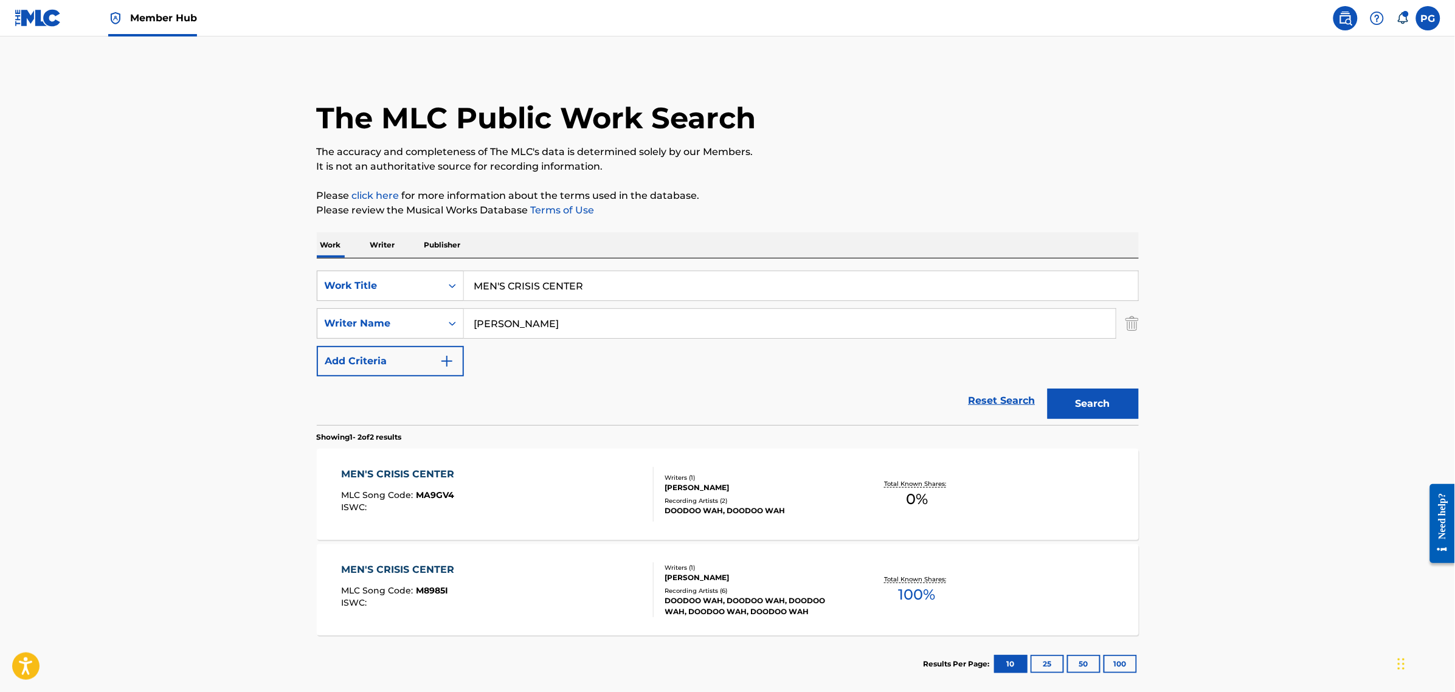
click at [546, 516] on div "MEN'S CRISIS CENTER MLC Song Code : MA9GV4 ISWC :" at bounding box center [497, 494] width 313 height 55
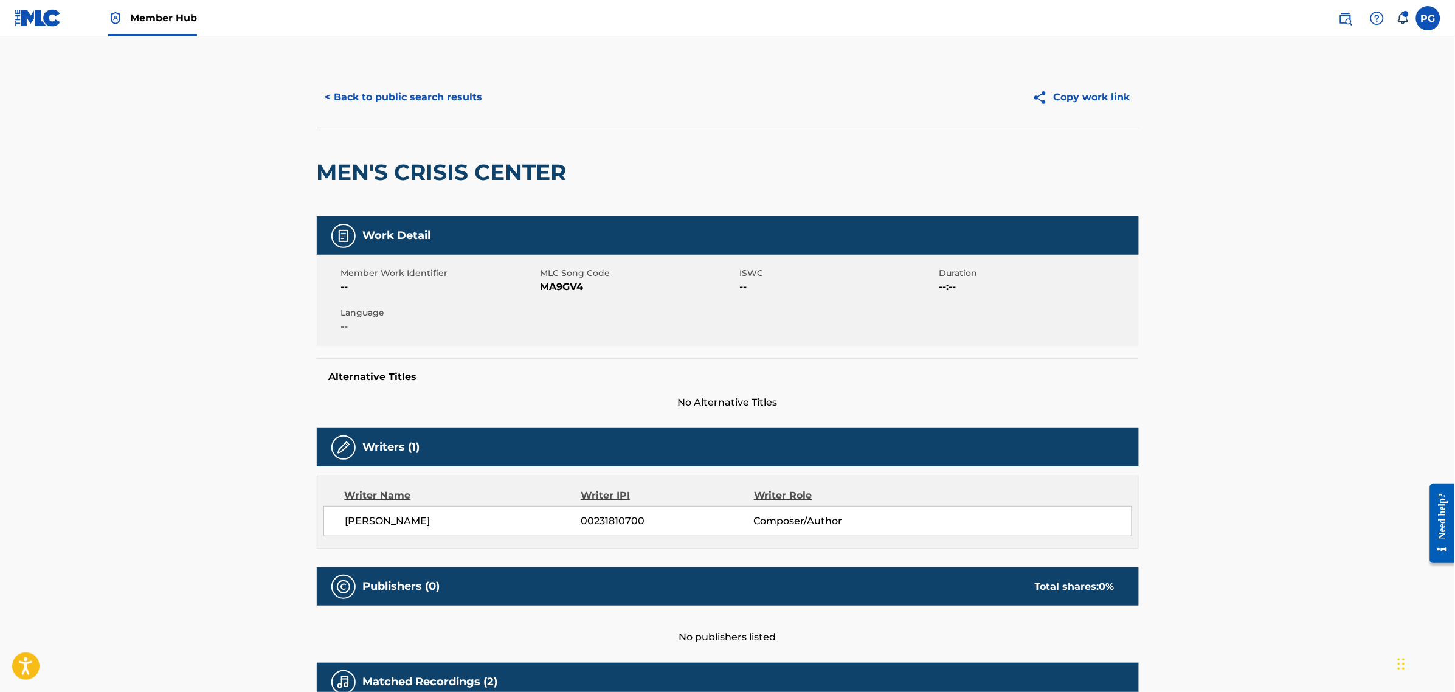
click at [552, 295] on div "Member Work Identifier -- MLC Song Code MA9GV4 ISWC -- Duration --:-- Language …" at bounding box center [728, 300] width 822 height 91
click at [406, 93] on button "< Back to public search results" at bounding box center [404, 97] width 175 height 30
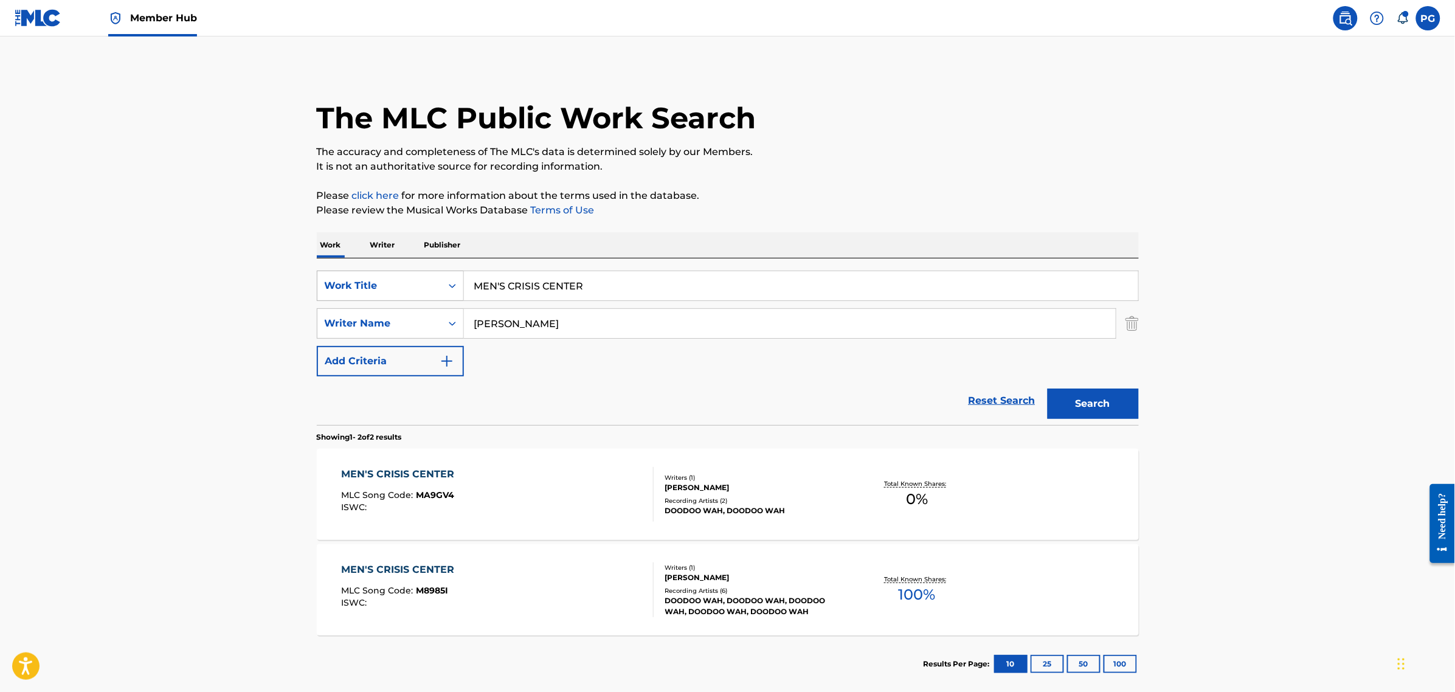
drag, startPoint x: 597, startPoint y: 290, endPoint x: 415, endPoint y: 291, distance: 182.5
click at [415, 290] on div "SearchWithCriteria71b1049f-ab06-4474-ba5d-1317f58b173e Work Title MEN'S CRISIS …" at bounding box center [728, 286] width 822 height 30
paste input "ODOR IN THE COURT"
type input "ODOR IN THE COURT"
click at [738, 223] on div "The MLC Public Work Search The accuracy and completeness of The MLC's data is d…" at bounding box center [727, 380] width 851 height 626
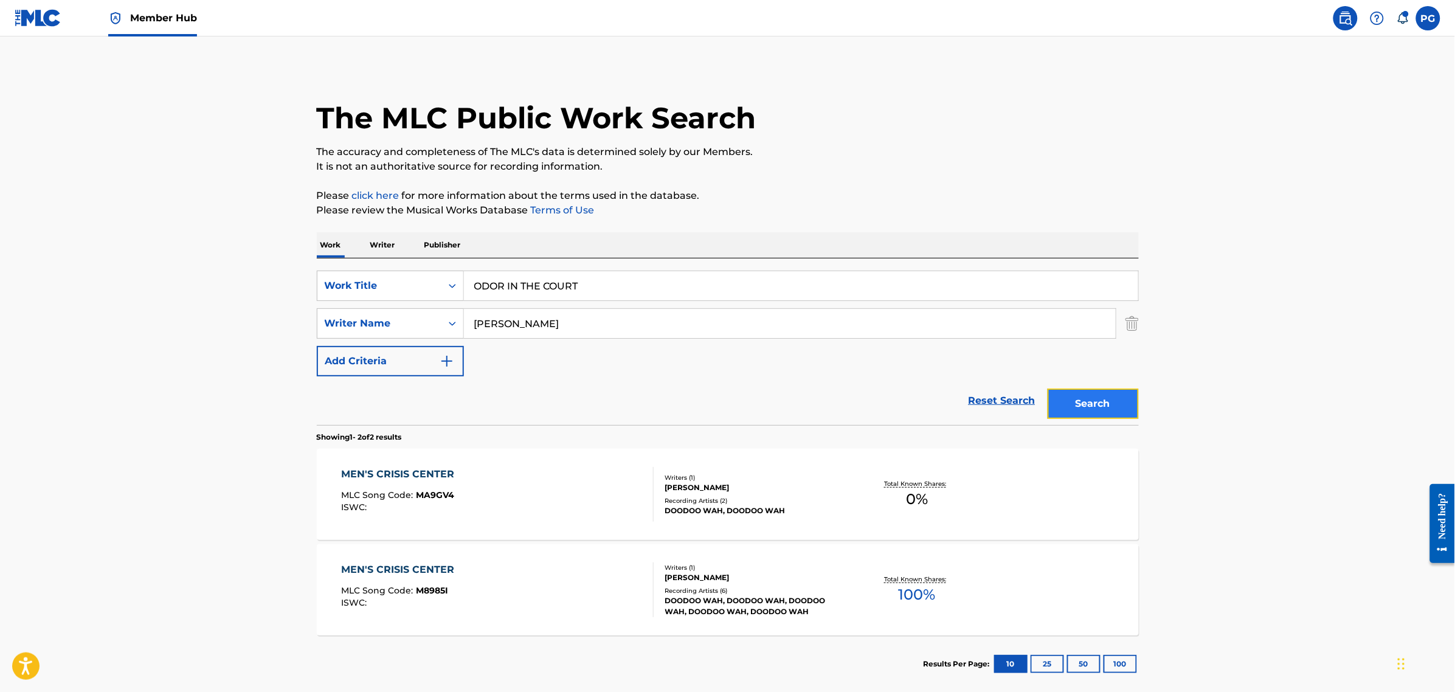
click at [1133, 402] on button "Search" at bounding box center [1093, 404] width 91 height 30
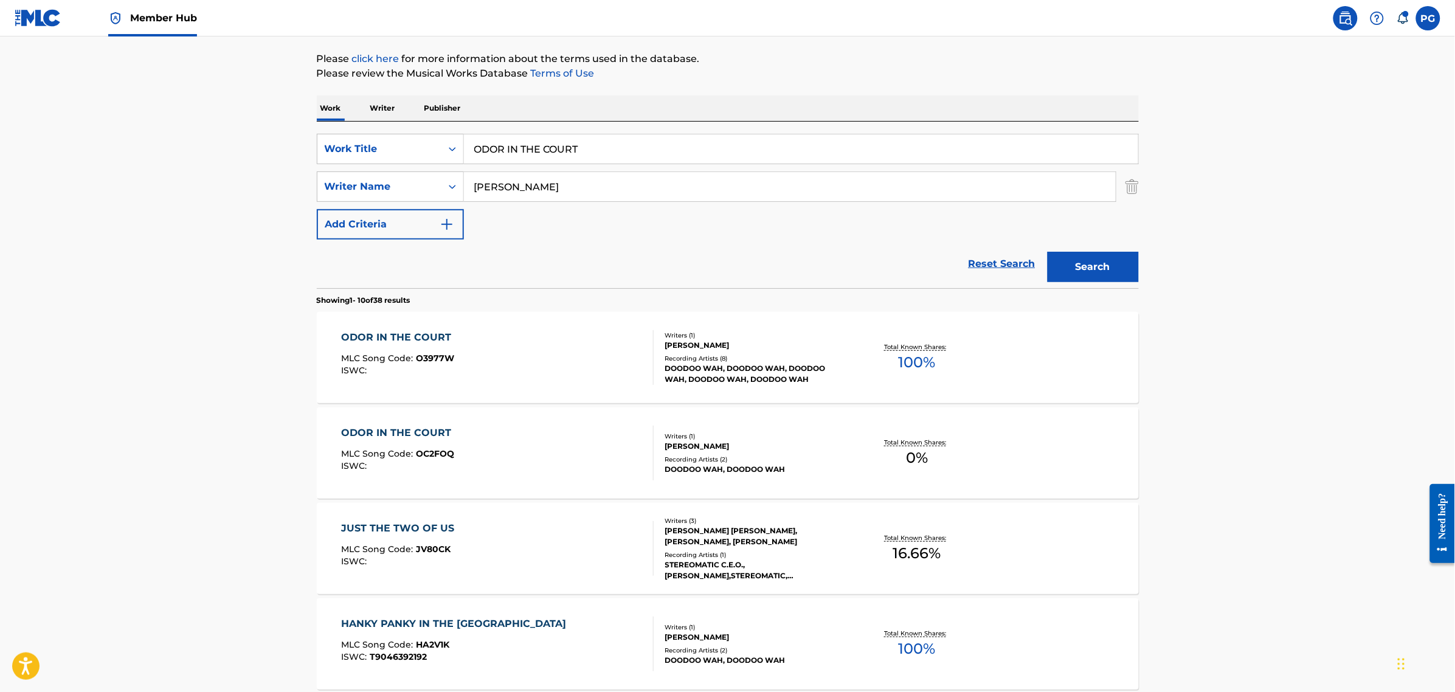
scroll to position [152, 0]
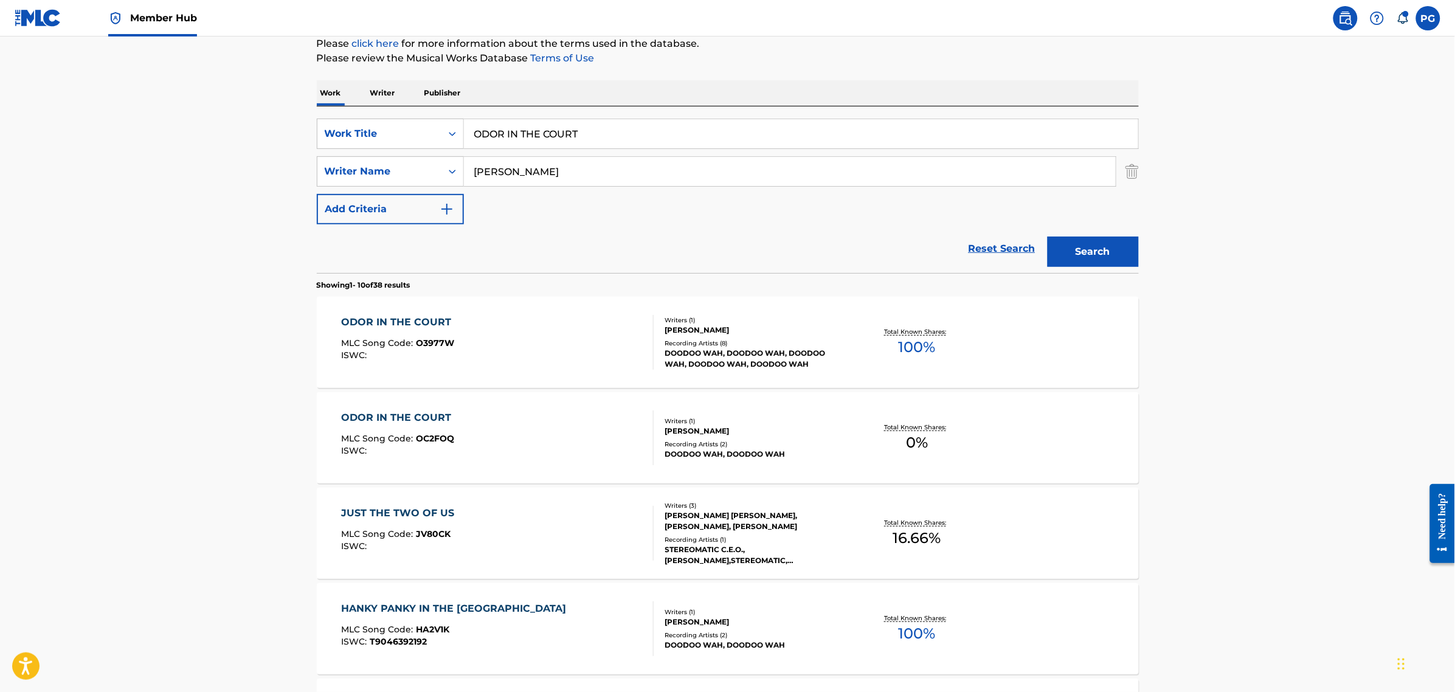
click at [566, 383] on div "ODOR IN THE COURT MLC Song Code : O3977W ISWC : Writers ( 1 ) [PERSON_NAME] Rec…" at bounding box center [728, 342] width 822 height 91
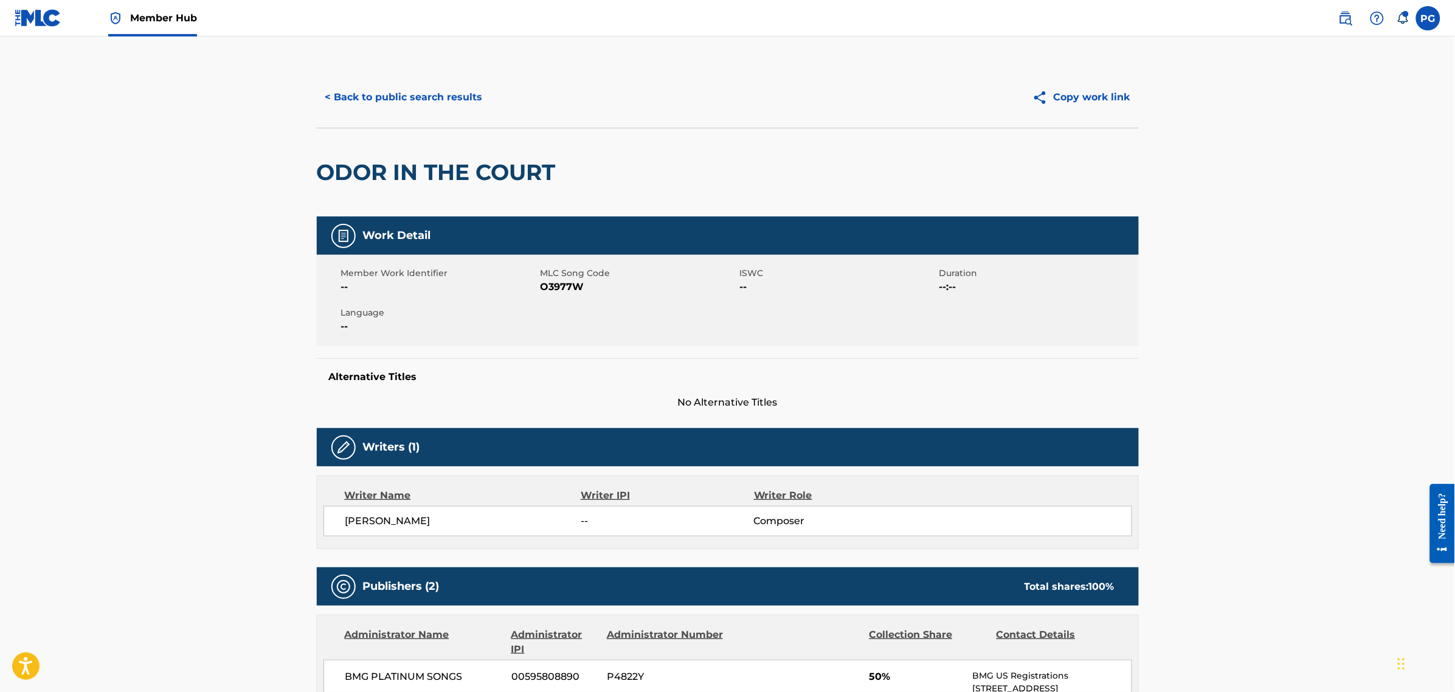
click at [557, 292] on span "O3977W" at bounding box center [639, 287] width 196 height 15
click at [362, 104] on div "< Back to public search results Copy work link" at bounding box center [728, 97] width 822 height 61
click at [362, 104] on button "< Back to public search results" at bounding box center [404, 97] width 175 height 30
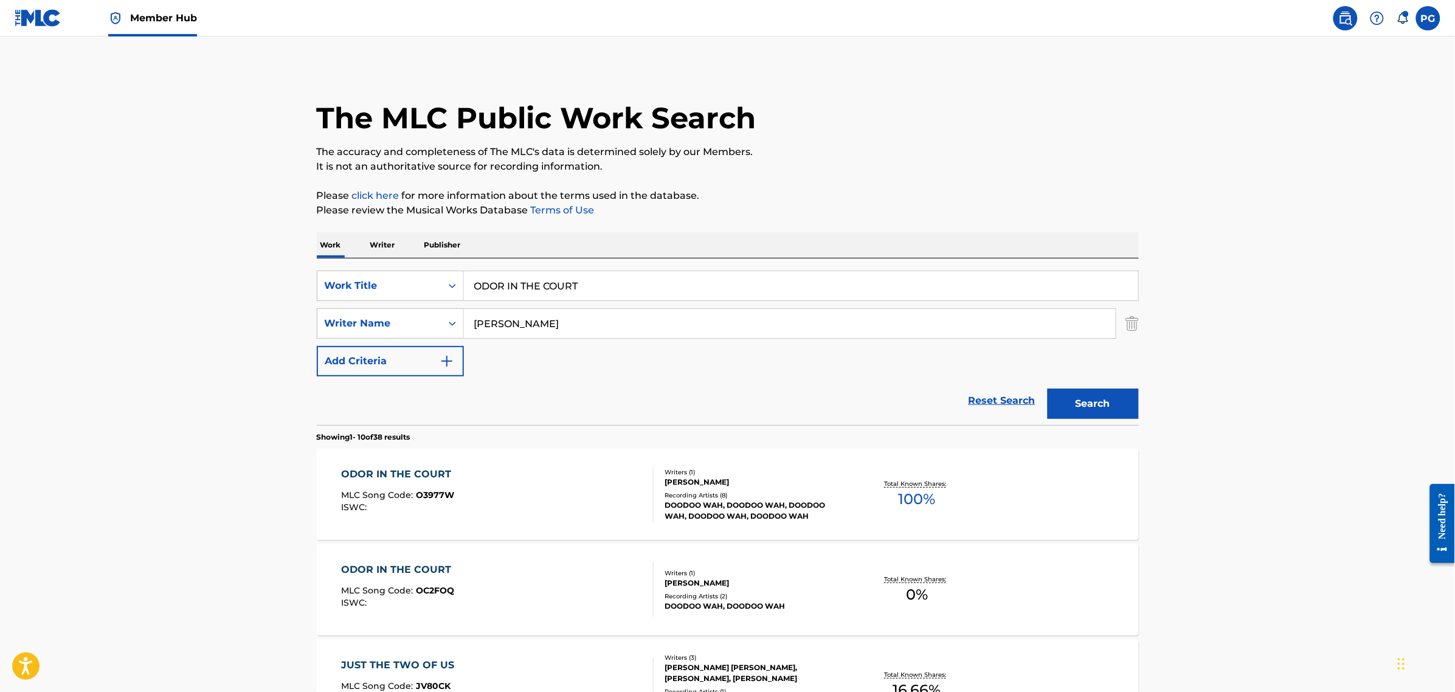
scroll to position [152, 0]
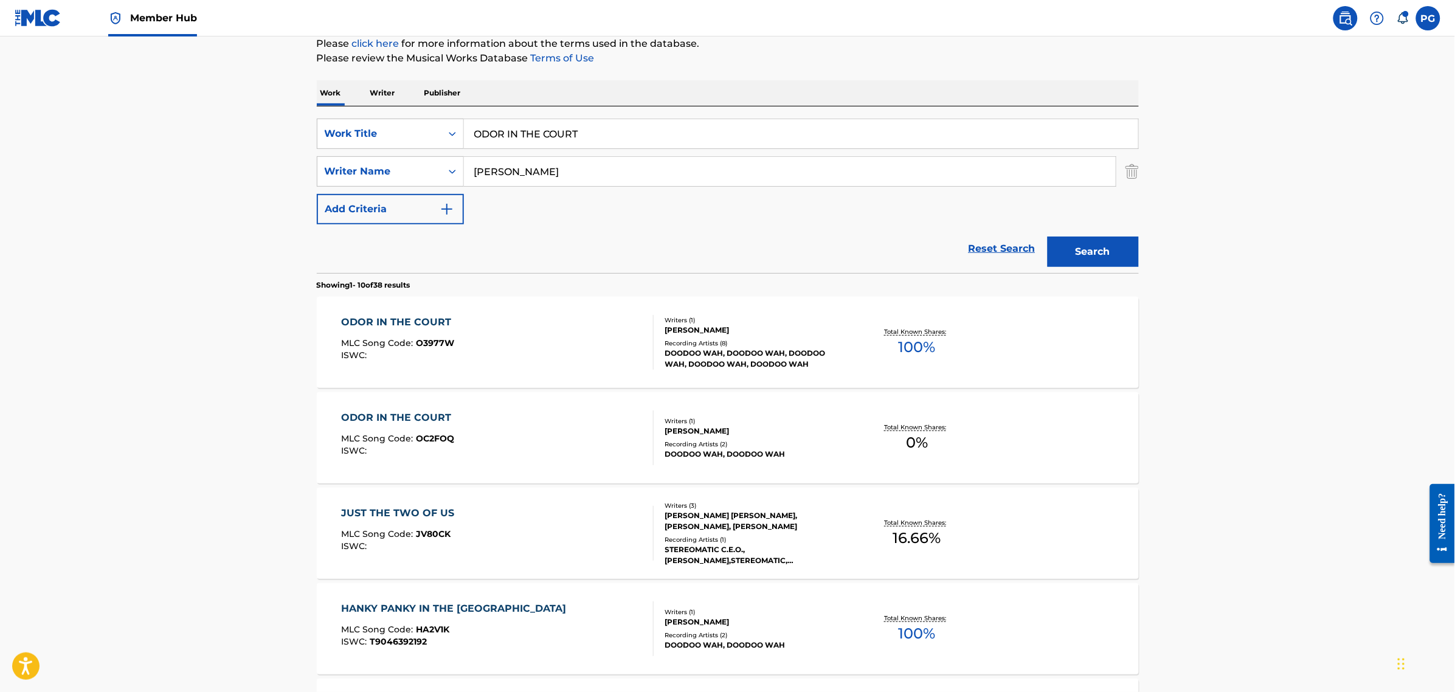
click at [561, 430] on div "ODOR IN THE COURT MLC Song Code : OC2FOQ ISWC :" at bounding box center [497, 438] width 313 height 55
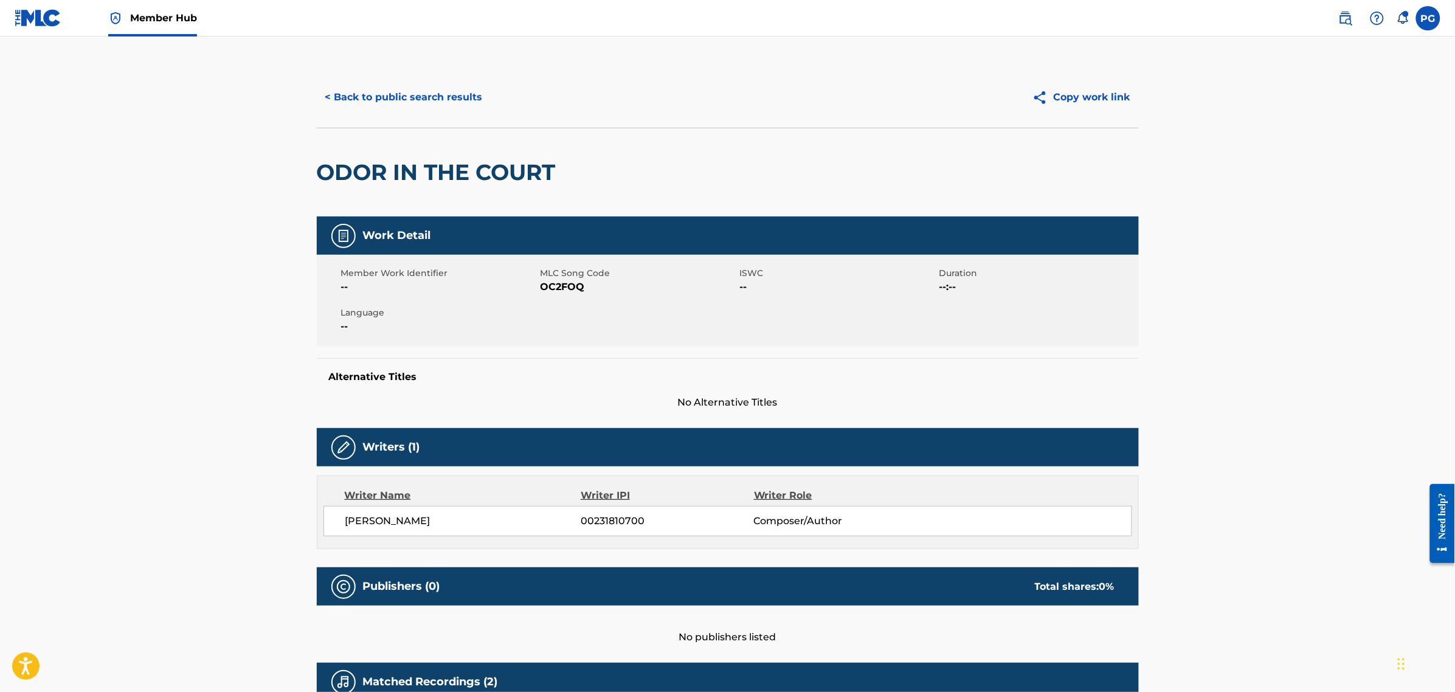
click at [567, 283] on span "OC2FOQ" at bounding box center [639, 287] width 196 height 15
click at [373, 83] on button "< Back to public search results" at bounding box center [404, 97] width 175 height 30
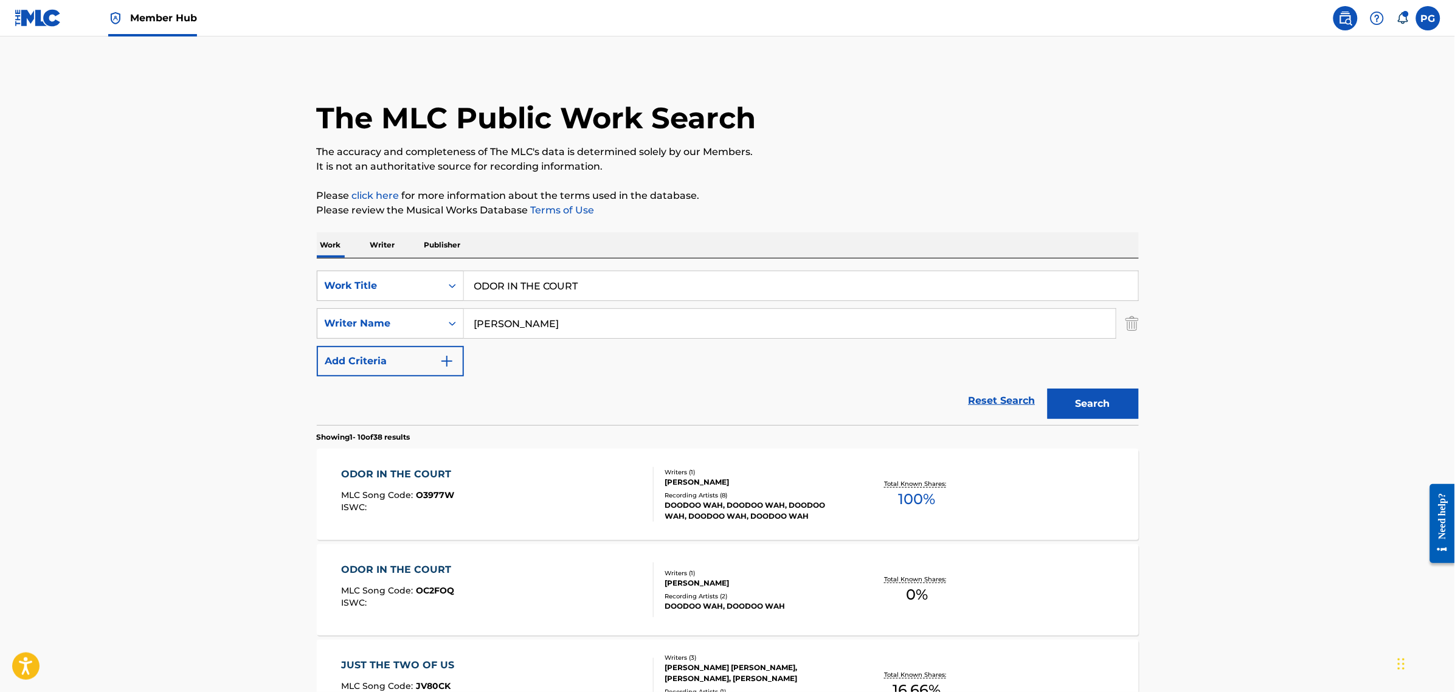
scroll to position [152, 0]
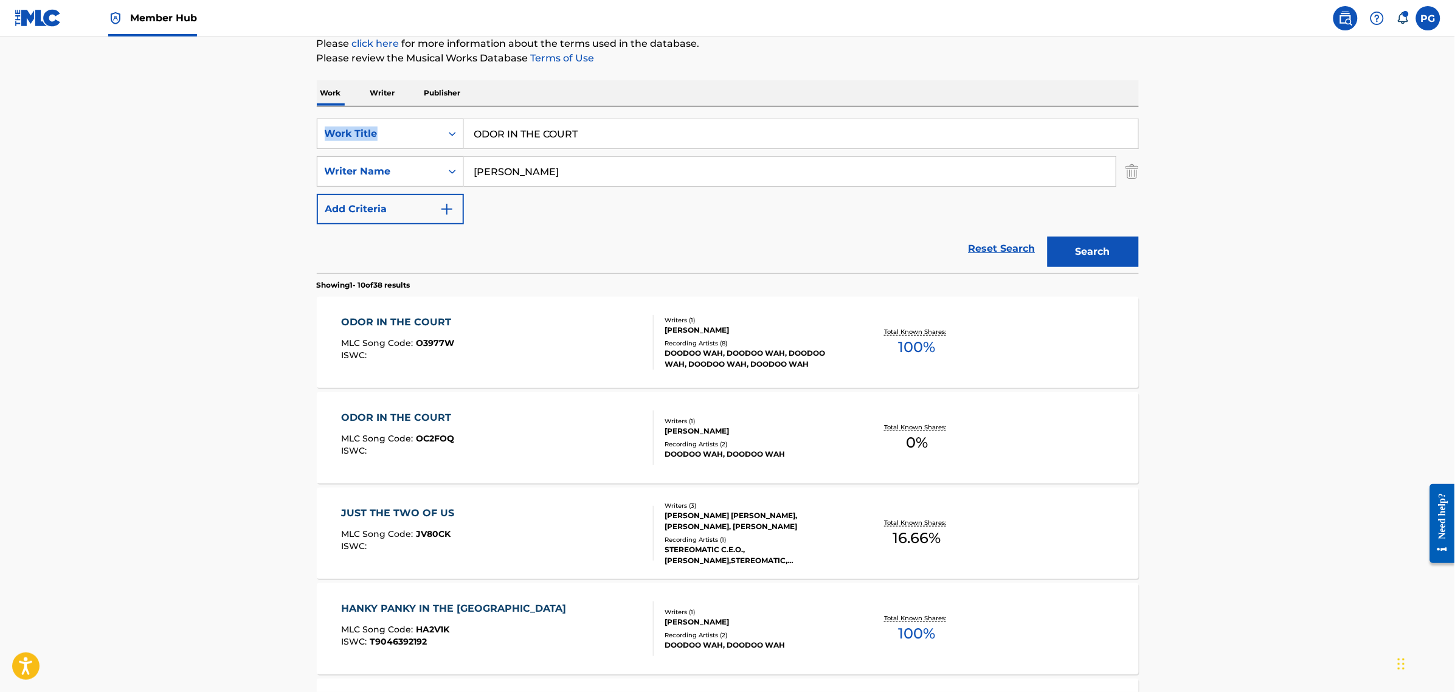
drag, startPoint x: 692, startPoint y: 105, endPoint x: 539, endPoint y: 130, distance: 155.2
click at [494, 116] on div "Work Writer Publisher SearchWithCriteria71b1049f-ab06-4474-ba5d-1317f58b173e Wo…" at bounding box center [728, 695] width 822 height 1230
click at [539, 130] on input "ODOR IN THE COURT" at bounding box center [801, 133] width 675 height 29
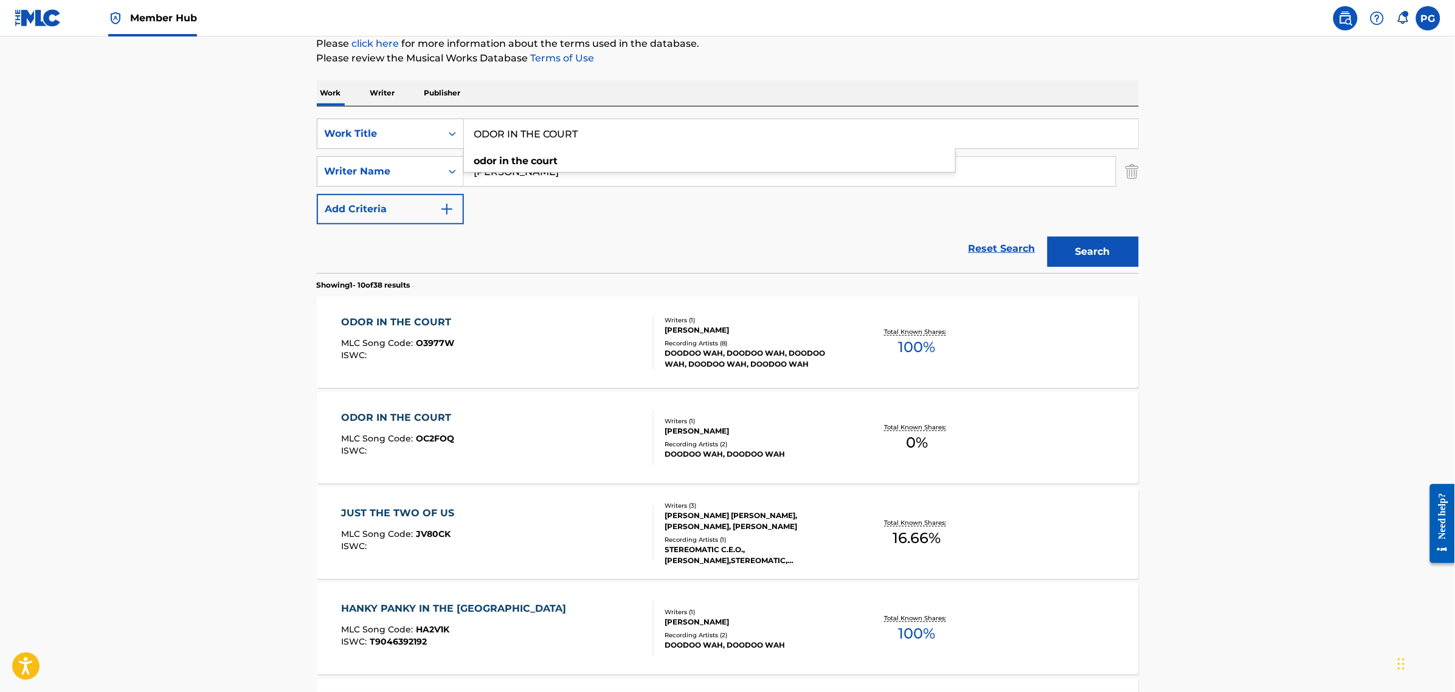
paste input "SINCE MY BABY TURNED [DEMOGRAPHIC_DATA]"
type input "SINCE MY BABY TURNED [DEMOGRAPHIC_DATA]"
click at [1100, 252] on button "Search" at bounding box center [1093, 252] width 91 height 30
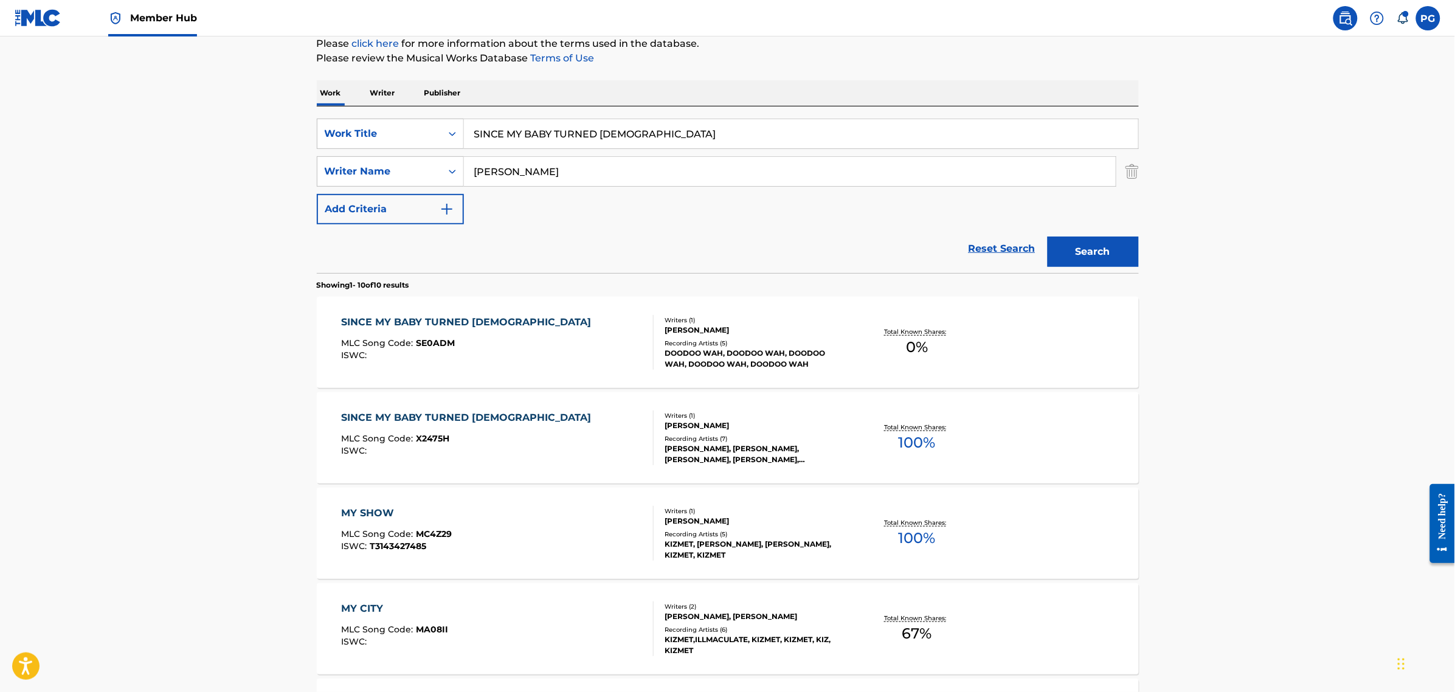
click at [532, 411] on div "SINCE MY BABY TURNED [DEMOGRAPHIC_DATA] MLC Song Code : X2475H ISWC :" at bounding box center [497, 438] width 313 height 55
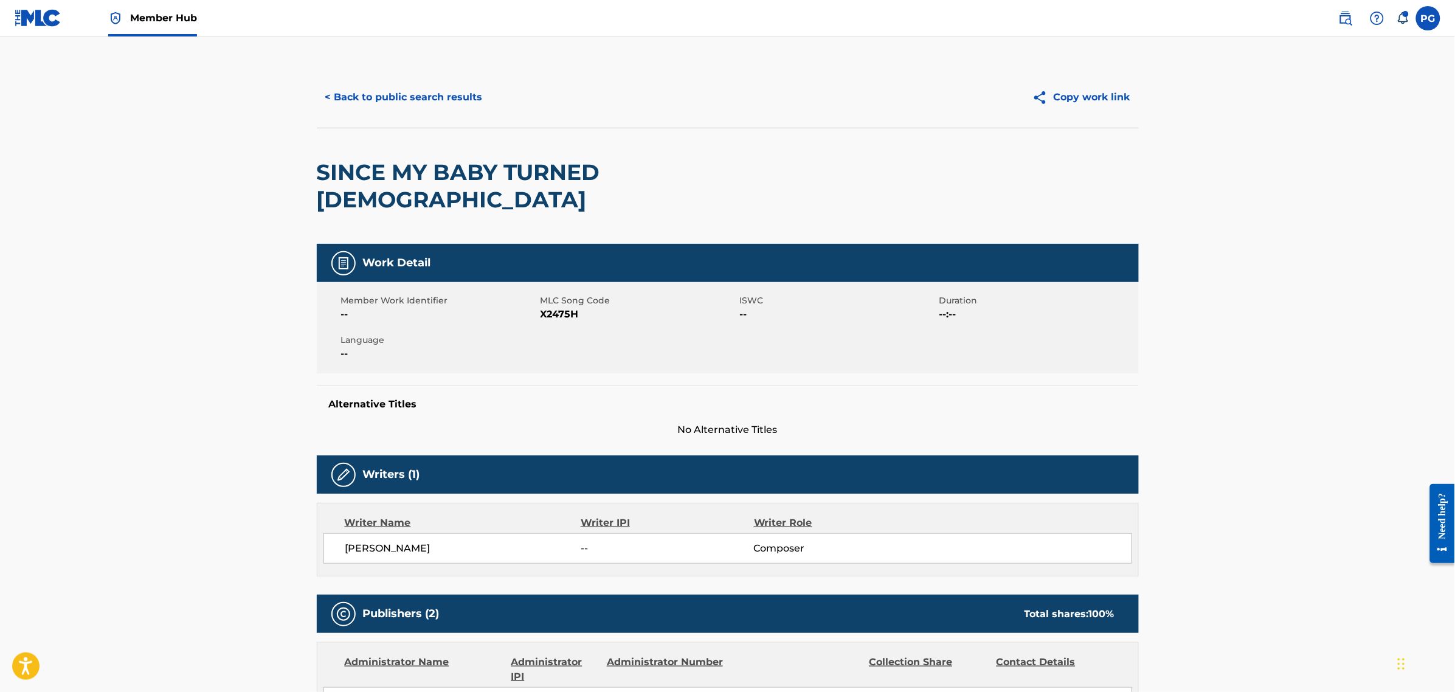
click at [544, 307] on span "X2475H" at bounding box center [639, 314] width 196 height 15
click at [418, 88] on button "< Back to public search results" at bounding box center [404, 97] width 175 height 30
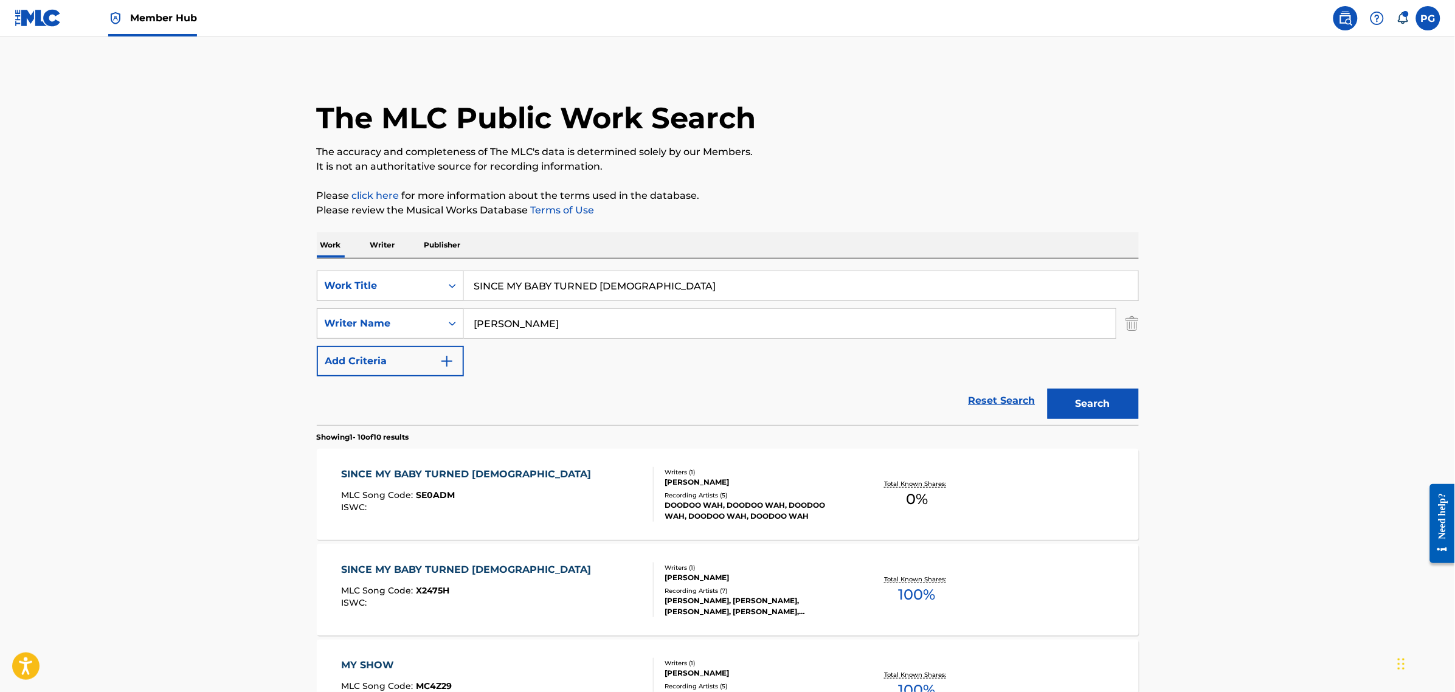
scroll to position [152, 0]
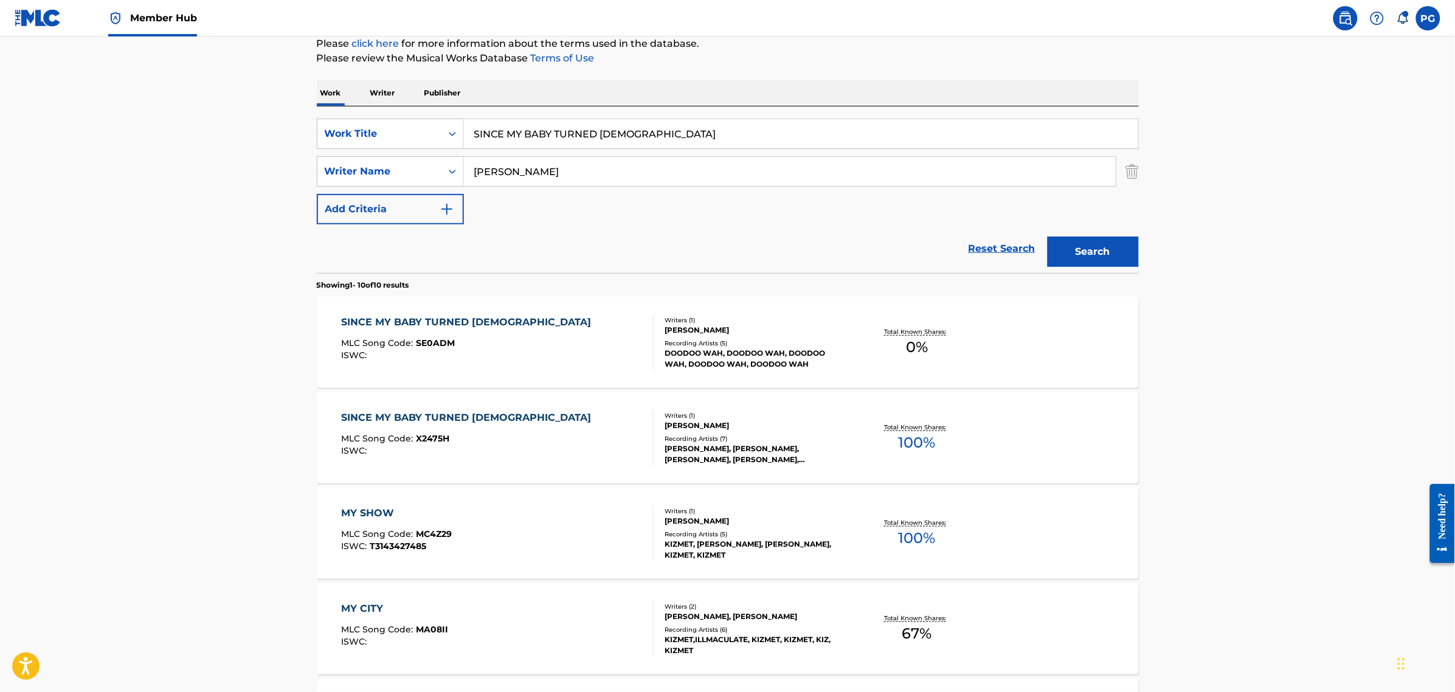
click at [560, 362] on div "SINCE MY BABY TURNED [DEMOGRAPHIC_DATA] MLC Song Code : SE0ADM ISWC :" at bounding box center [497, 342] width 313 height 55
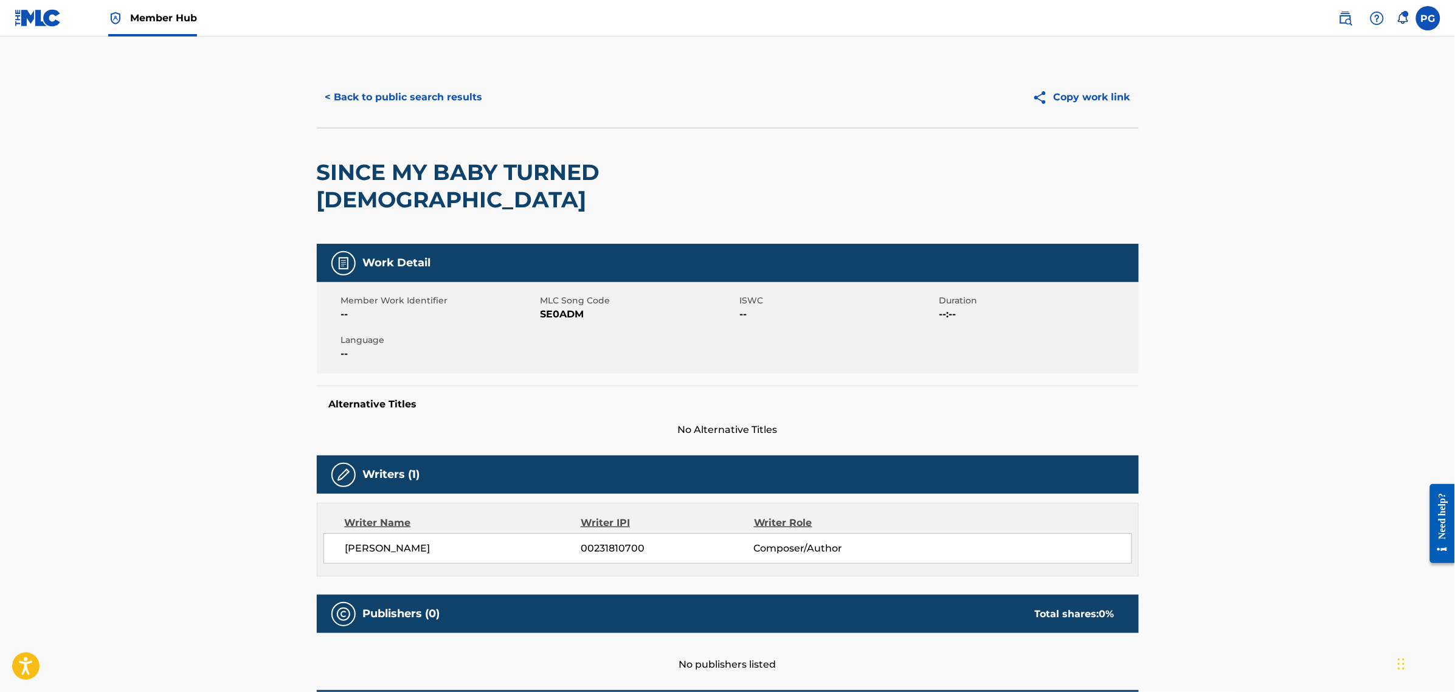
click at [560, 307] on span "SE0ADM" at bounding box center [639, 314] width 196 height 15
click at [441, 107] on button "< Back to public search results" at bounding box center [404, 97] width 175 height 30
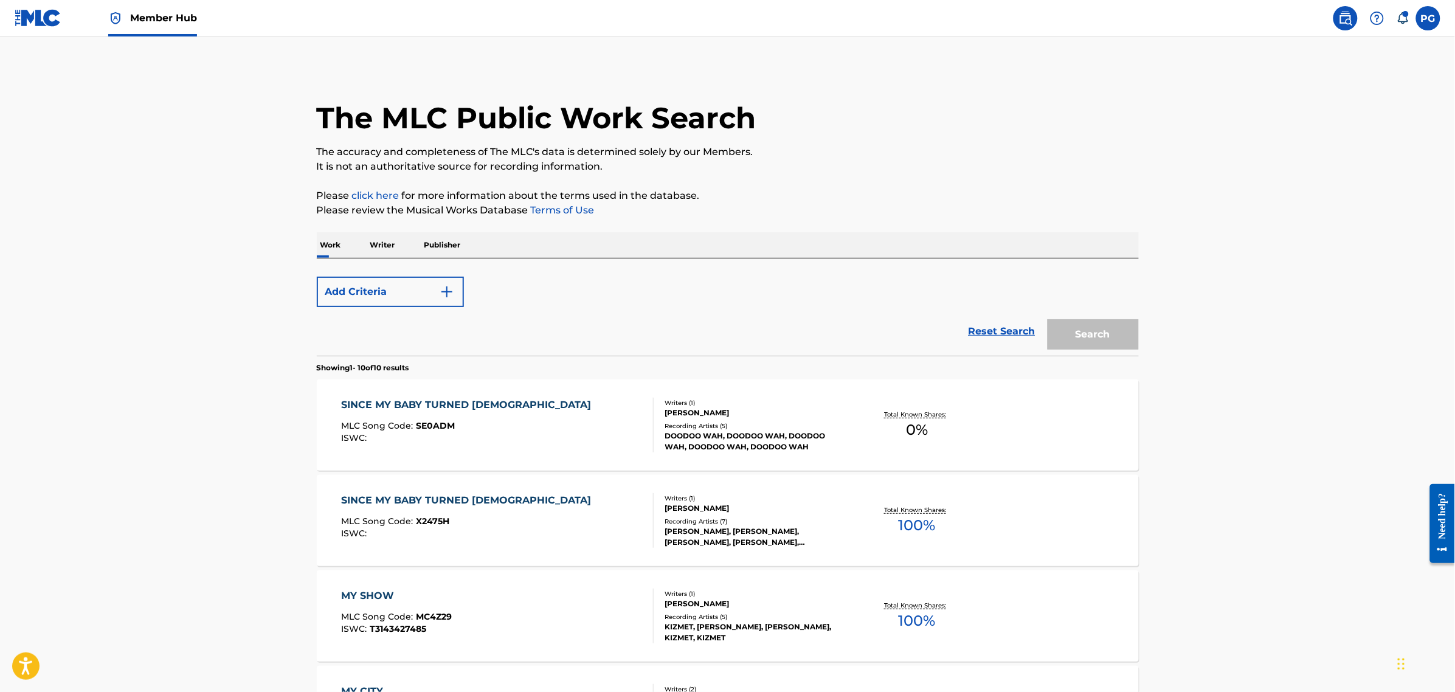
scroll to position [152, 0]
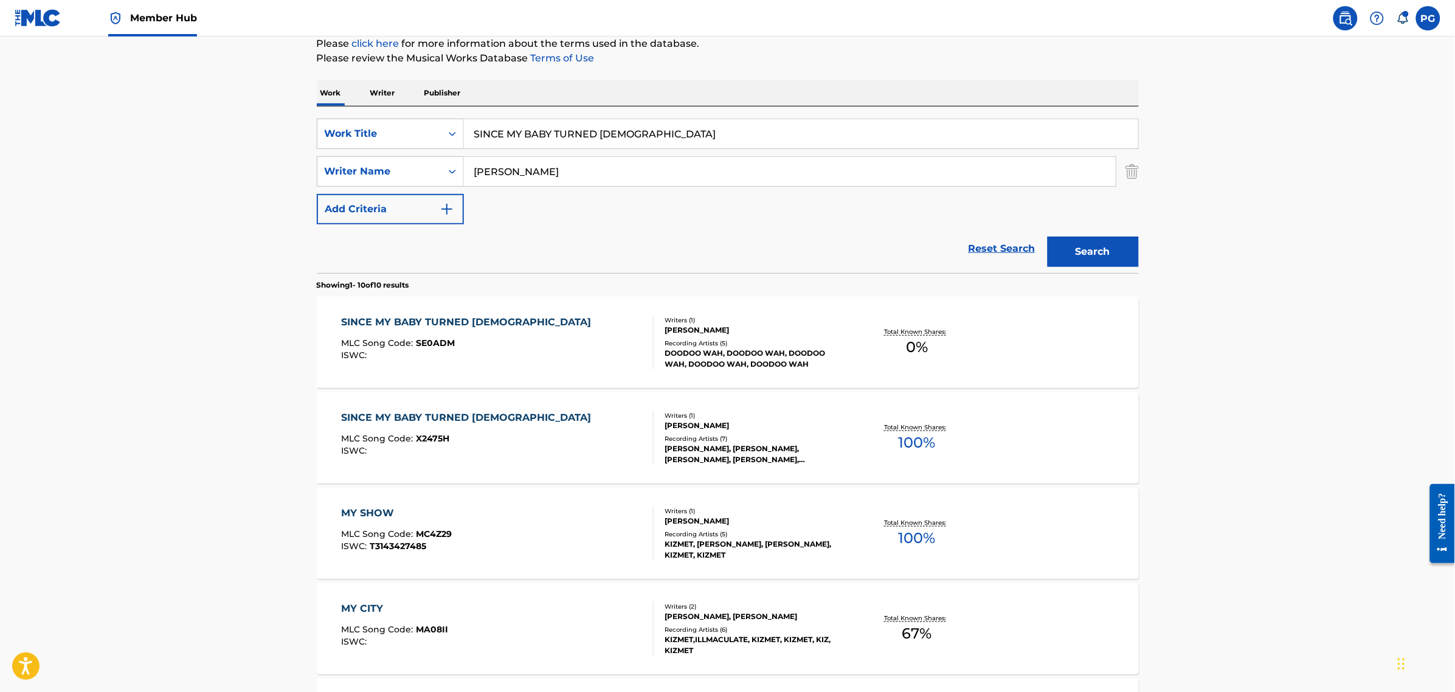
drag, startPoint x: 720, startPoint y: 134, endPoint x: 278, endPoint y: 134, distance: 441.6
click at [278, 134] on main "The MLC Public Work Search The accuracy and completeness of The MLC's data is d…" at bounding box center [727, 597] width 1455 height 1426
paste input "WE'RE ALL WORKIN' FOR THE [DEMOGRAPHIC_DATA]"
type input "WE'RE ALL WORKIN' FOR THE [DEMOGRAPHIC_DATA]"
click at [1221, 215] on main "The MLC Public Work Search The accuracy and completeness of The MLC's data is d…" at bounding box center [727, 597] width 1455 height 1426
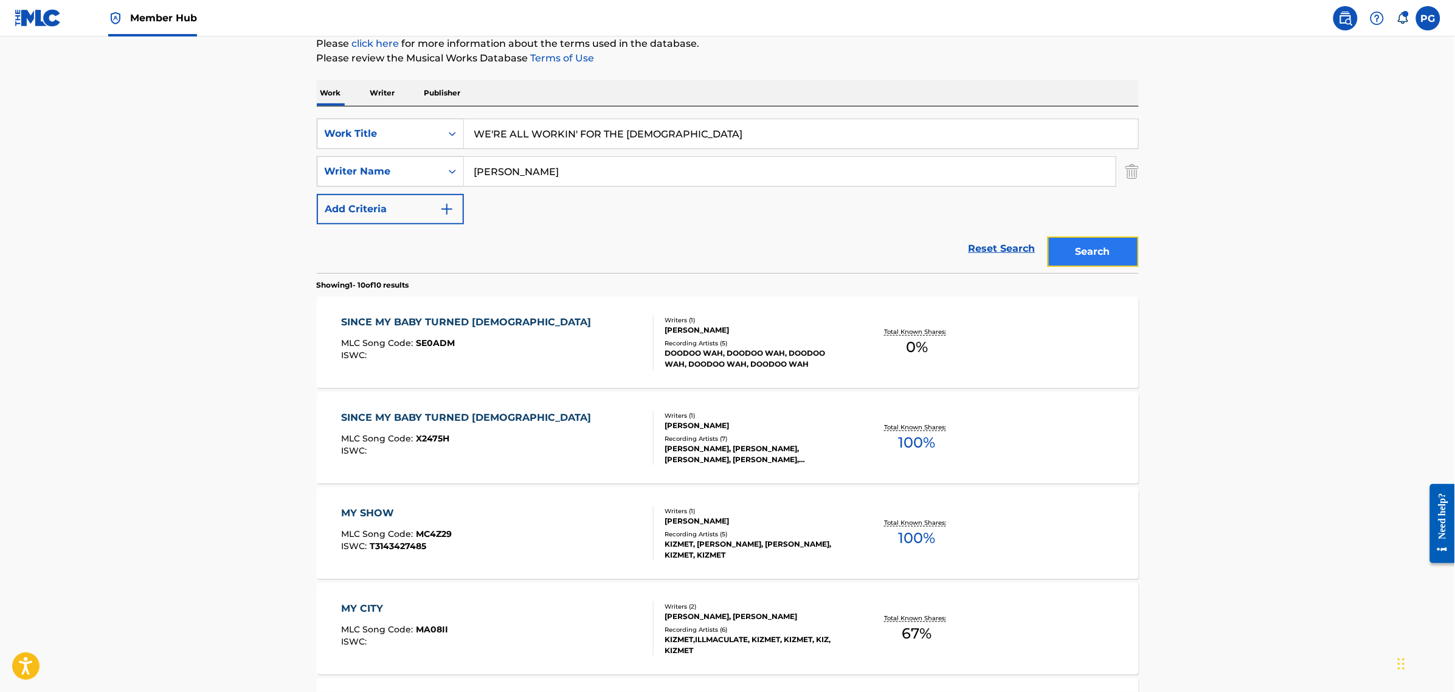
click at [1078, 247] on button "Search" at bounding box center [1093, 252] width 91 height 30
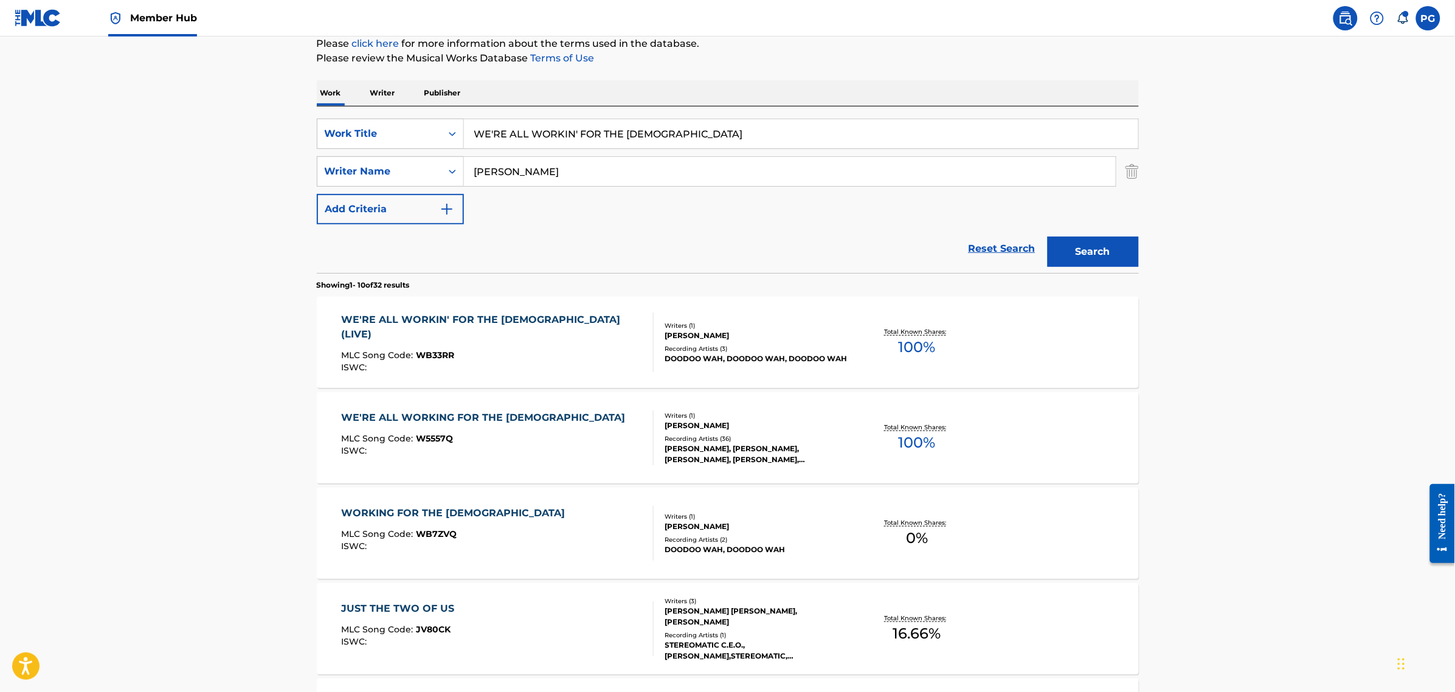
click at [617, 366] on div "WE'RE ALL WORKIN' FOR THE [DEMOGRAPHIC_DATA] (LIVE) MLC Song Code : WB33RR ISWC…" at bounding box center [497, 343] width 313 height 60
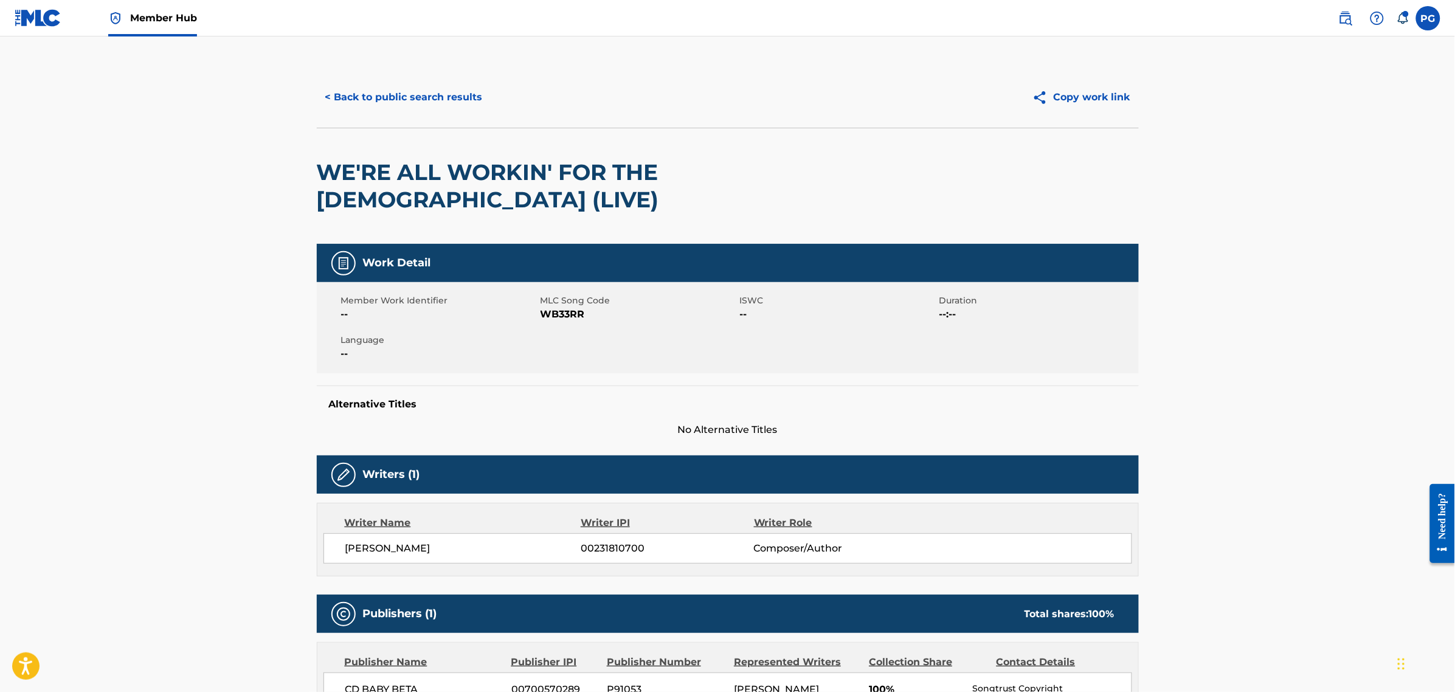
click at [564, 311] on span "WB33RR" at bounding box center [639, 314] width 196 height 15
click at [429, 99] on button "< Back to public search results" at bounding box center [404, 97] width 175 height 30
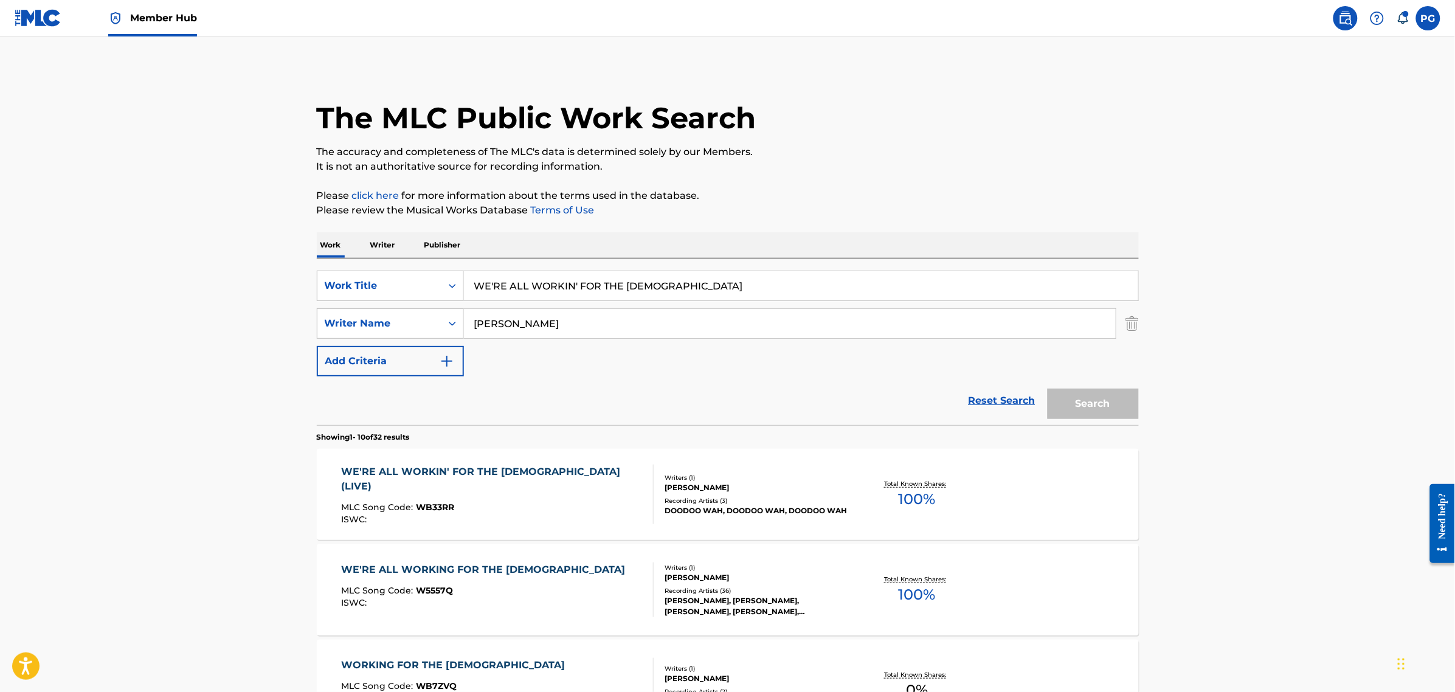
scroll to position [152, 0]
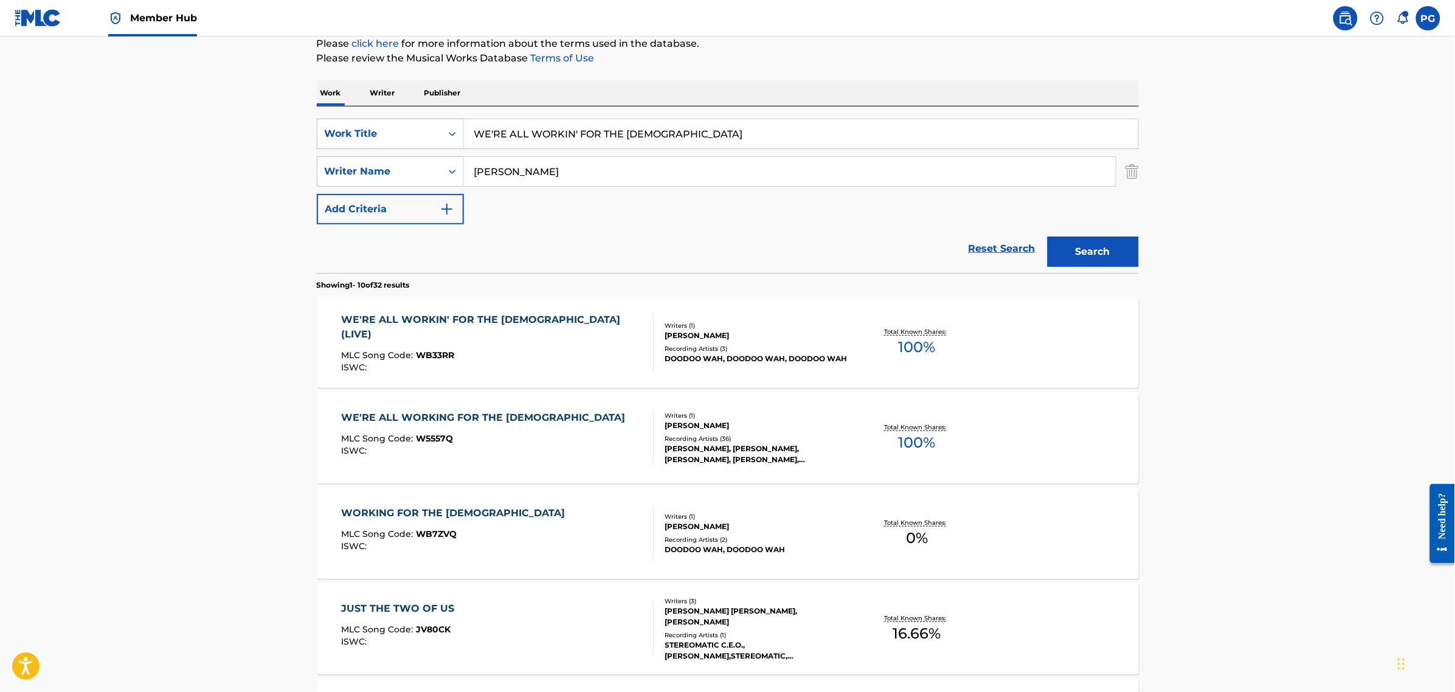
click at [593, 442] on div "WE'RE ALL WORKING FOR THE JAPANESE MLC Song Code : W5557Q ISWC :" at bounding box center [497, 438] width 313 height 55
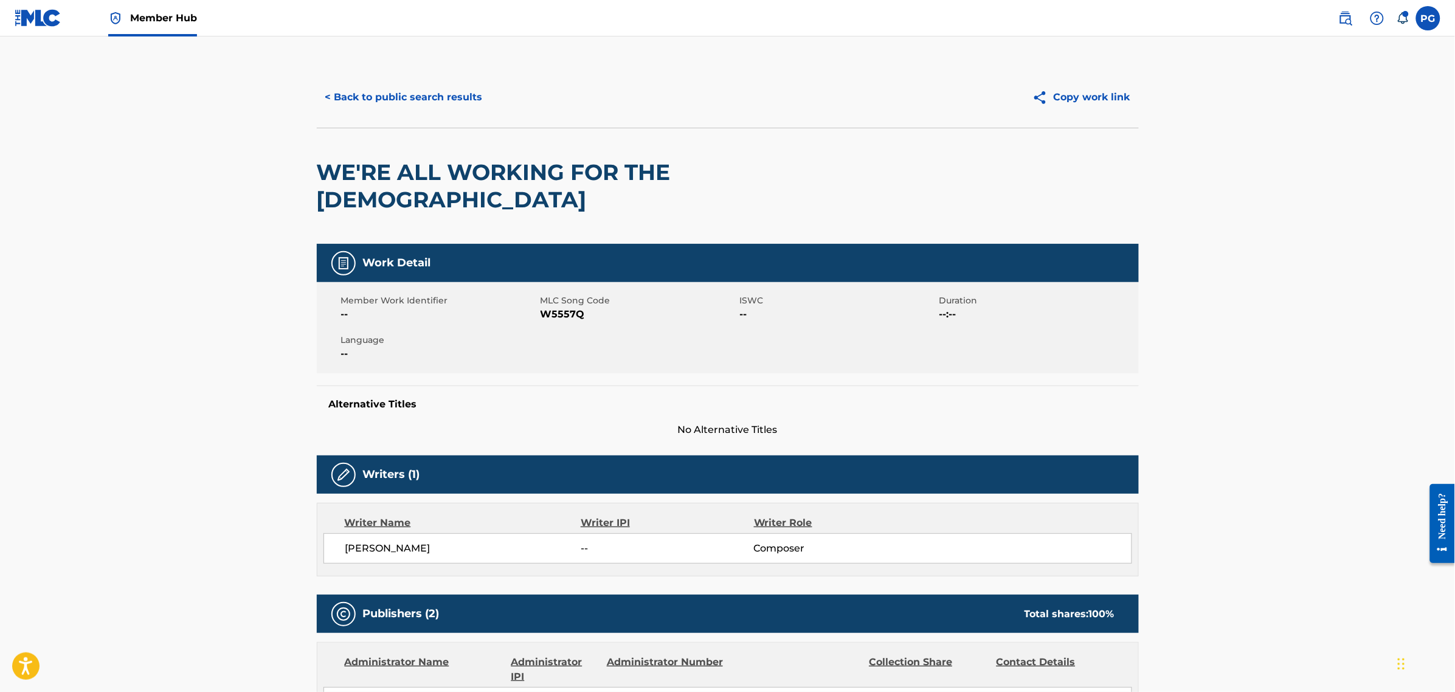
click at [552, 307] on span "W5557Q" at bounding box center [639, 314] width 196 height 15
click at [554, 307] on span "W5557Q" at bounding box center [639, 314] width 196 height 15
click at [587, 307] on span "W5557Q" at bounding box center [639, 314] width 196 height 15
click at [563, 307] on span "W5557Q" at bounding box center [639, 314] width 196 height 15
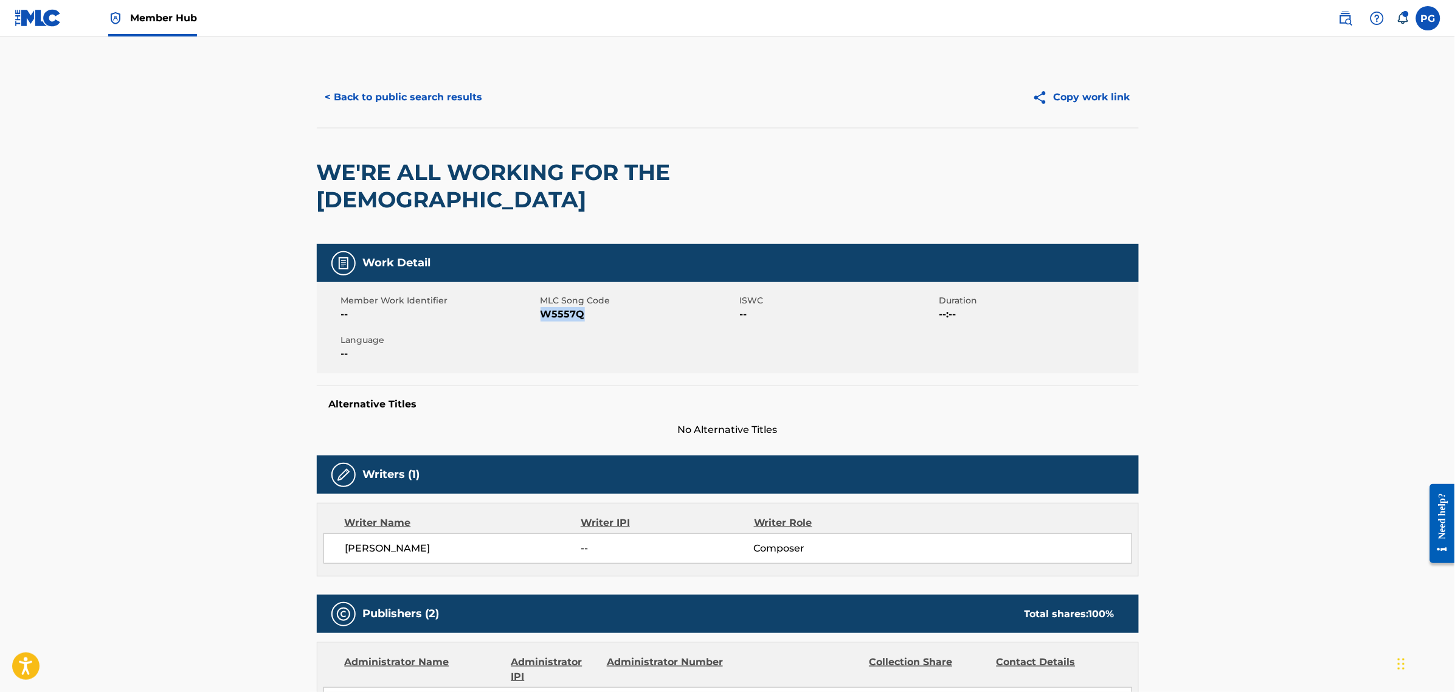
click at [563, 307] on span "W5557Q" at bounding box center [639, 314] width 196 height 15
click at [445, 104] on button "< Back to public search results" at bounding box center [404, 97] width 175 height 30
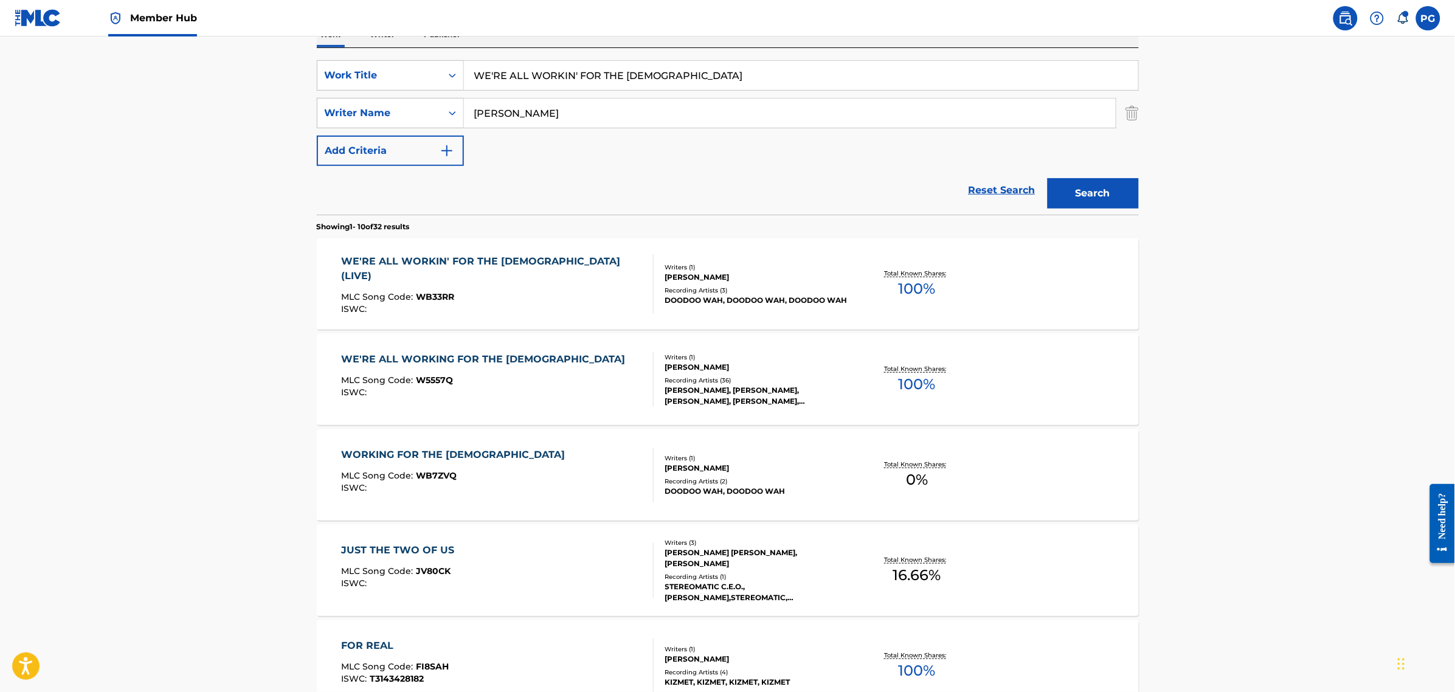
scroll to position [228, 0]
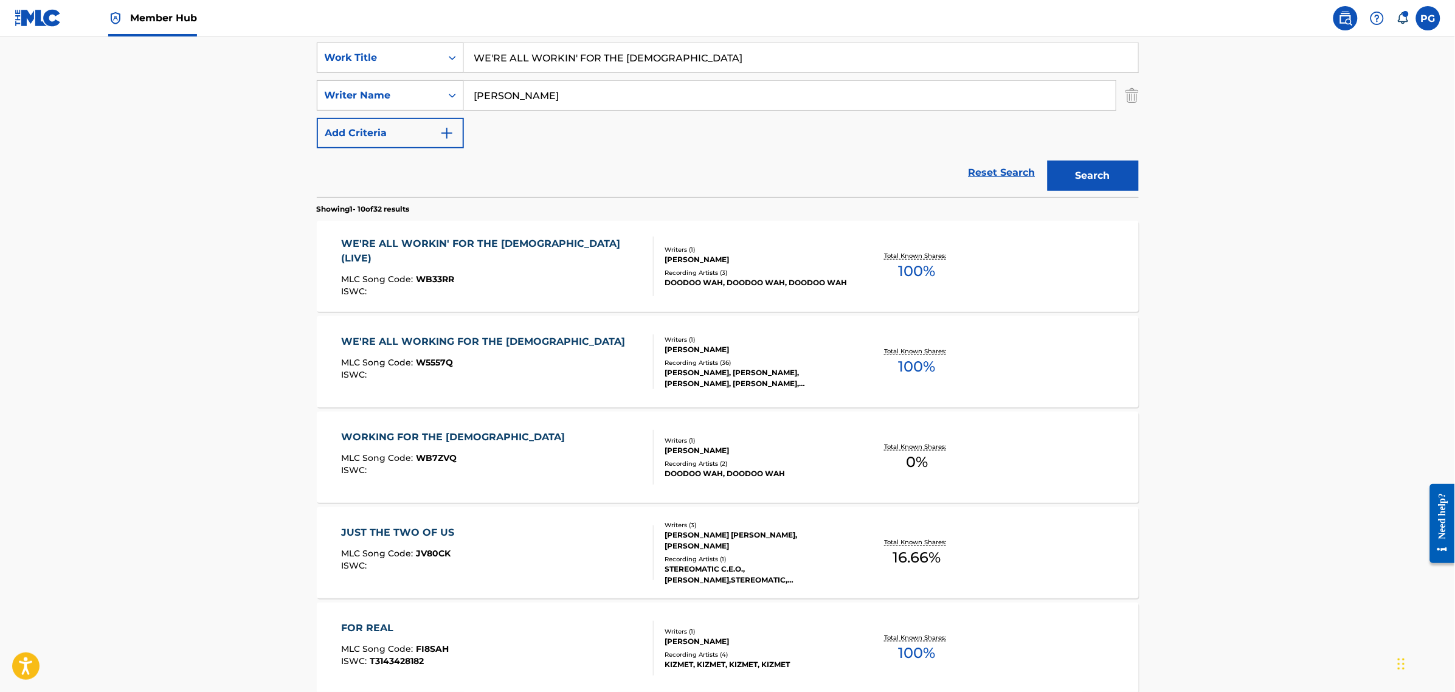
click at [533, 462] on div "WORKING FOR THE JAPANESE MLC Song Code : WB7ZVQ ISWC :" at bounding box center [497, 457] width 313 height 55
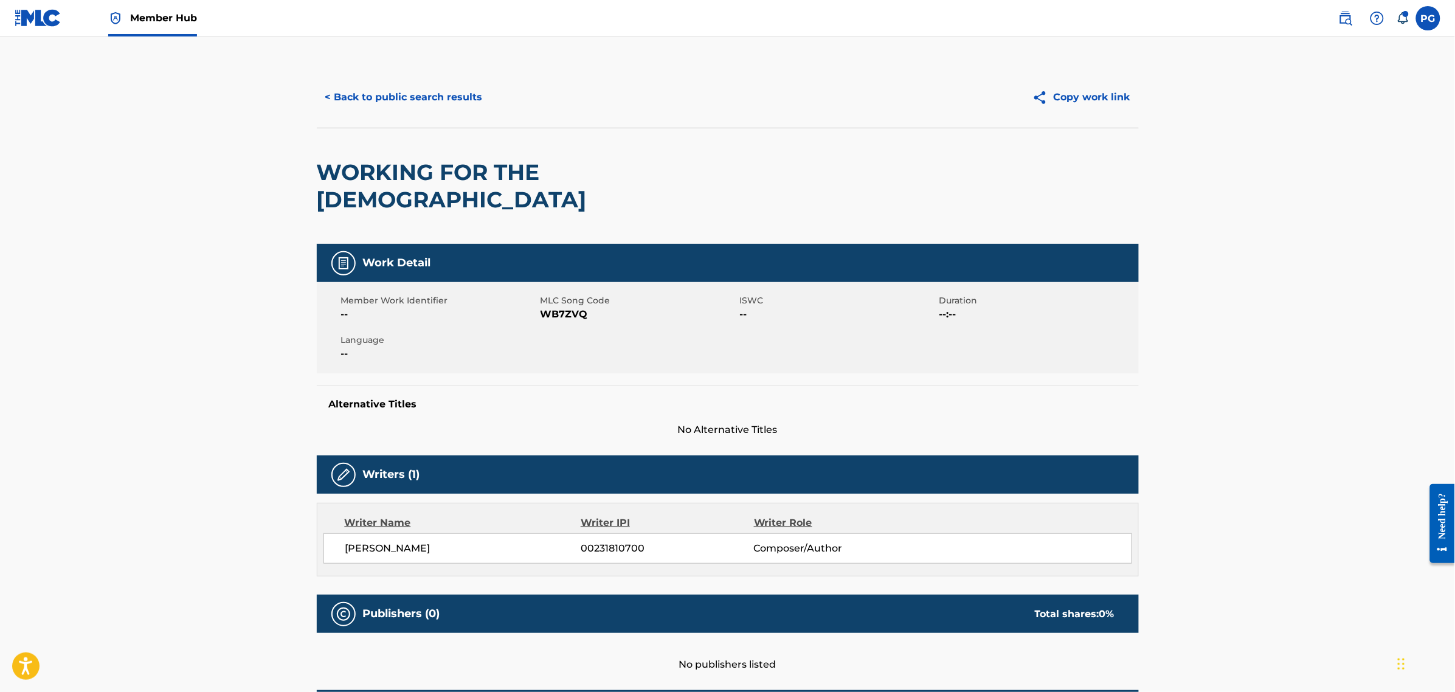
click at [544, 307] on span "WB7ZVQ" at bounding box center [639, 314] width 196 height 15
click at [549, 307] on span "WB7ZVQ" at bounding box center [639, 314] width 196 height 15
click at [552, 307] on span "WB7ZVQ" at bounding box center [639, 314] width 196 height 15
click at [553, 307] on span "WB7ZVQ" at bounding box center [639, 314] width 196 height 15
click at [387, 102] on button "< Back to public search results" at bounding box center [404, 97] width 175 height 30
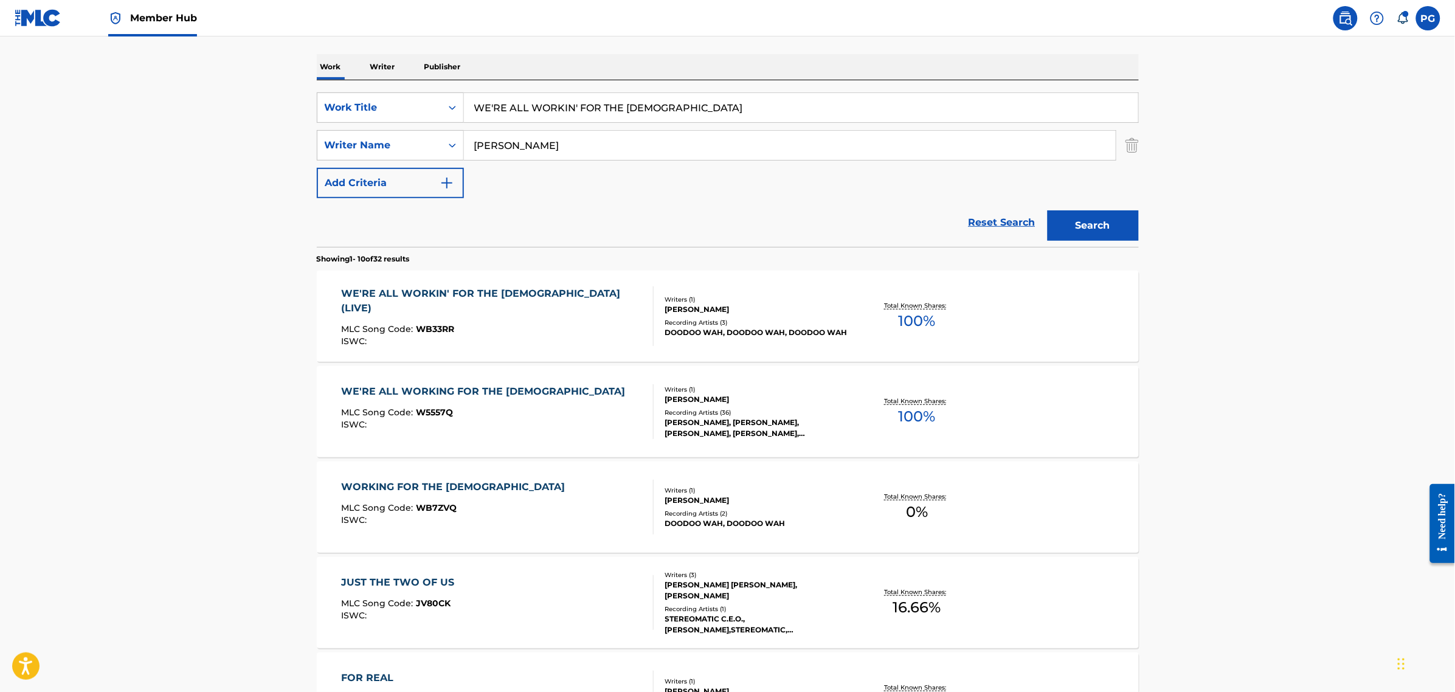
scroll to position [152, 0]
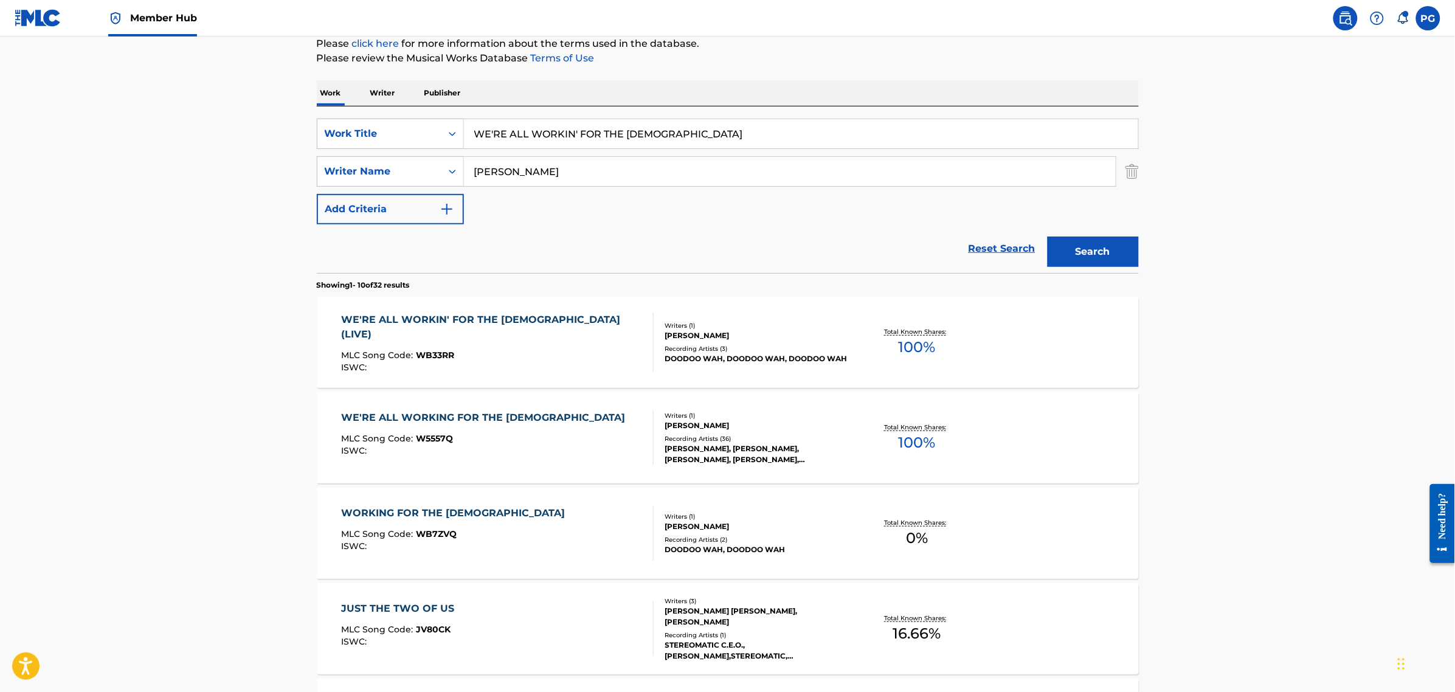
click at [539, 116] on div "SearchWithCriteria71b1049f-ab06-4474-ba5d-1317f58b173e Work Title WE'RE ALL WOR…" at bounding box center [728, 189] width 822 height 167
drag, startPoint x: 539, startPoint y: 116, endPoint x: 536, endPoint y: 134, distance: 18.6
click at [537, 123] on div "SearchWithCriteria71b1049f-ab06-4474-ba5d-1317f58b173e Work Title WE'RE ALL WOR…" at bounding box center [728, 189] width 822 height 167
click at [536, 134] on input "WE'RE ALL WORKIN' FOR THE [DEMOGRAPHIC_DATA]" at bounding box center [801, 133] width 675 height 29
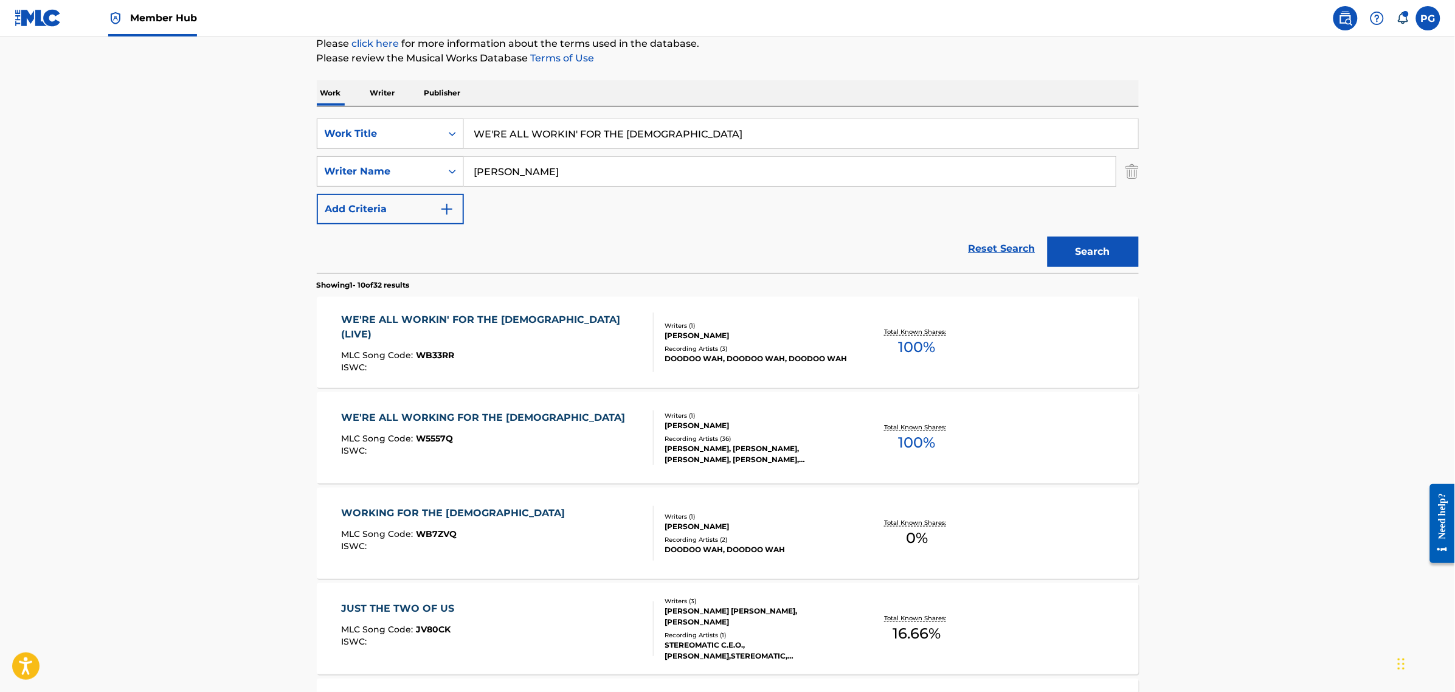
click at [536, 134] on input "WE'RE ALL WORKIN' FOR THE [DEMOGRAPHIC_DATA]" at bounding box center [801, 133] width 675 height 29
paste input "LONG A SING"
click at [1117, 249] on button "Search" at bounding box center [1093, 252] width 91 height 30
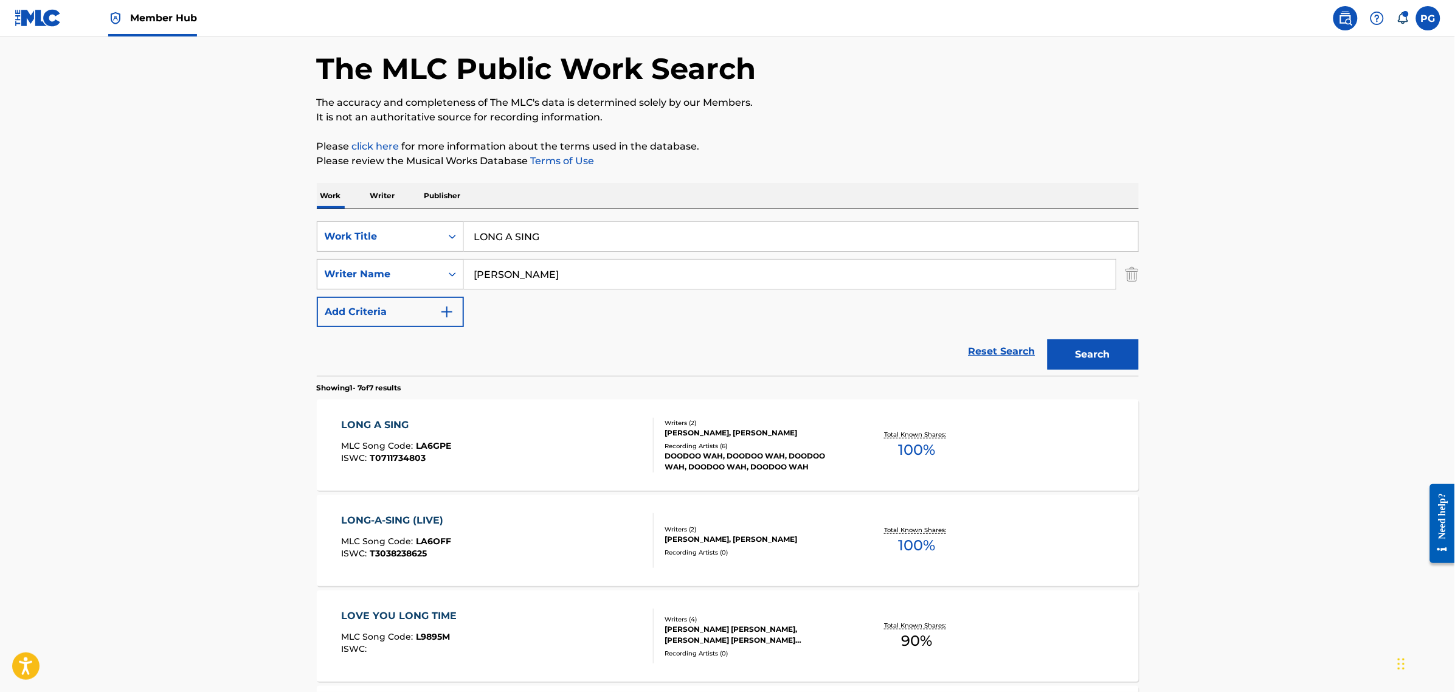
scroll to position [76, 0]
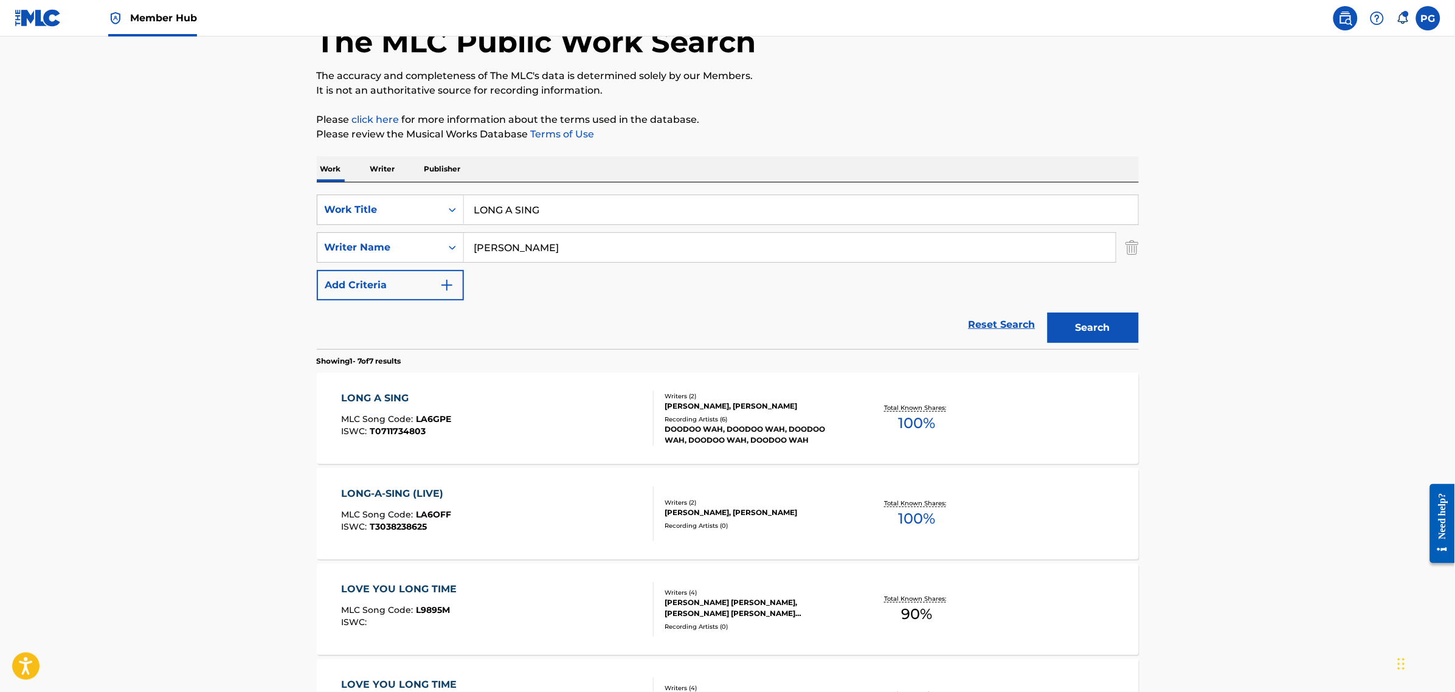
click at [667, 196] on input "LONG A SING" at bounding box center [801, 209] width 675 height 29
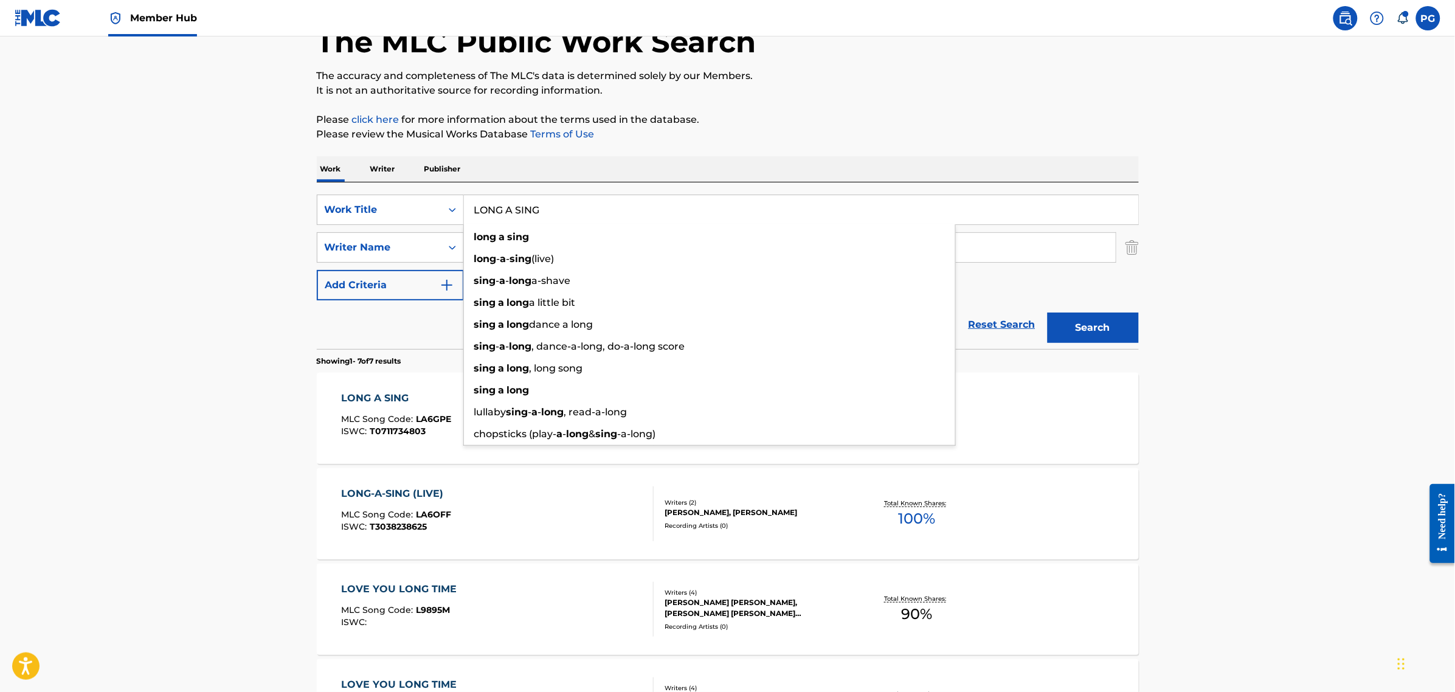
click at [667, 196] on input "LONG A SING" at bounding box center [801, 209] width 675 height 29
paste input "THE LONGASING SONG"
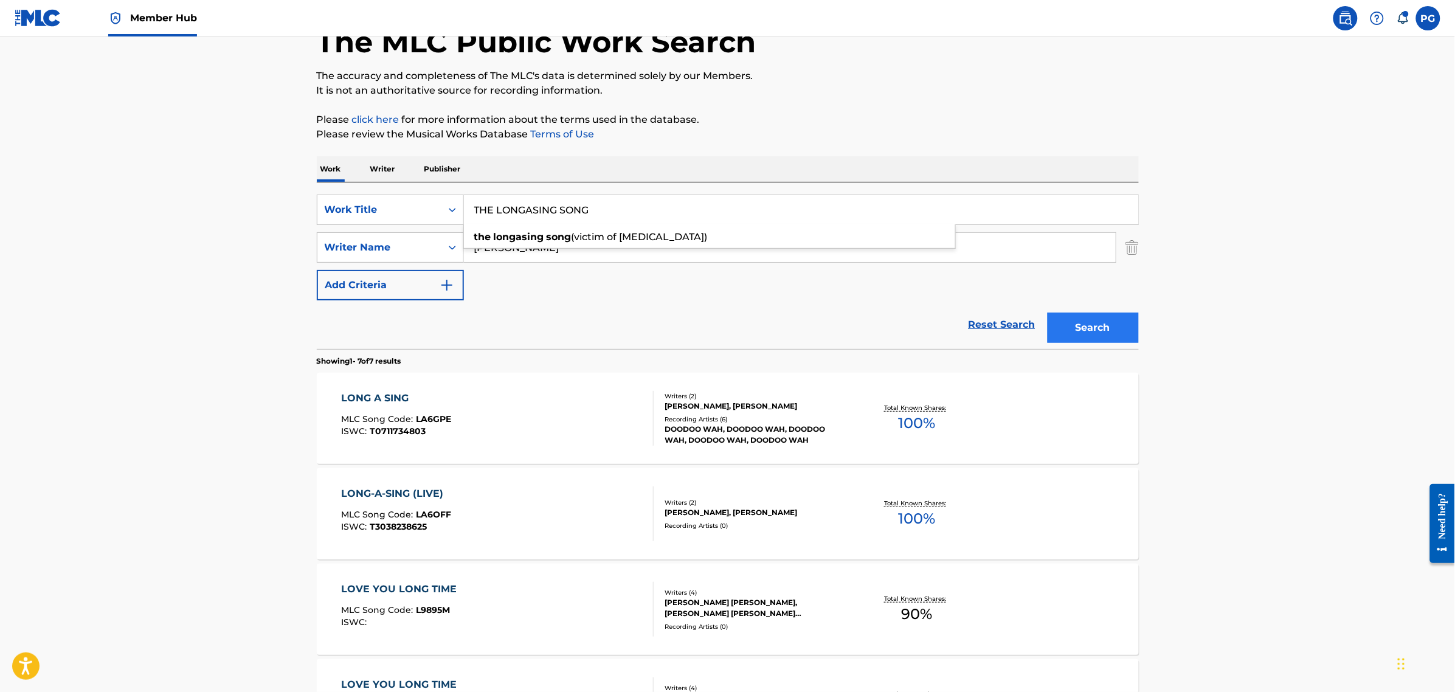
type input "THE LONGASING SONG"
click at [1122, 335] on button "Search" at bounding box center [1093, 328] width 91 height 30
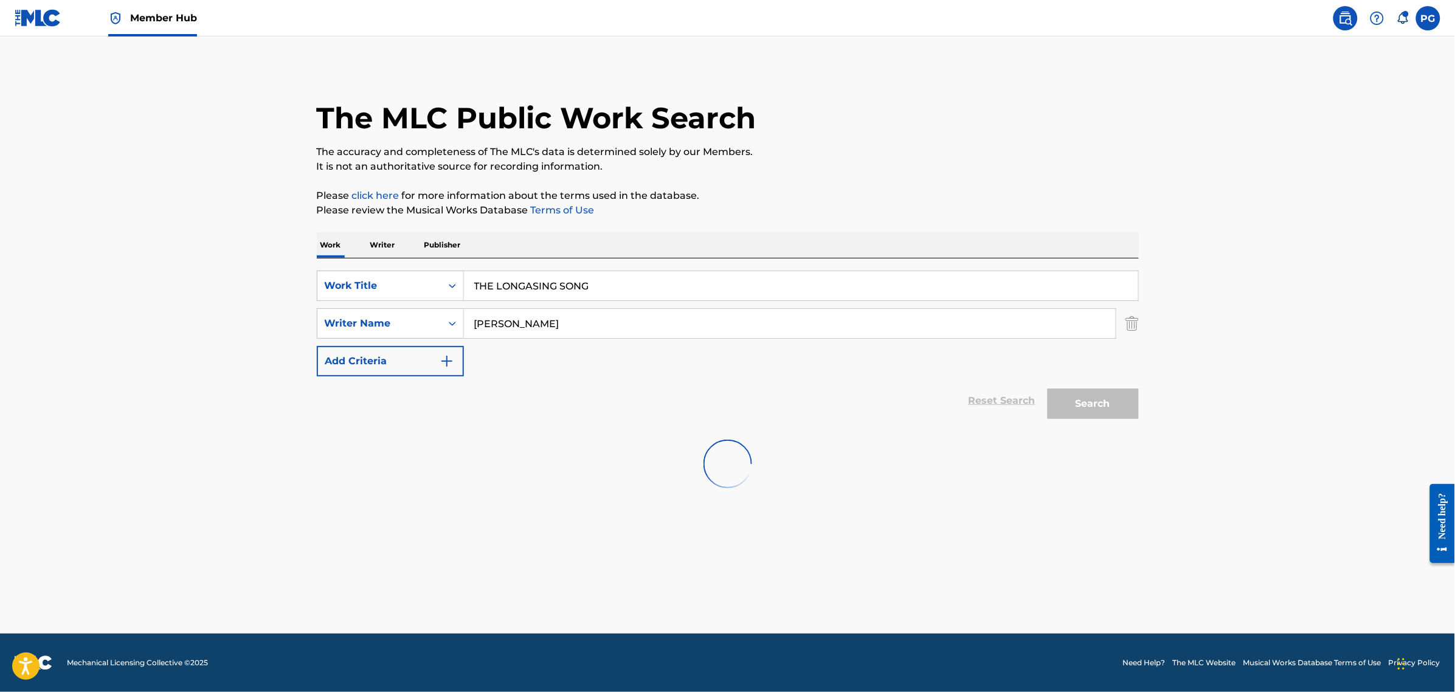
scroll to position [0, 0]
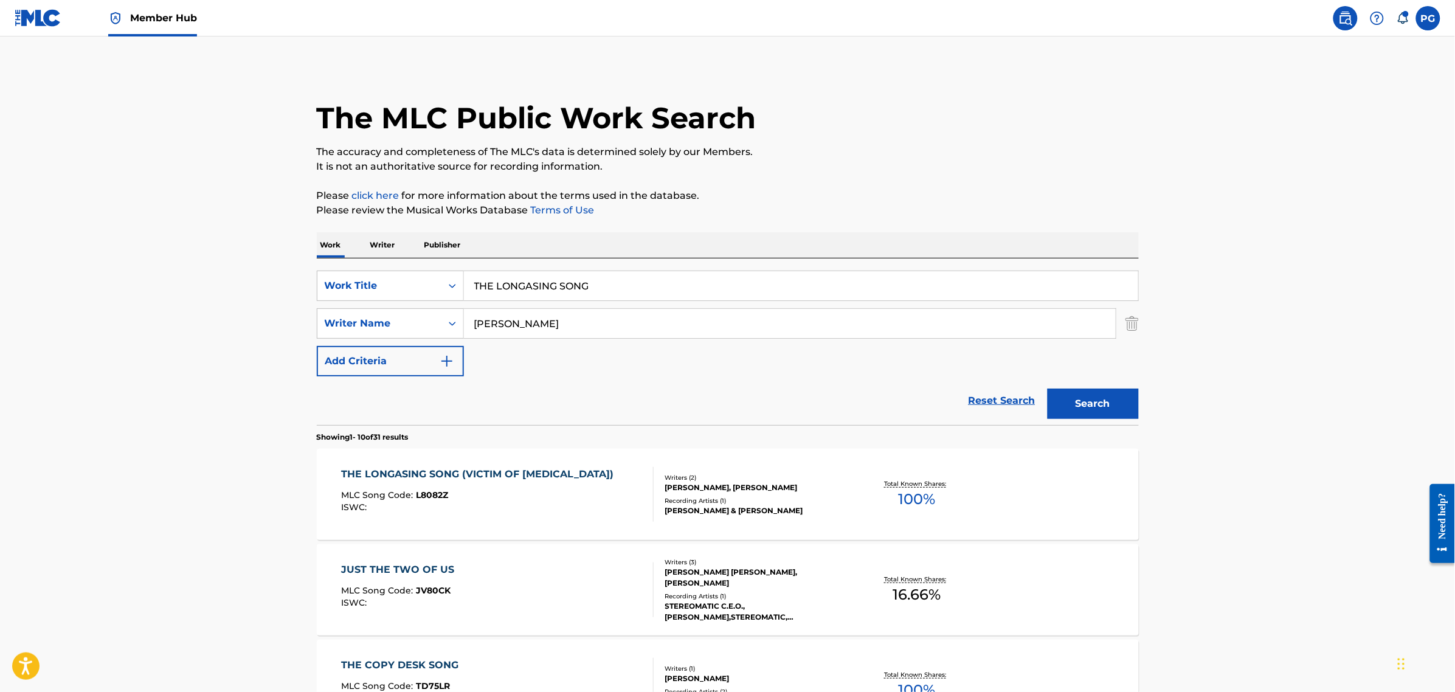
click at [837, 491] on div "[PERSON_NAME], [PERSON_NAME]" at bounding box center [757, 487] width 184 height 11
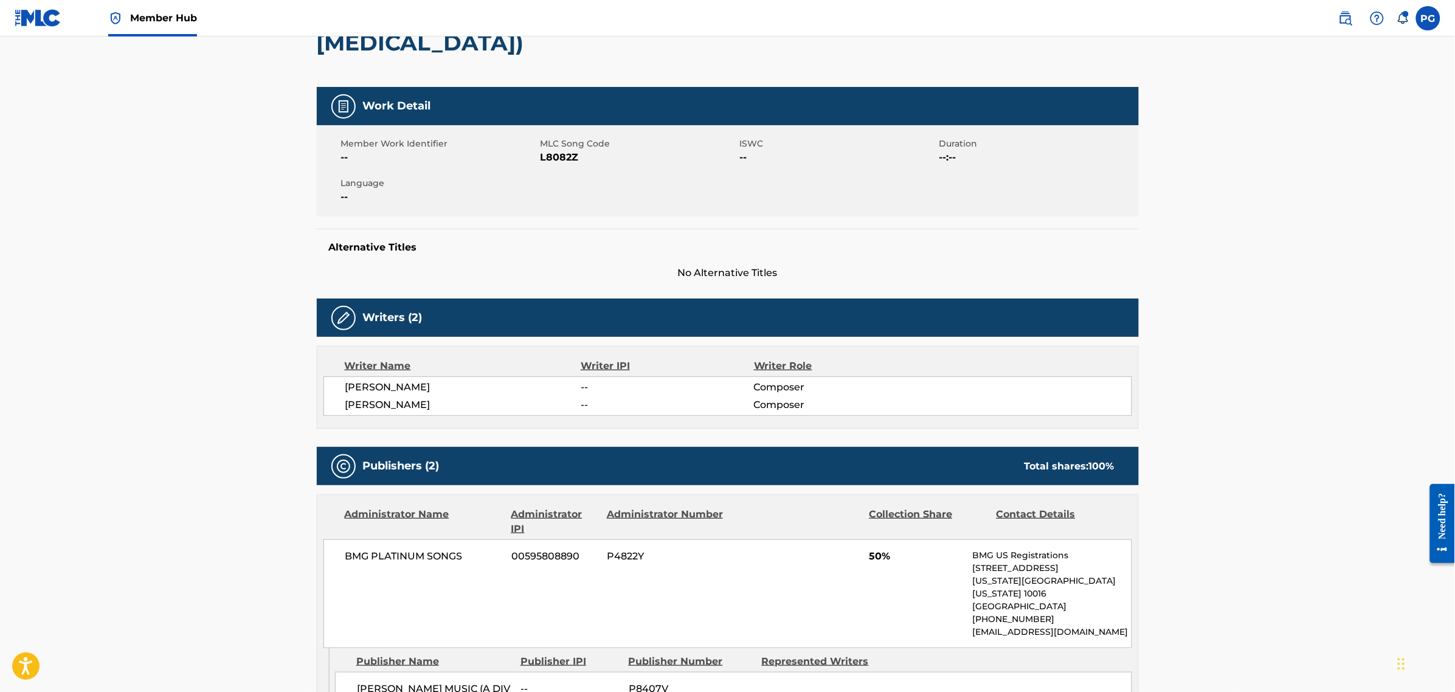
scroll to position [76, 0]
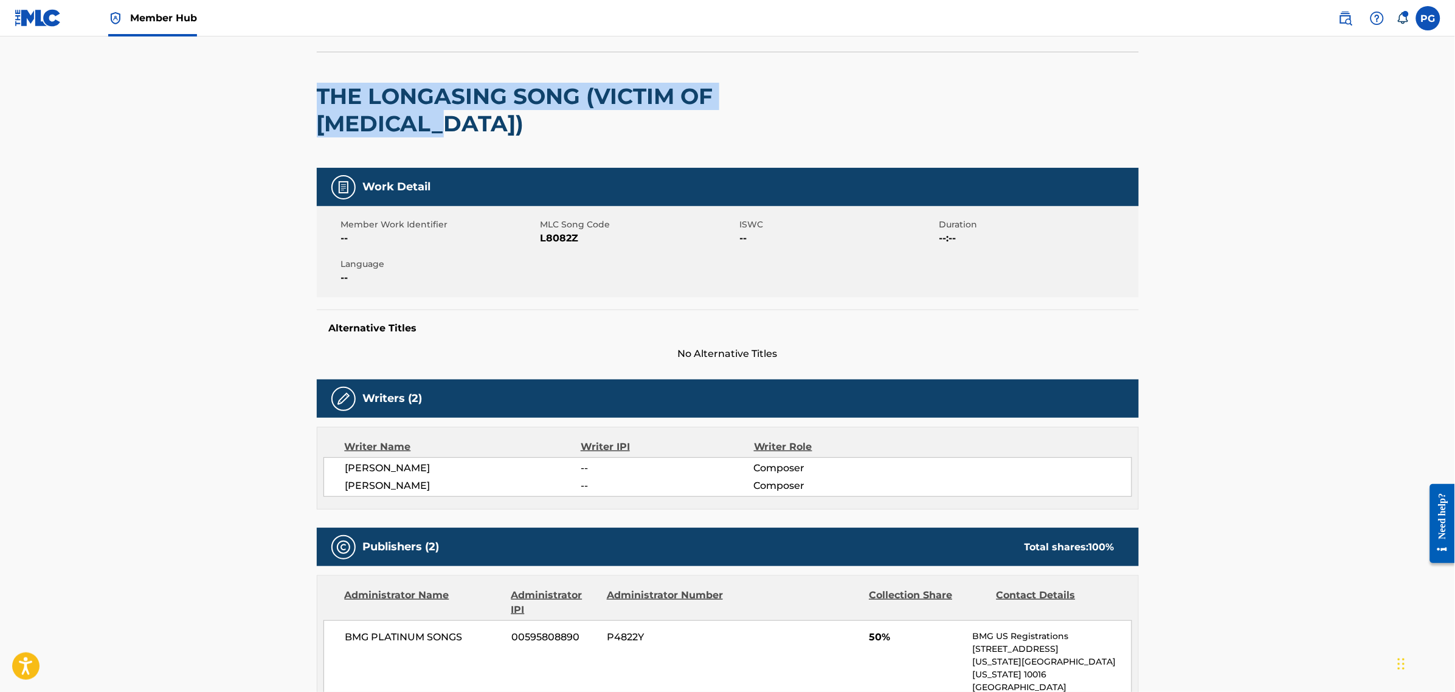
drag, startPoint x: 318, startPoint y: 93, endPoint x: 579, endPoint y: 117, distance: 262.1
click at [579, 117] on h2 "THE LONGASING SONG (VICTIM OF [MEDICAL_DATA])" at bounding box center [563, 110] width 493 height 55
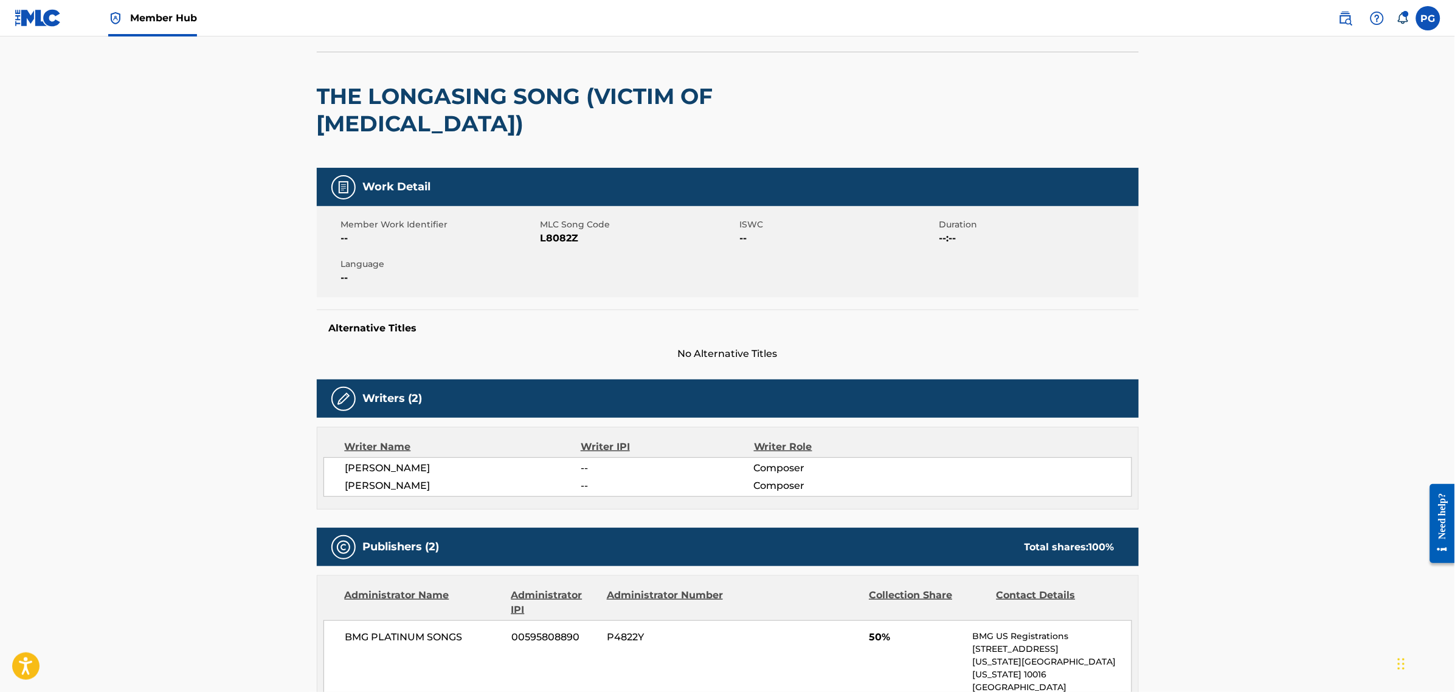
click at [552, 243] on span "L8082Z" at bounding box center [639, 238] width 196 height 15
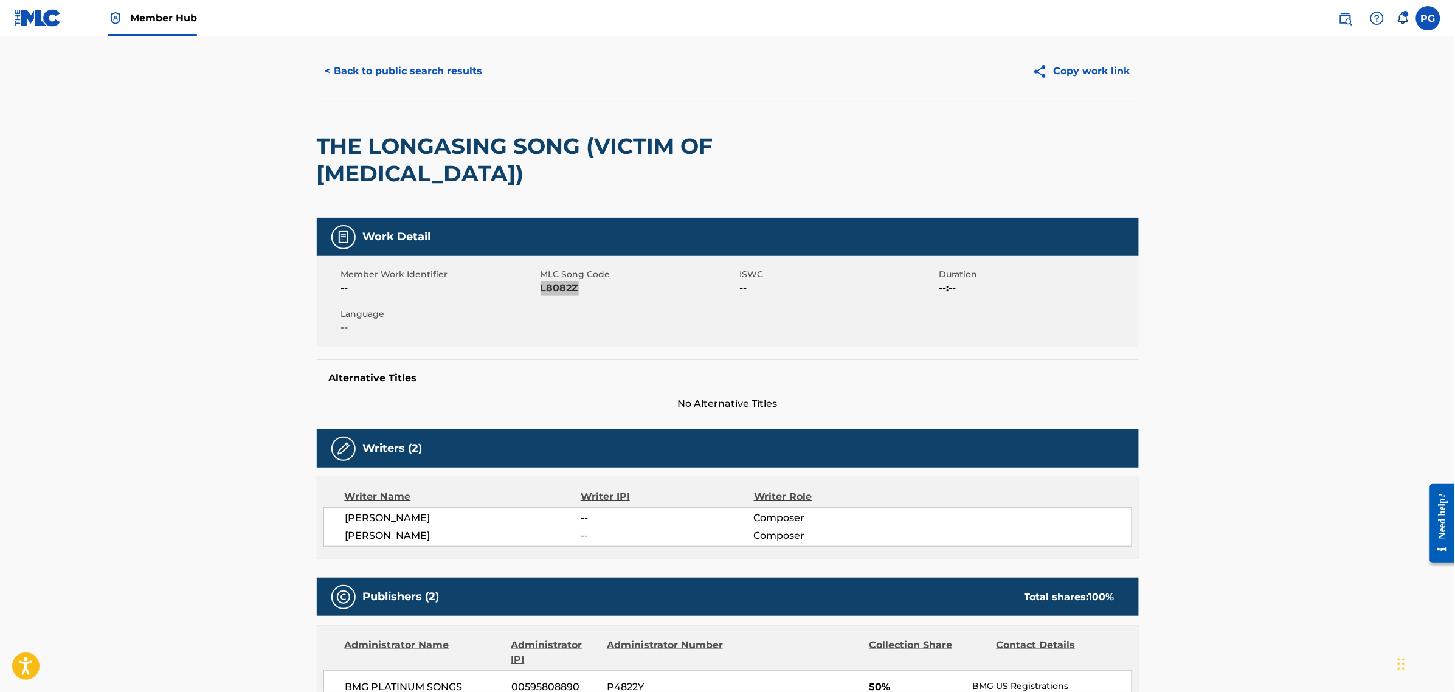
scroll to position [0, 0]
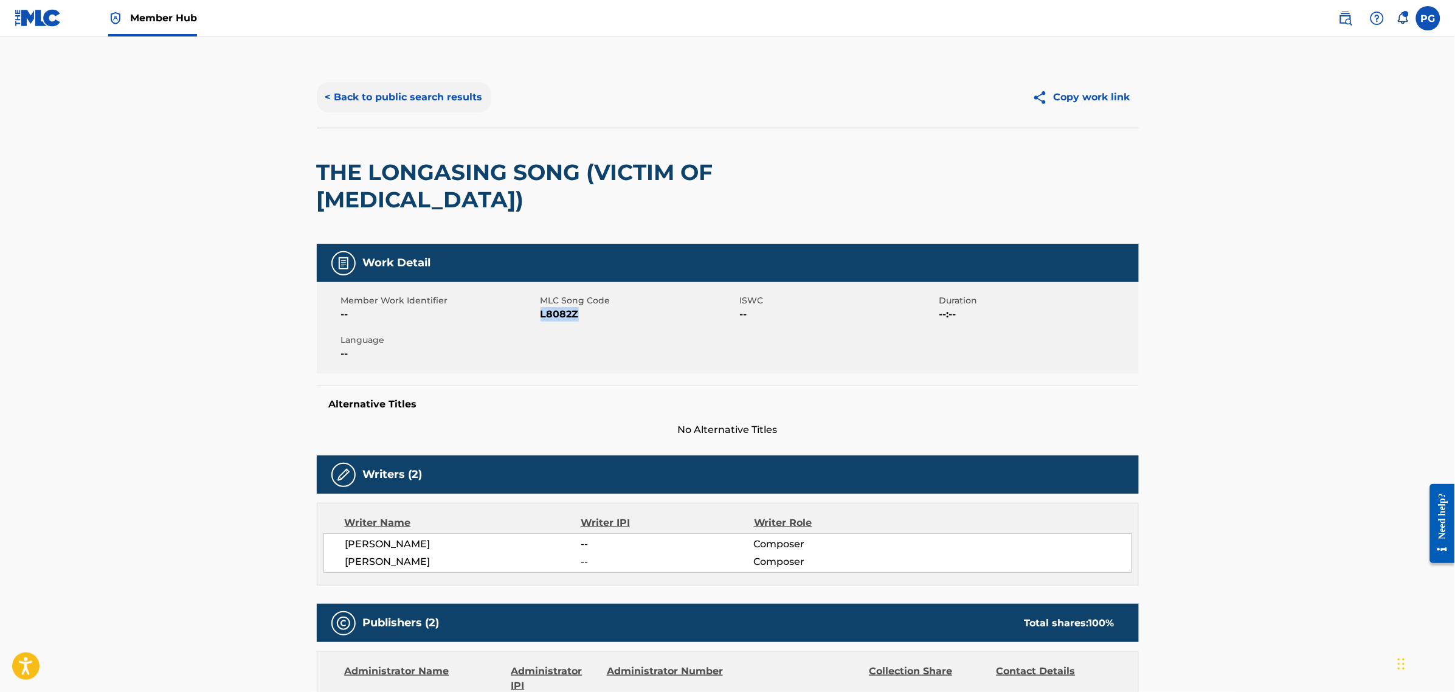
click at [433, 99] on button "< Back to public search results" at bounding box center [404, 97] width 175 height 30
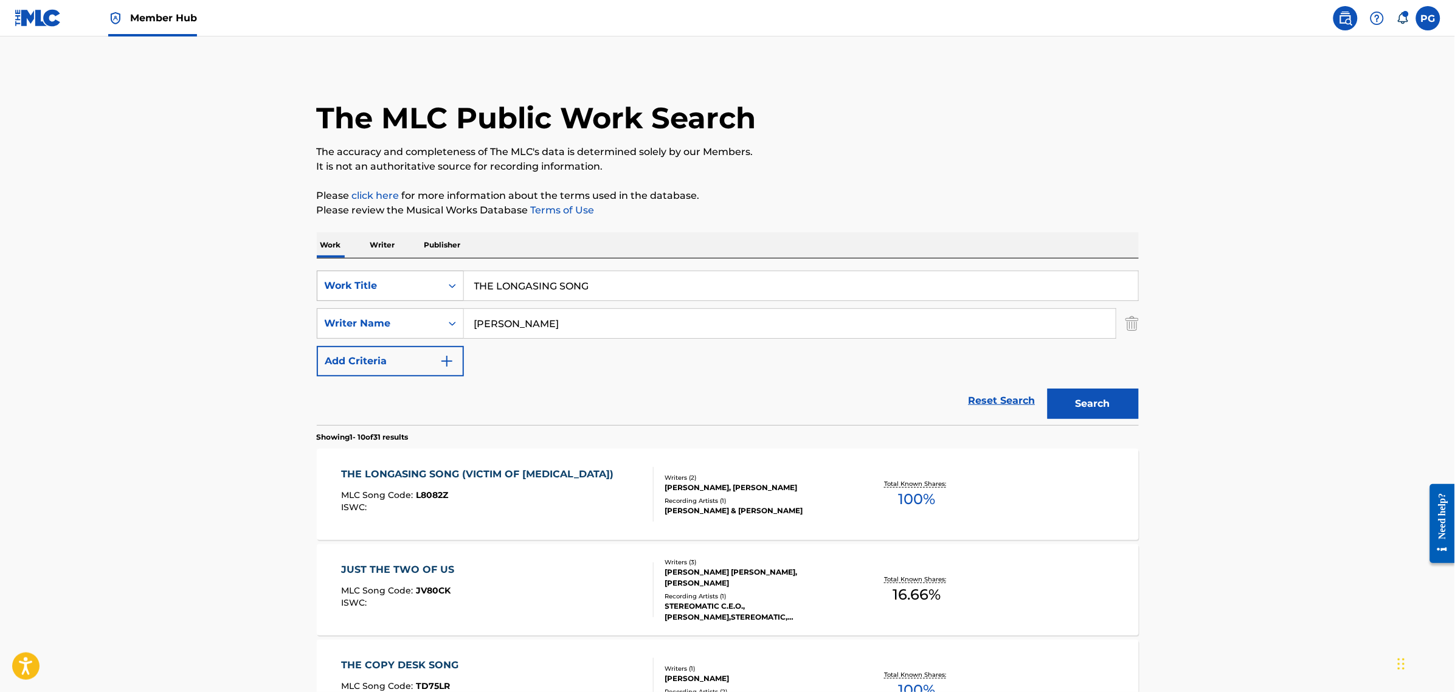
drag, startPoint x: 647, startPoint y: 290, endPoint x: 408, endPoint y: 293, distance: 238.4
click at [408, 293] on div "SearchWithCriteria71b1049f-ab06-4474-ba5d-1317f58b173e Work Title THE LONGASING…" at bounding box center [728, 286] width 822 height 30
paste input "WHERE'D YOU PUT IT, [PERSON_NAME]"
type input "WHERE'D YOU PUT IT, [PERSON_NAME]"
click at [1092, 411] on button "Search" at bounding box center [1093, 404] width 91 height 30
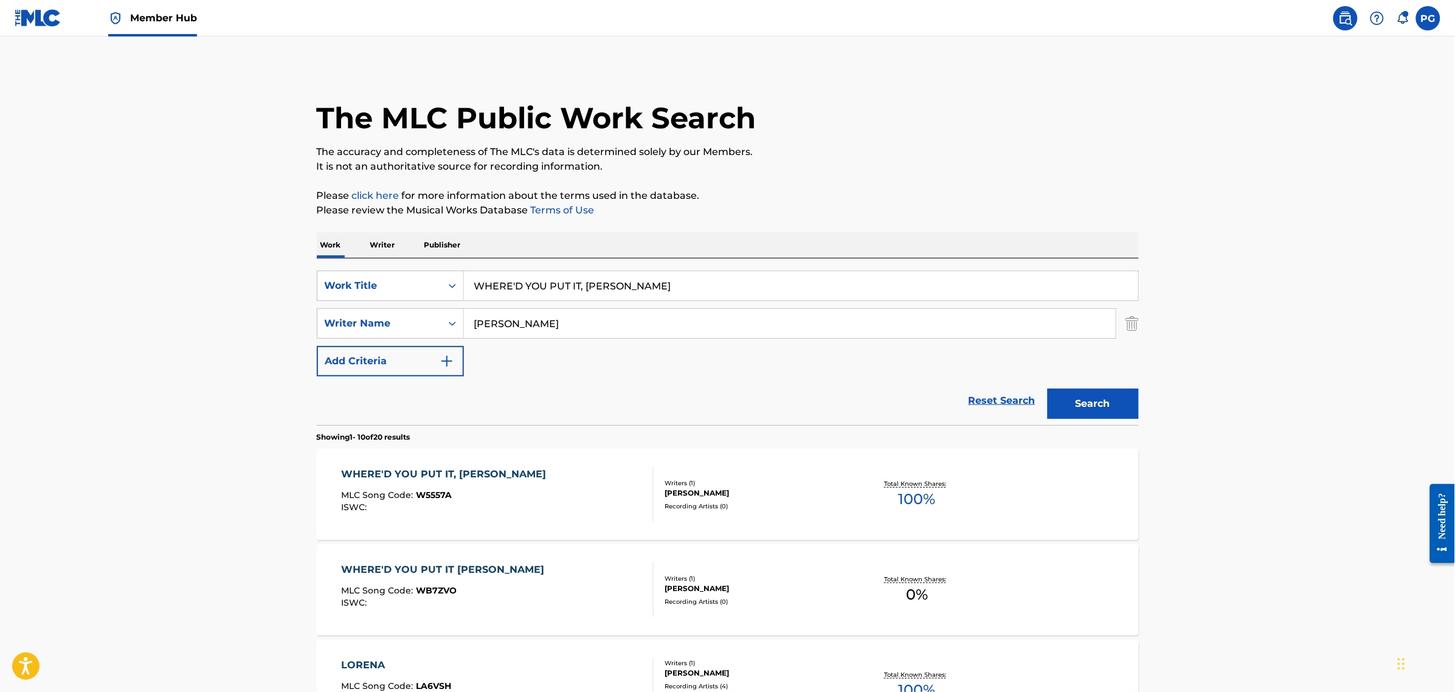
click at [546, 496] on div "WHERE'D YOU PUT IT, [PERSON_NAME] MLC Song Code : W5557A ISWC :" at bounding box center [497, 494] width 313 height 55
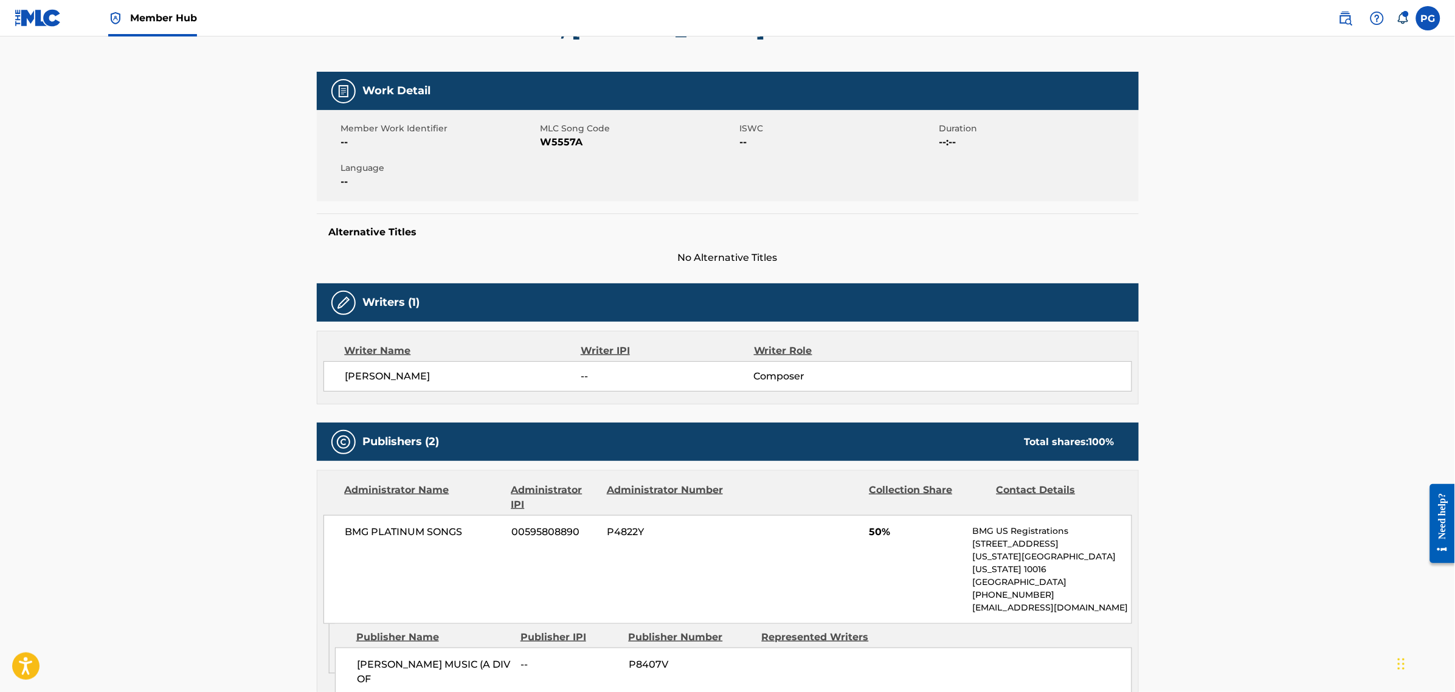
scroll to position [152, 0]
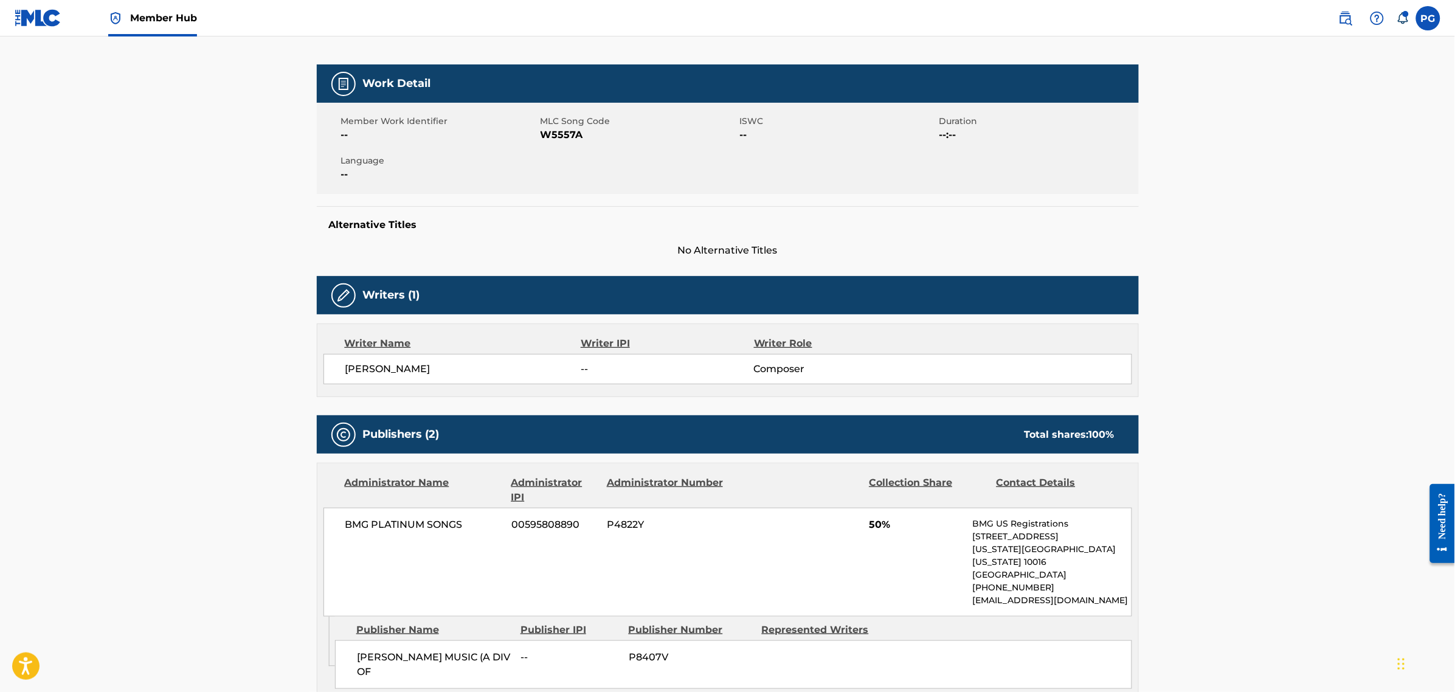
click at [571, 137] on span "W5557A" at bounding box center [639, 135] width 196 height 15
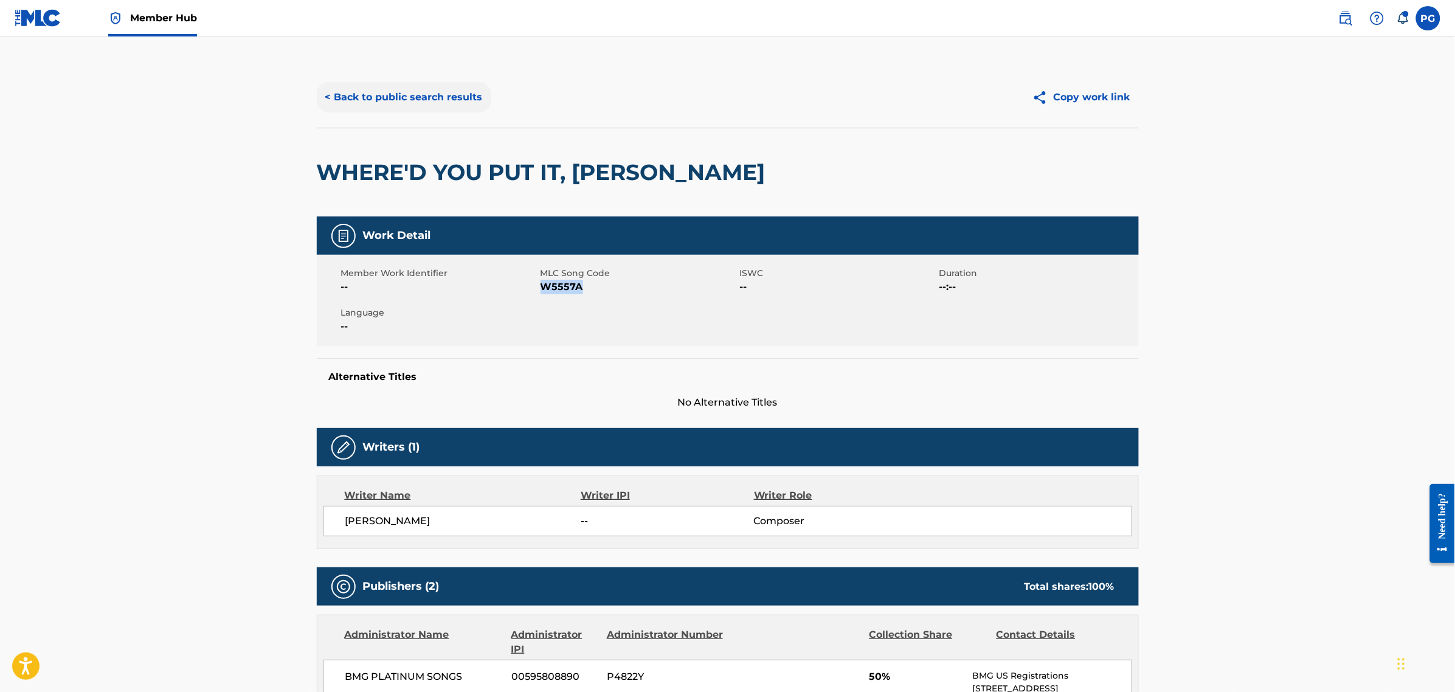
click at [430, 99] on button "< Back to public search results" at bounding box center [404, 97] width 175 height 30
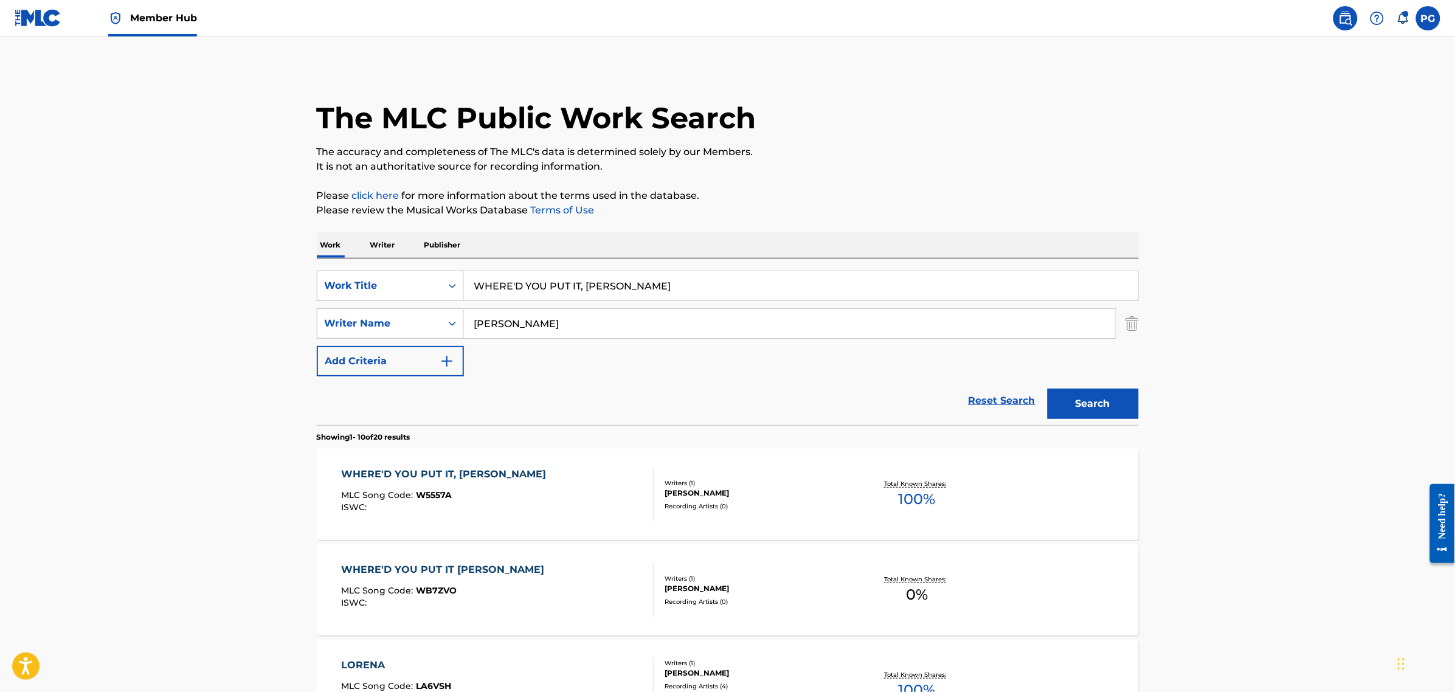
click at [590, 589] on div "WHERE'D YOU PUT IT [PERSON_NAME] MLC Song Code : WB7ZVO ISWC :" at bounding box center [497, 590] width 313 height 55
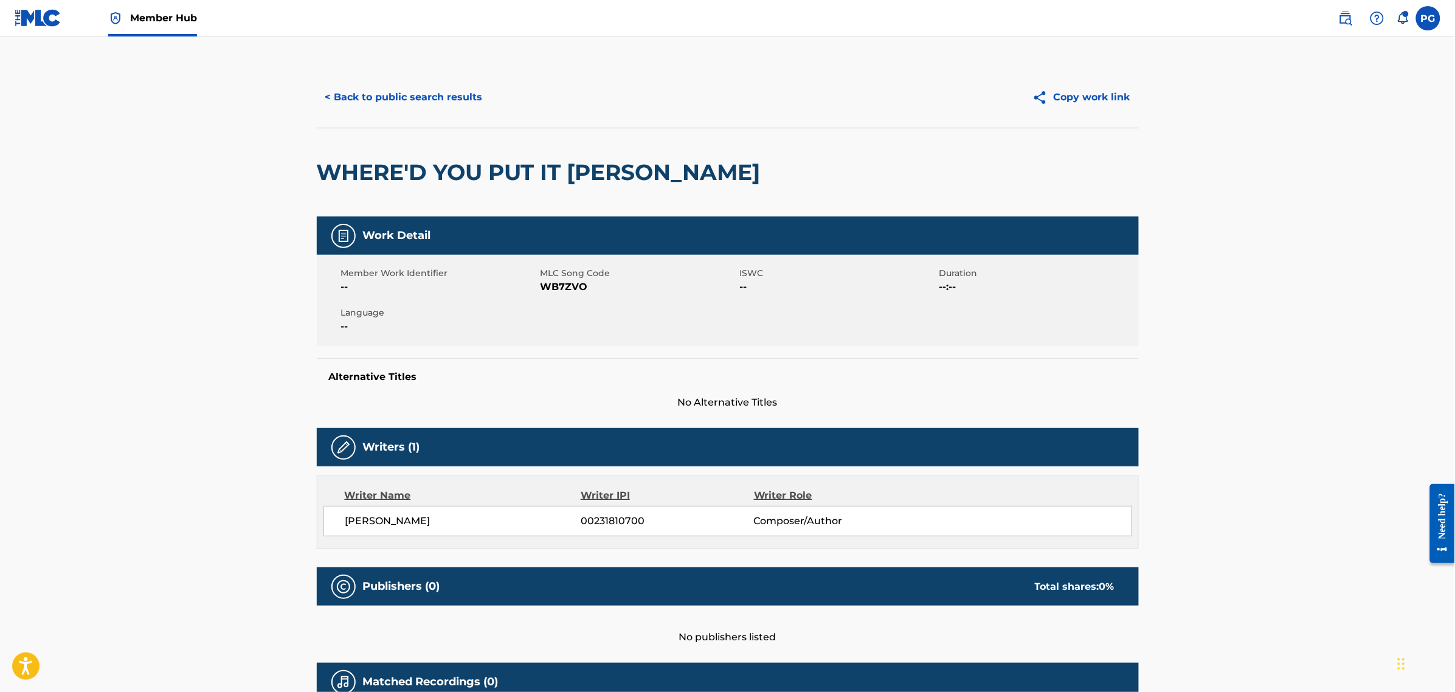
click at [554, 290] on span "WB7ZVO" at bounding box center [639, 287] width 196 height 15
click at [451, 95] on button "< Back to public search results" at bounding box center [404, 97] width 175 height 30
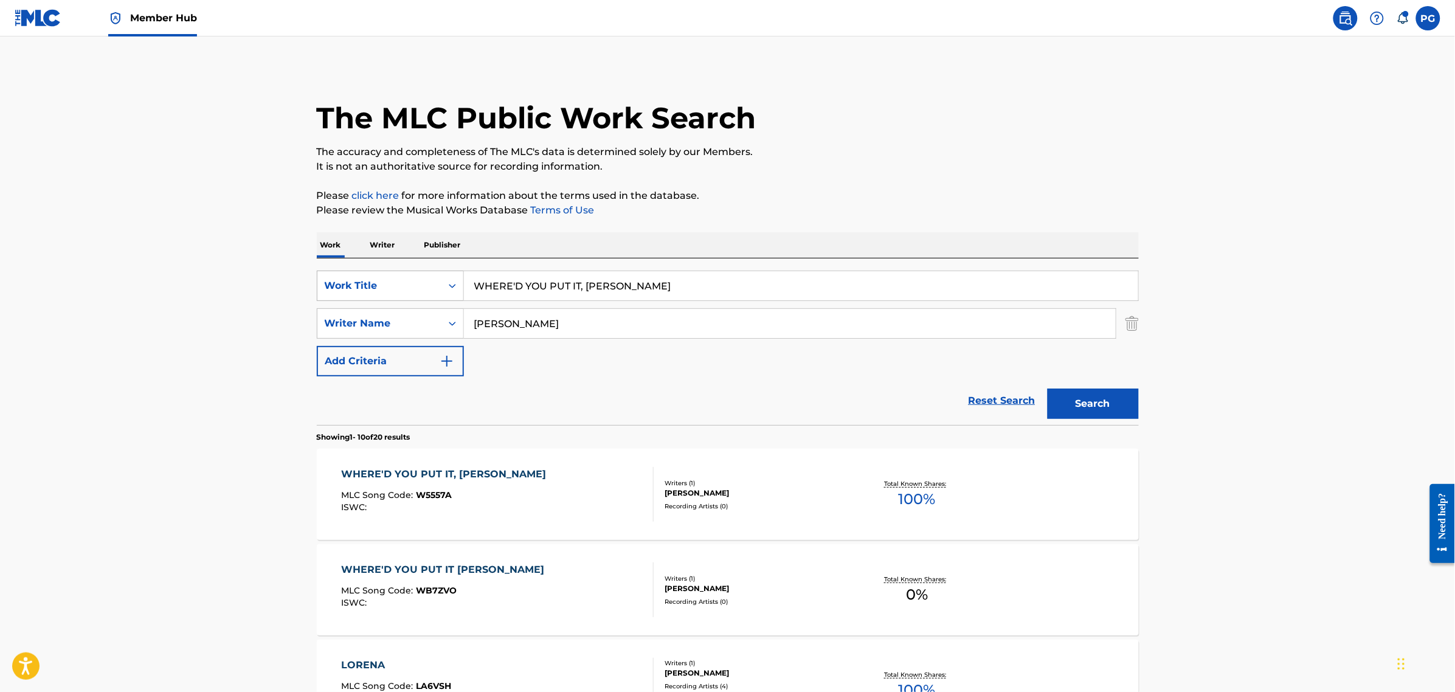
drag, startPoint x: 691, startPoint y: 278, endPoint x: 423, endPoint y: 285, distance: 267.7
click at [423, 285] on div "SearchWithCriteria71b1049f-ab06-4474-ba5d-1317f58b173e Work Title WHERE'D YOU P…" at bounding box center [728, 286] width 822 height 30
paste input "MEN'S CRISIS CENTER LIVE"
click at [1111, 397] on button "Search" at bounding box center [1093, 404] width 91 height 30
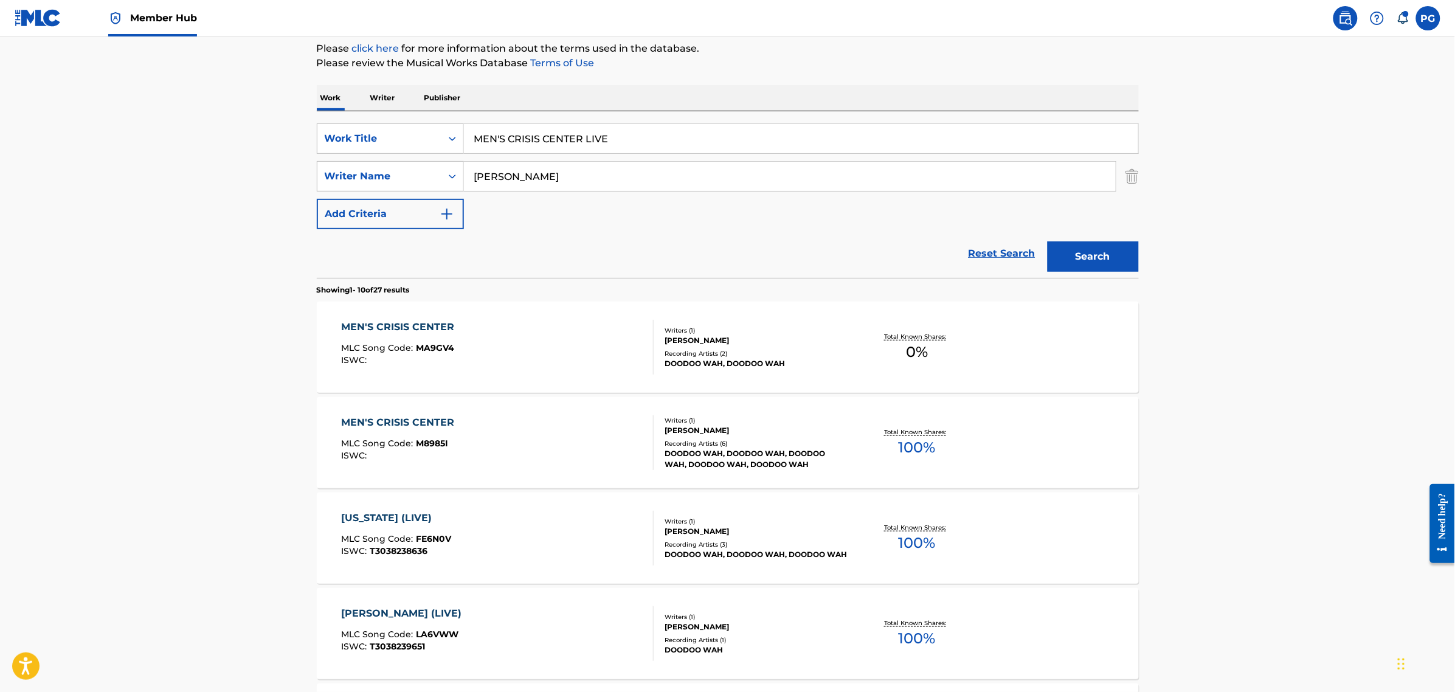
scroll to position [152, 0]
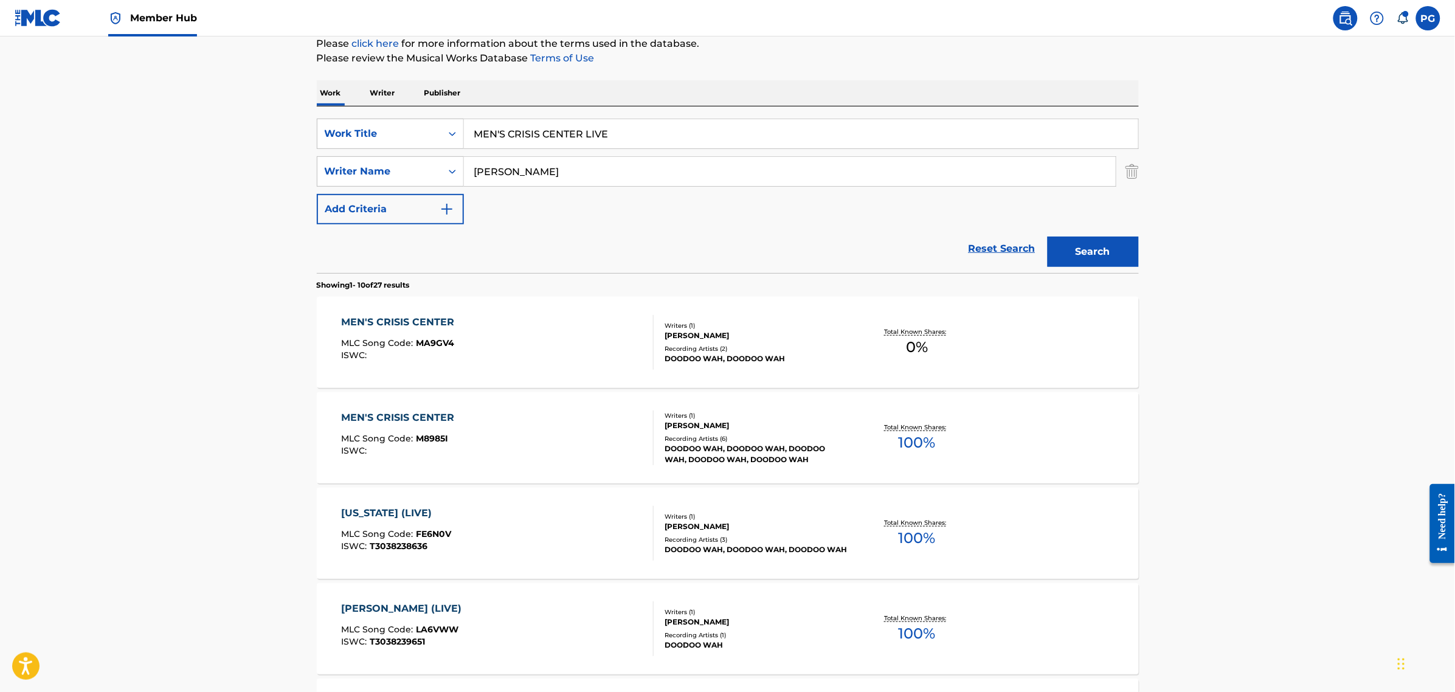
click at [592, 139] on input "MEN'S CRISIS CENTER LIVE" at bounding box center [801, 133] width 675 height 29
paste input "ODOR IN THE COURT"
click at [1098, 257] on button "Search" at bounding box center [1093, 252] width 91 height 30
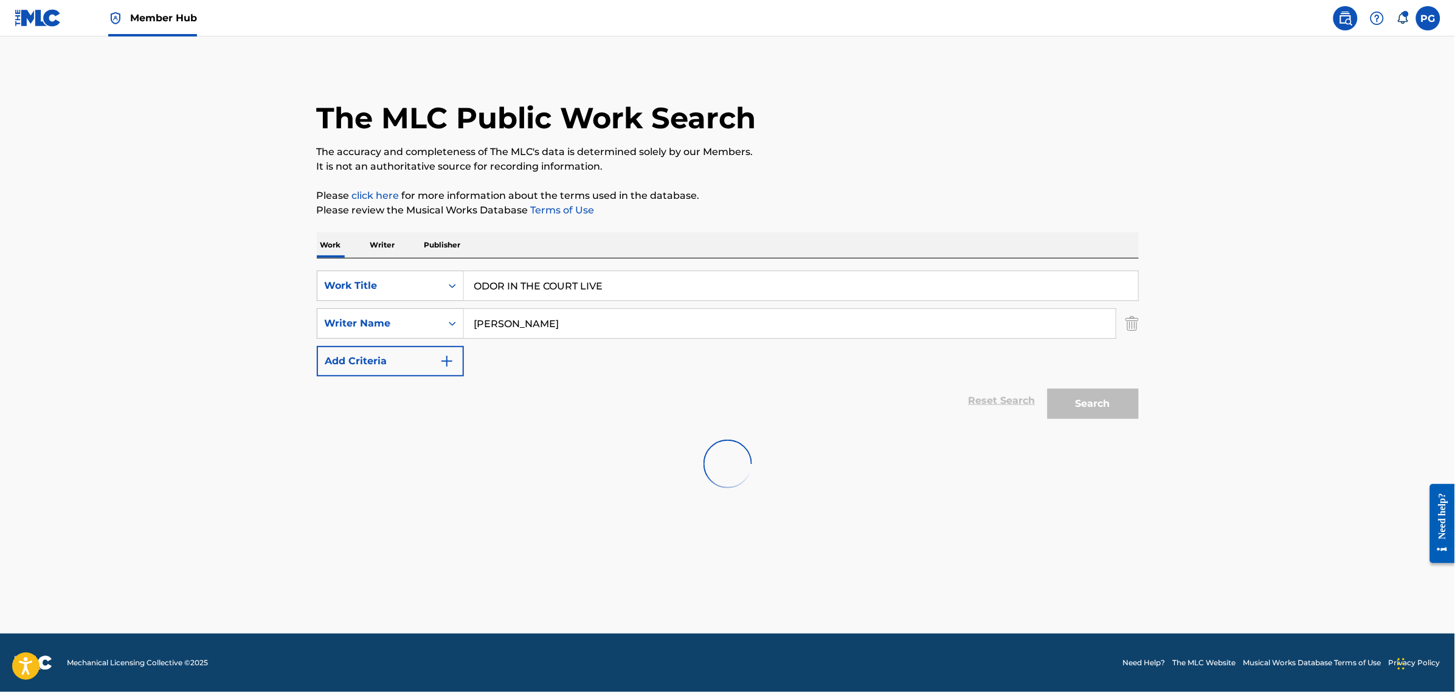
scroll to position [0, 0]
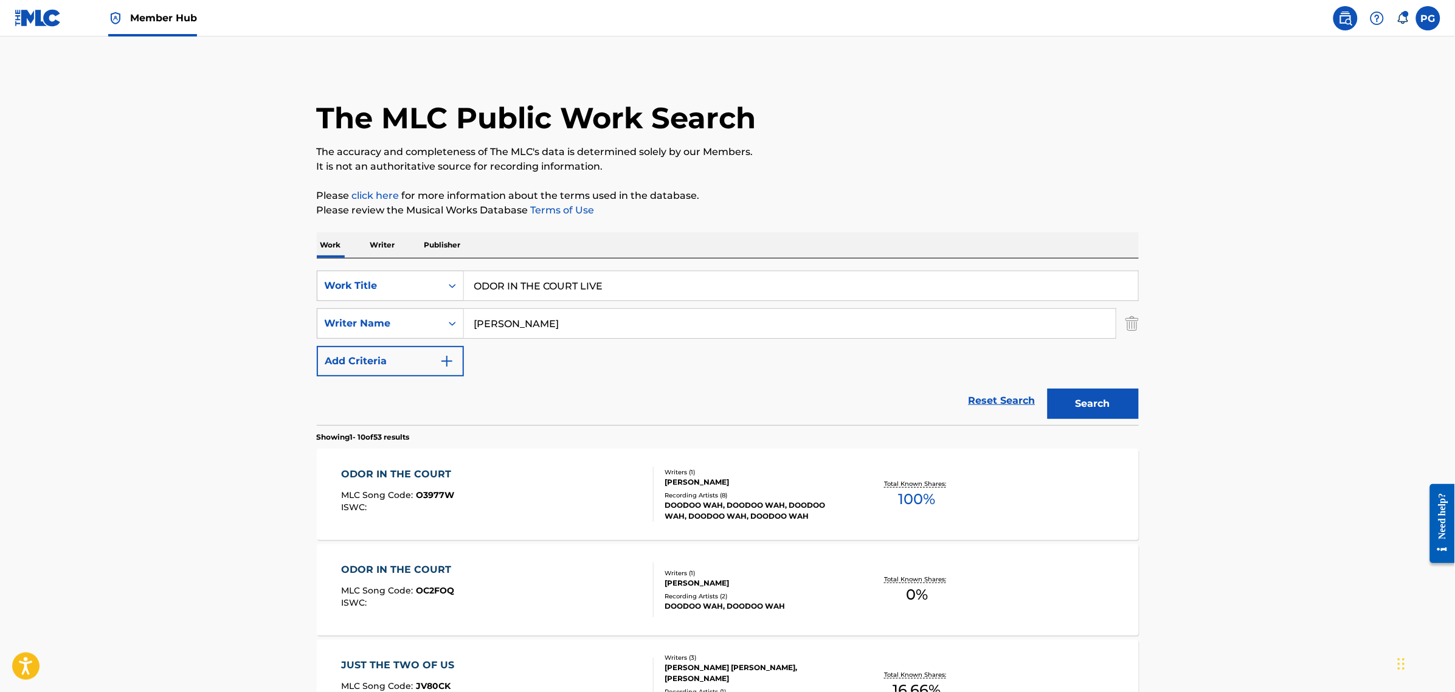
click at [631, 283] on input "ODOR IN THE COURT LIVE" at bounding box center [801, 285] width 675 height 29
paste input "SINCE MY BABY TURNED [DEMOGRAPHIC_DATA]"
click at [1101, 414] on button "Search" at bounding box center [1093, 404] width 91 height 30
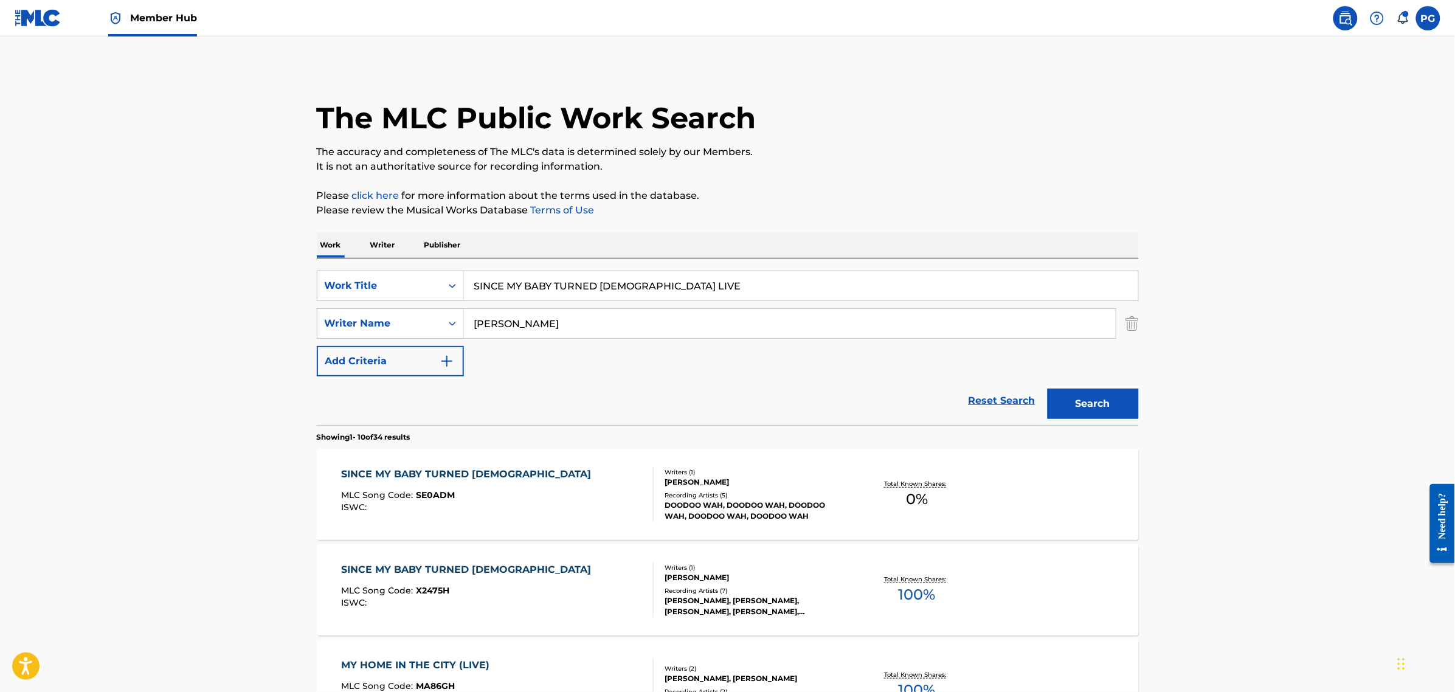
click at [600, 283] on input "SINCE MY BABY TURNED [DEMOGRAPHIC_DATA] LIVE" at bounding box center [801, 285] width 675 height 29
paste input "WE'RE ALL WORKIN' FOR THE [DEMOGRAPHIC_DATA]"
type input "WE'RE ALL WORKIN' FOR THE [DEMOGRAPHIC_DATA] LIVE"
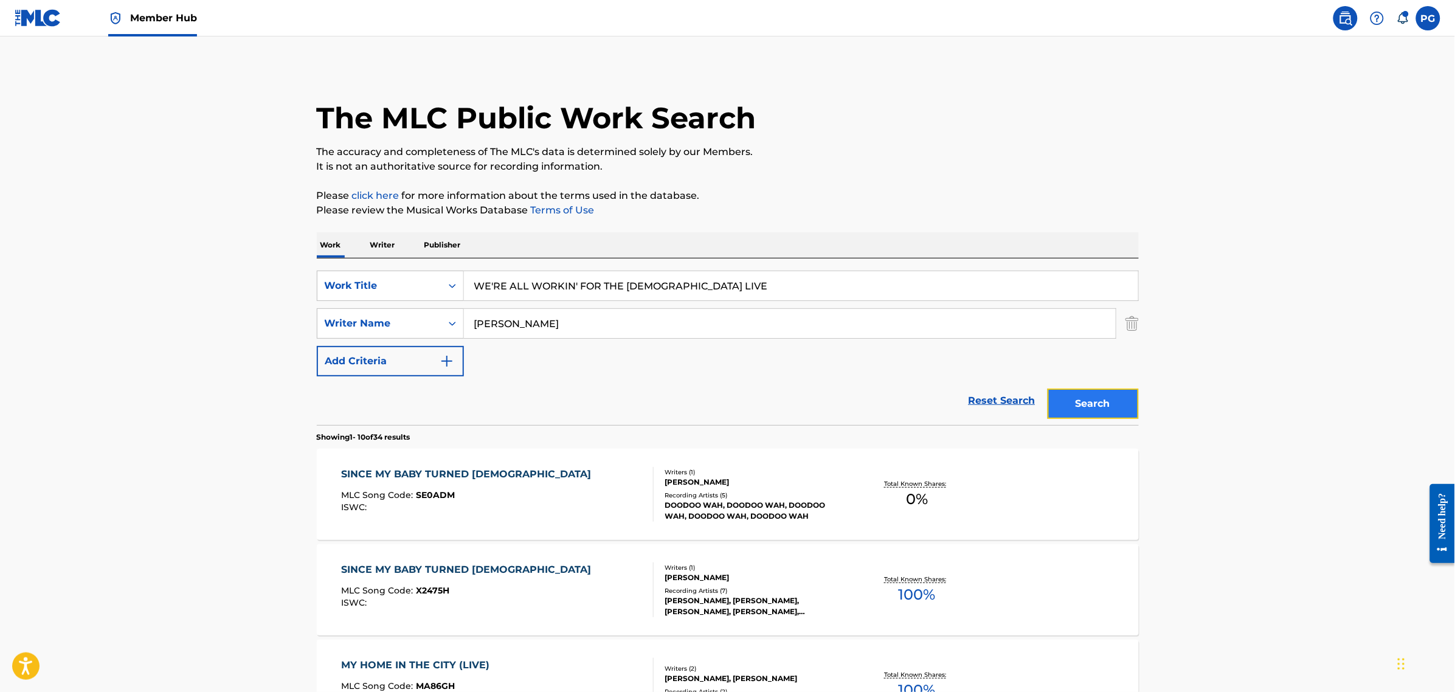
click at [1115, 405] on button "Search" at bounding box center [1093, 404] width 91 height 30
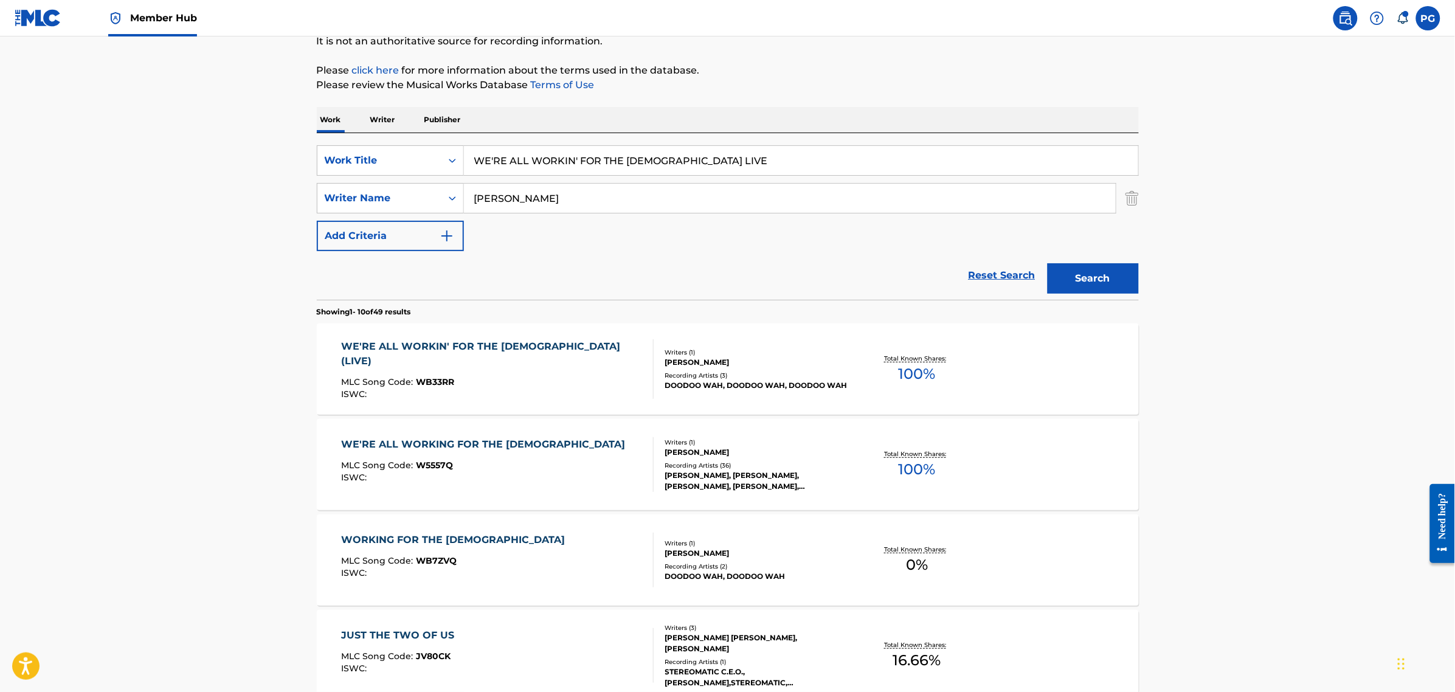
scroll to position [152, 0]
